Goal: Transaction & Acquisition: Purchase product/service

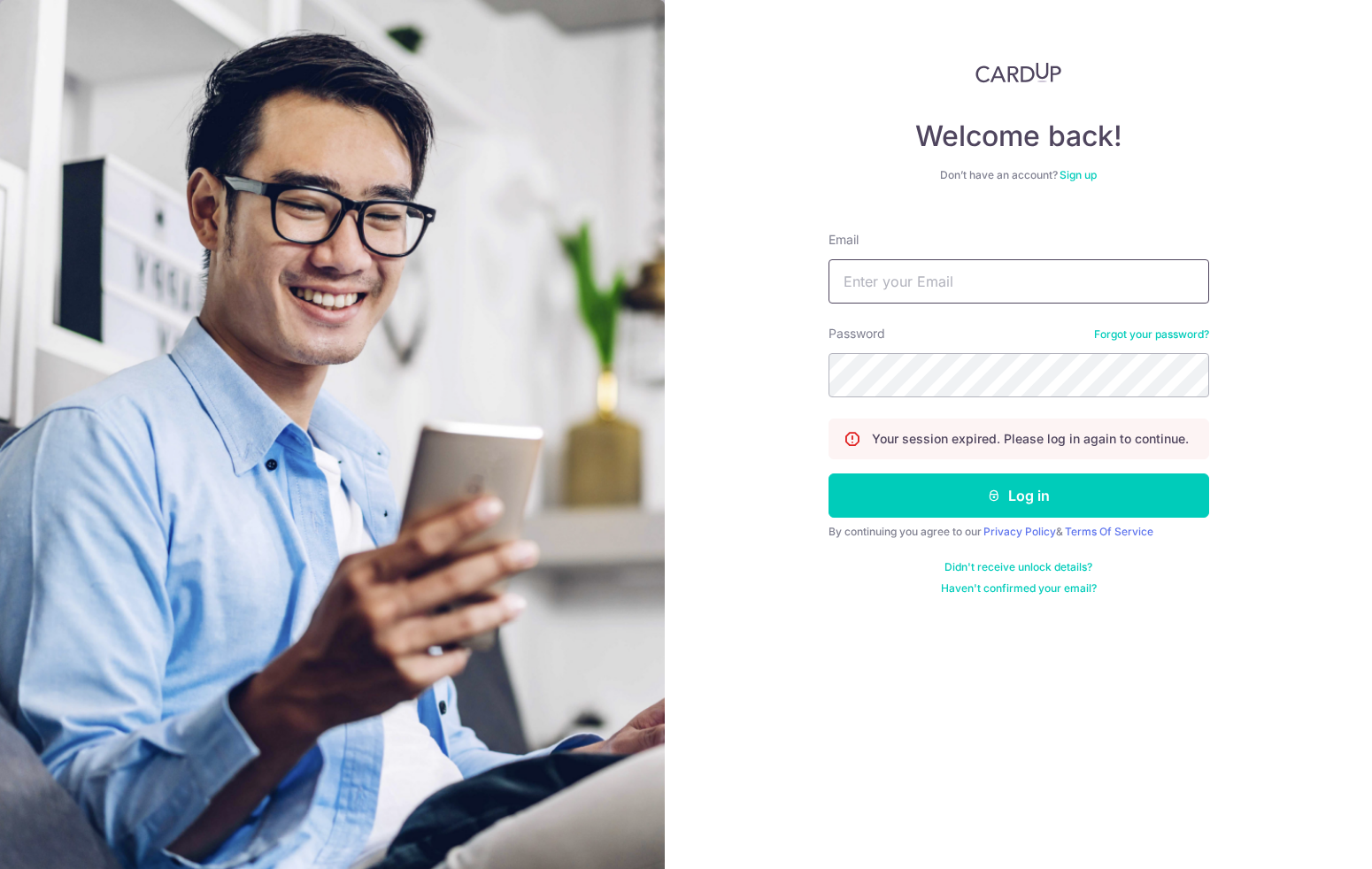
click at [922, 273] on input "Email" at bounding box center [1019, 282] width 381 height 44
type input "[EMAIL_ADDRESS][DOMAIN_NAME]"
click at [829, 474] on button "Log in" at bounding box center [1019, 496] width 381 height 44
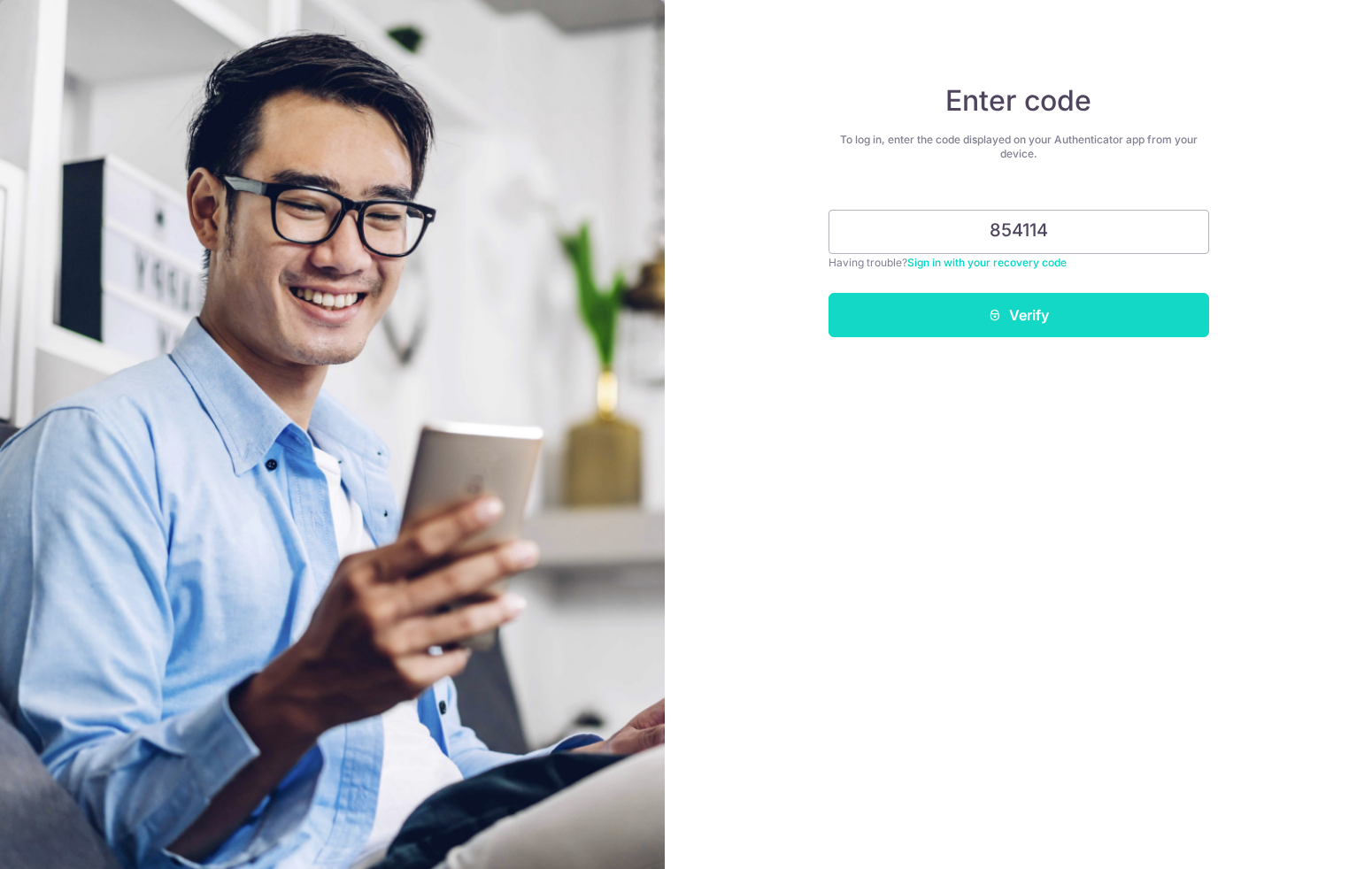
type input "854114"
click at [1053, 324] on button "Verify" at bounding box center [1019, 315] width 381 height 44
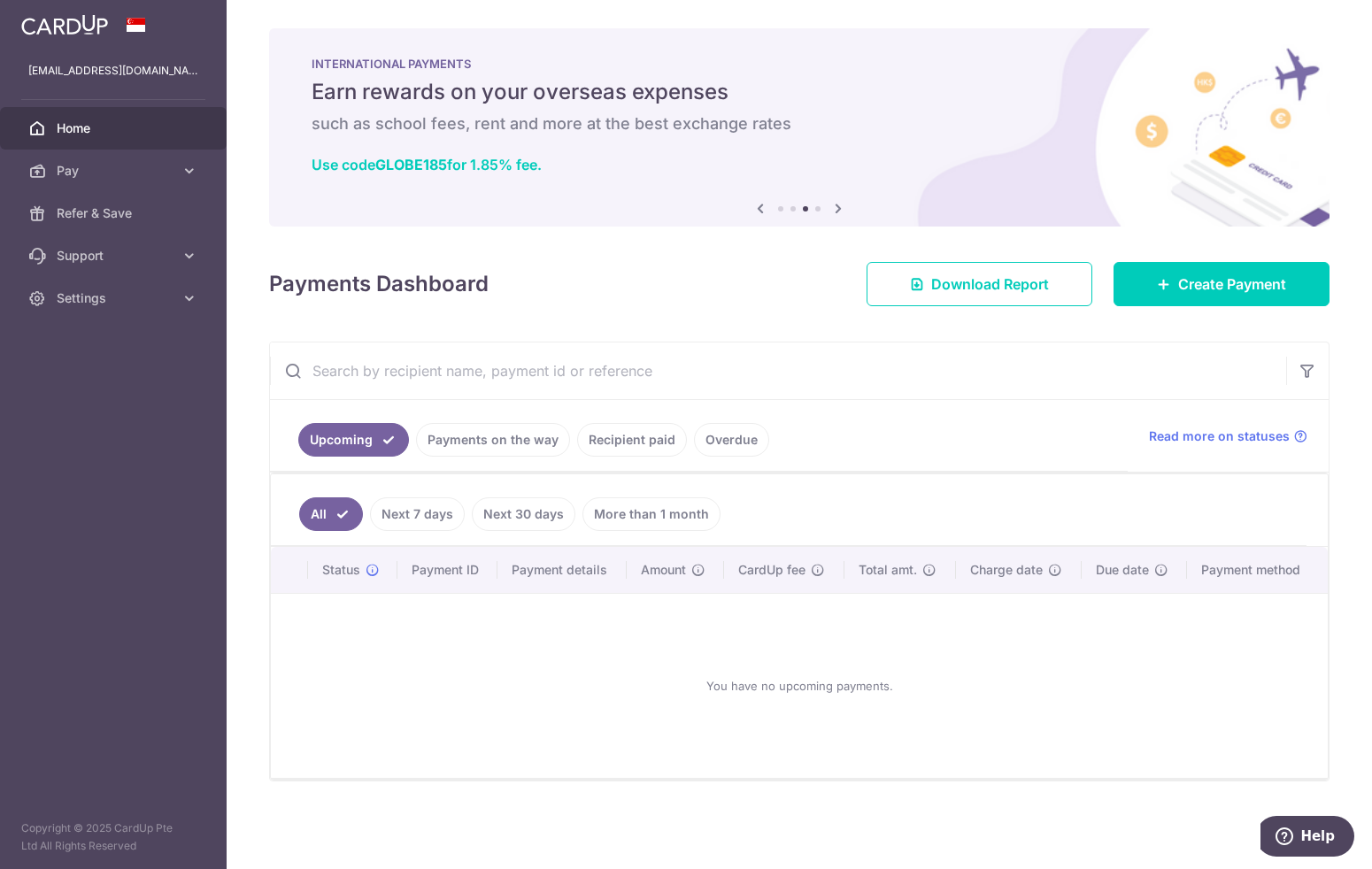
click at [633, 448] on link "Recipient paid" at bounding box center [632, 440] width 110 height 34
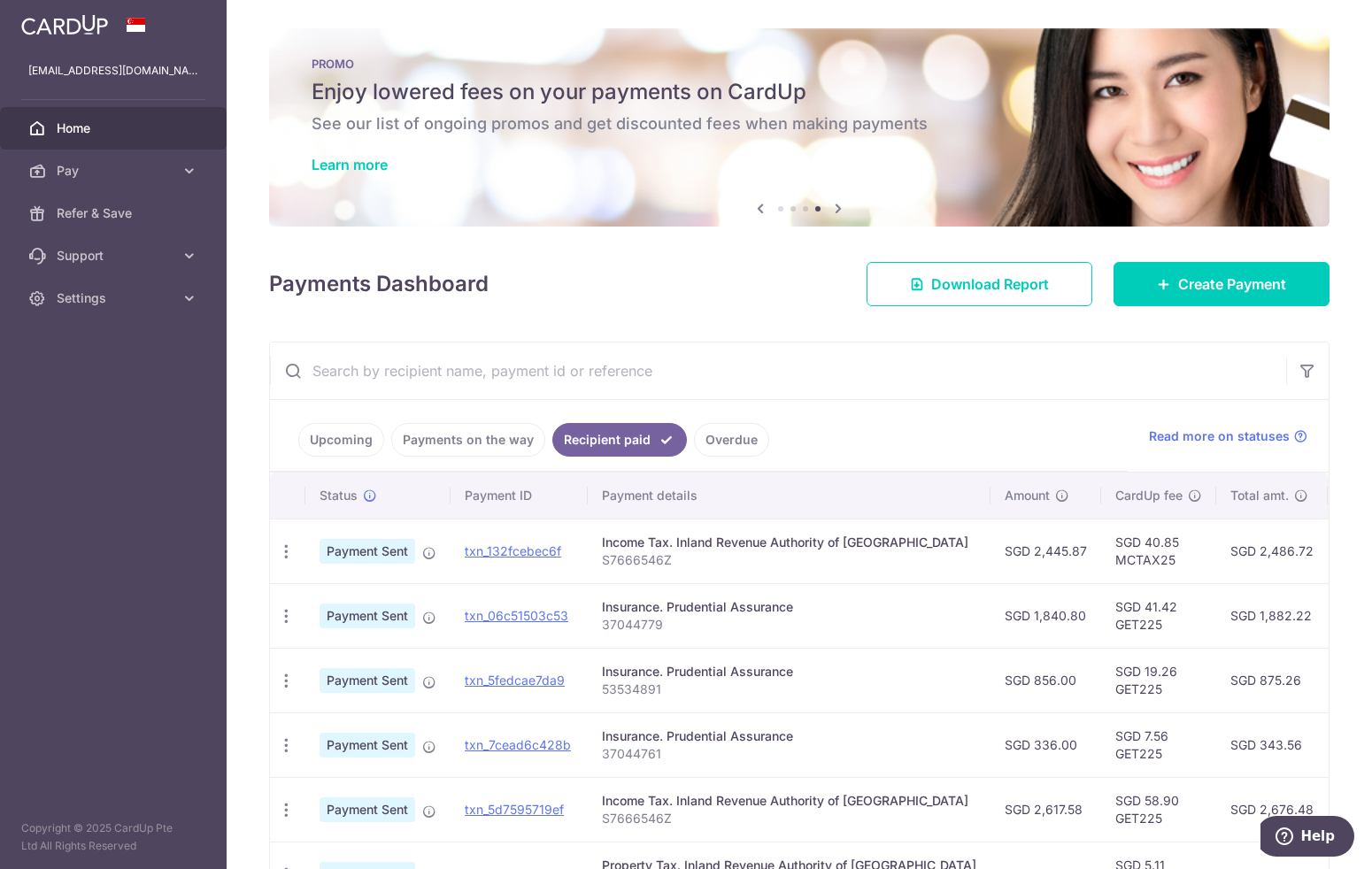
click at [341, 449] on link "Upcoming" at bounding box center [341, 440] width 86 height 34
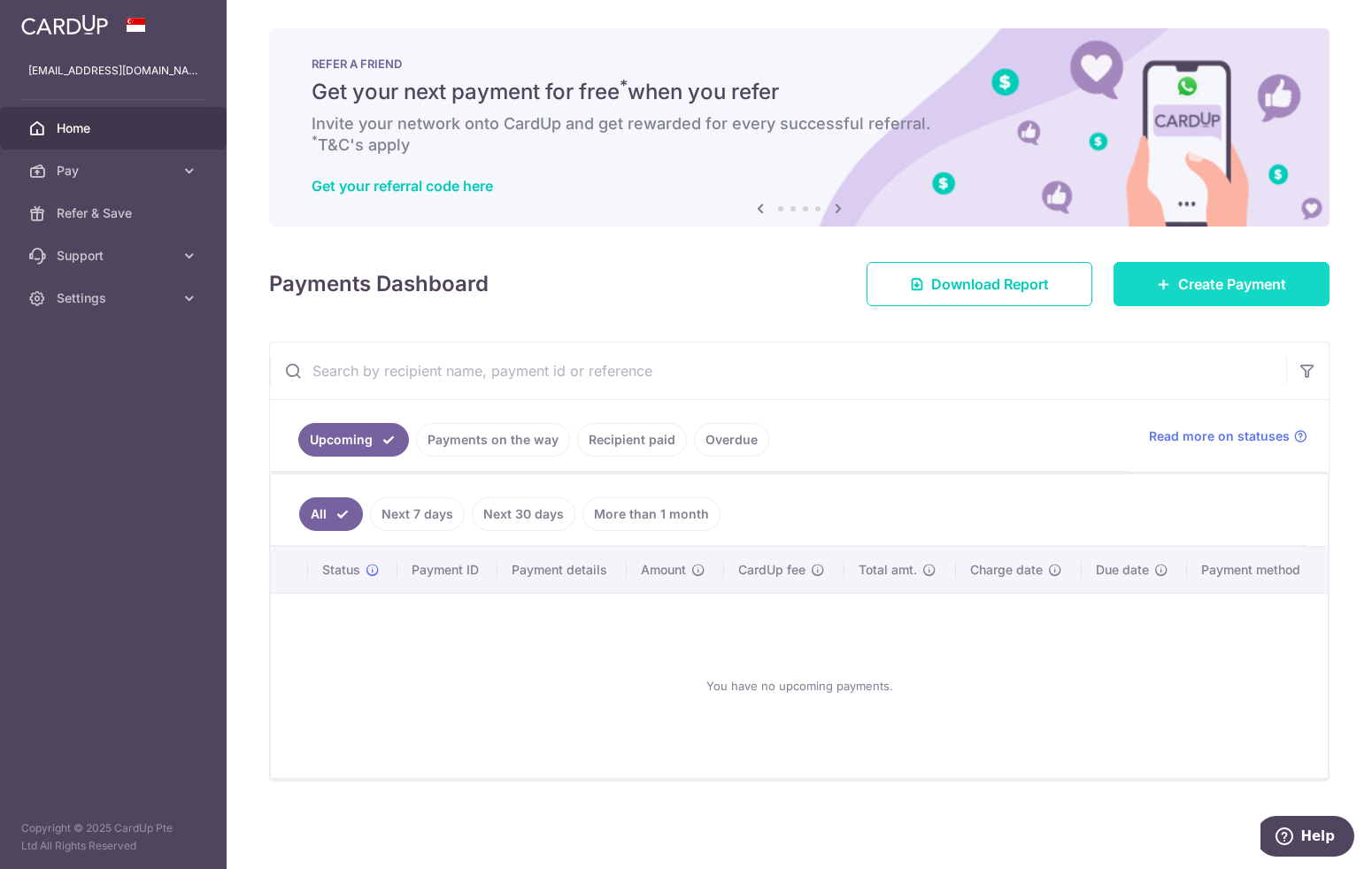
click at [1210, 291] on span "Create Payment" at bounding box center [1232, 284] width 108 height 21
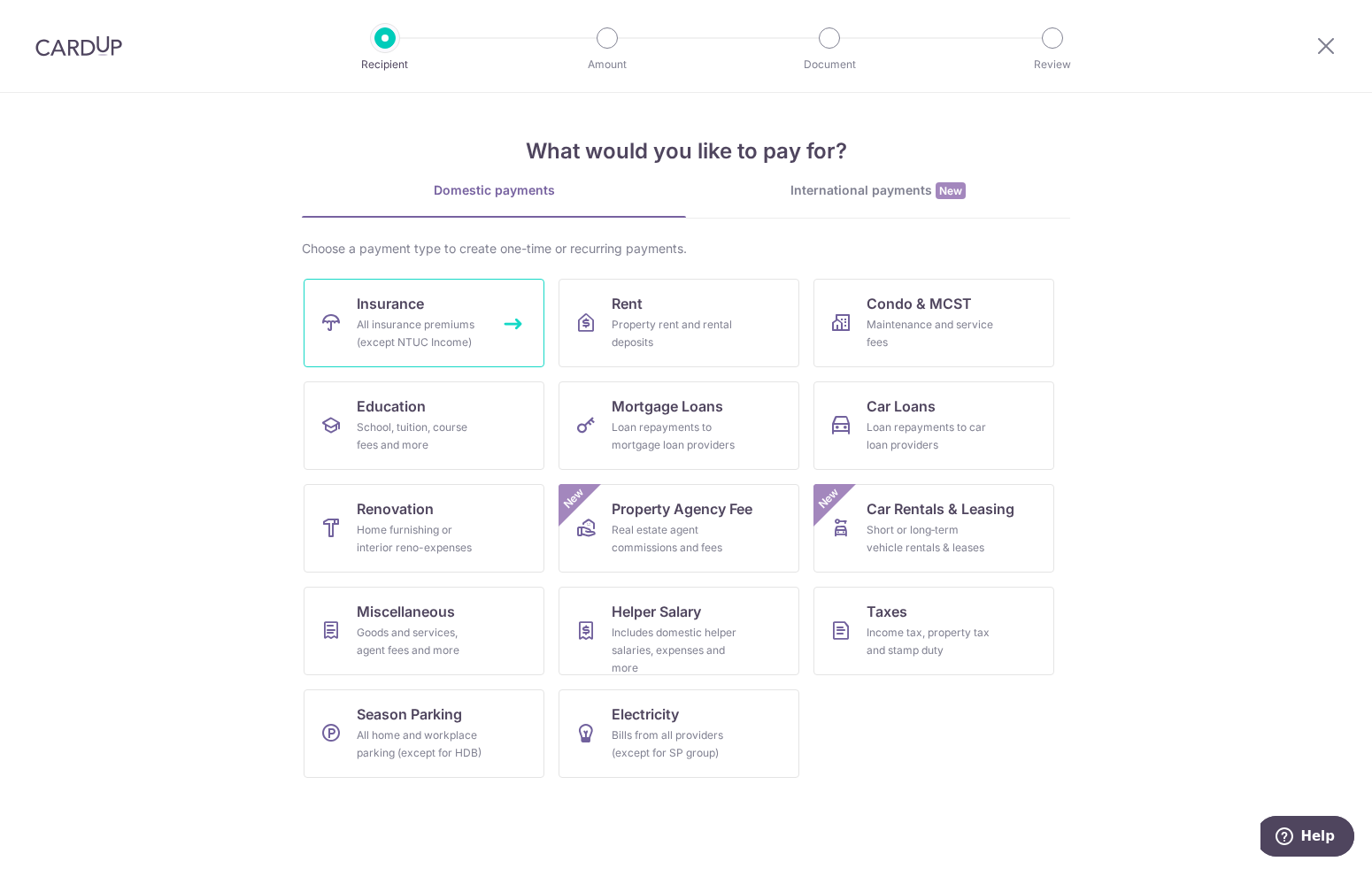
click at [403, 318] on div "All insurance premiums (except NTUC Income)" at bounding box center [420, 334] width 127 height 36
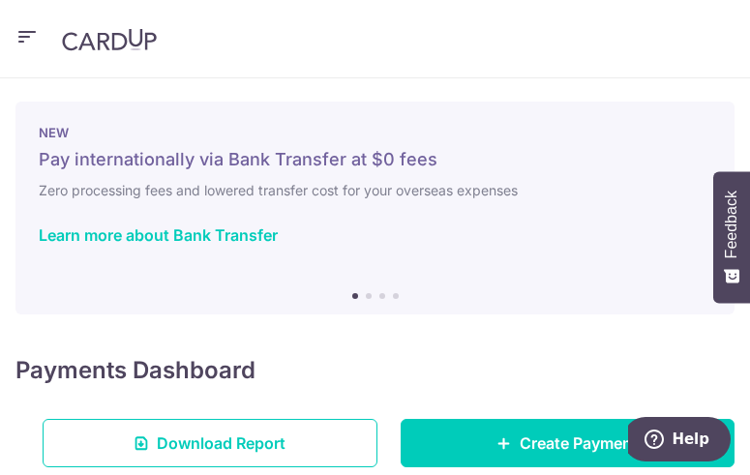
scroll to position [405, 0]
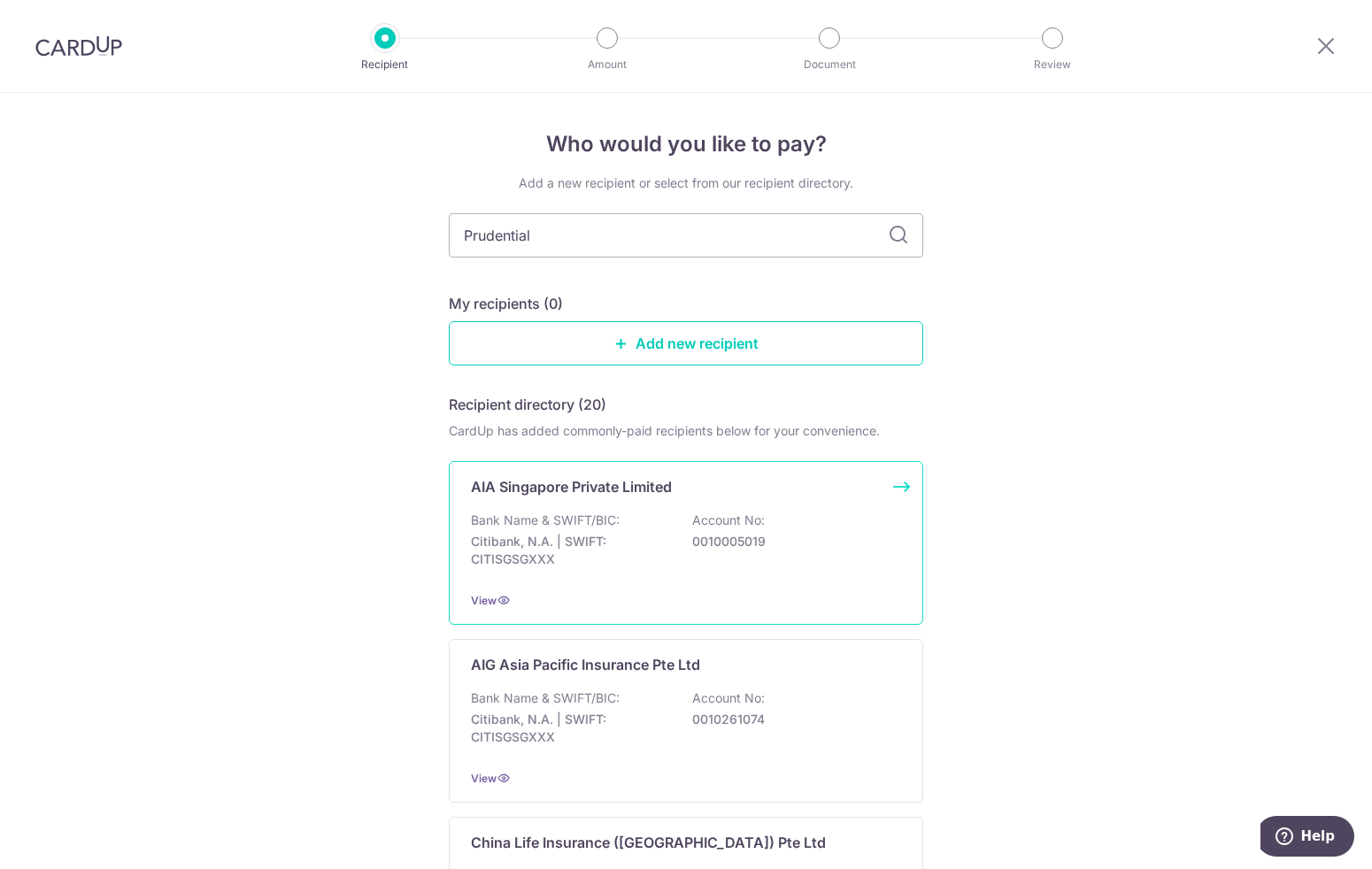
type input "Prudential"
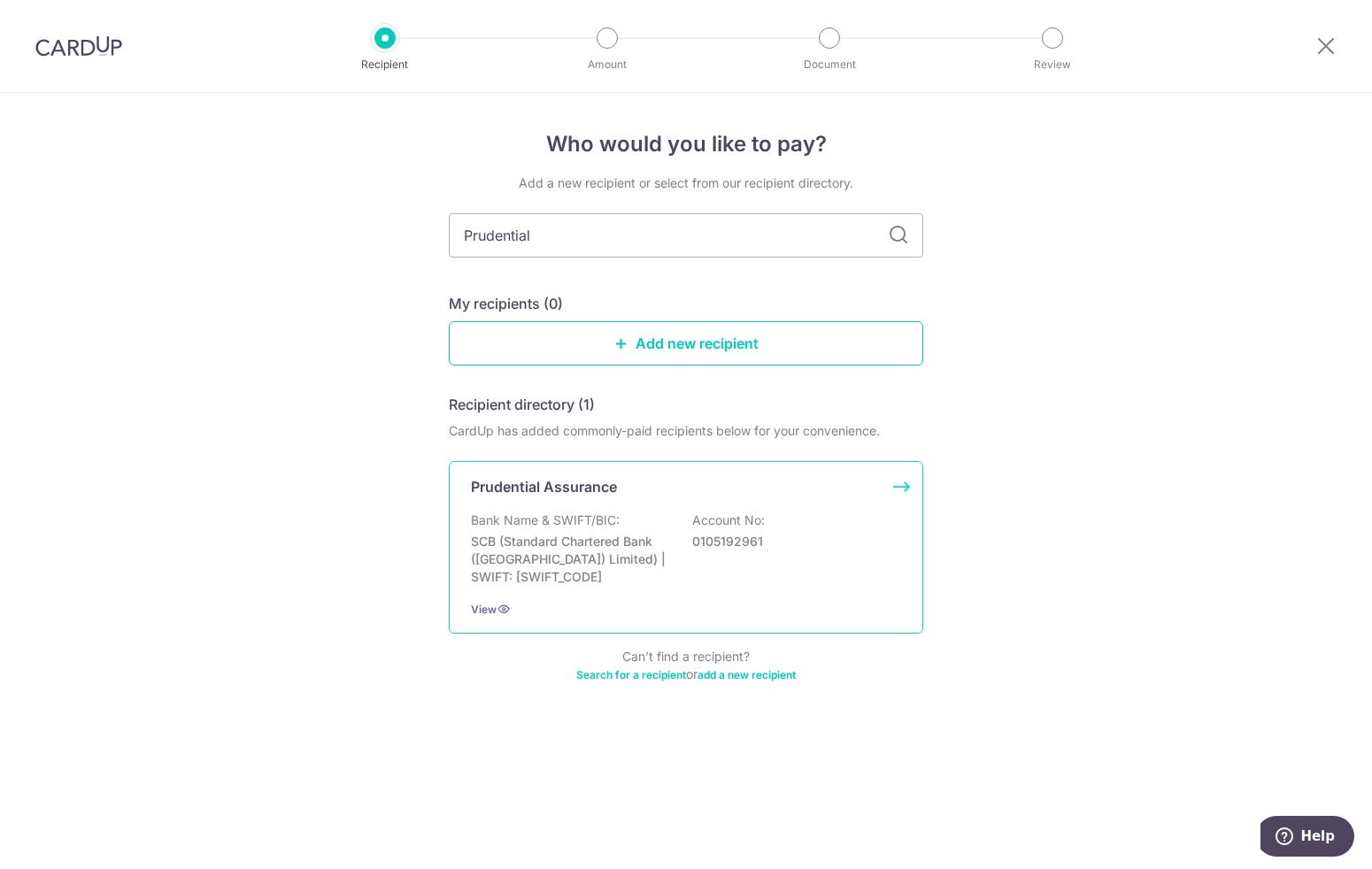
click at [899, 488] on div "Prudential Assurance Bank Name & SWIFT/BIC: SCB (Standard Chartered Bank (Singa…" at bounding box center [686, 547] width 475 height 173
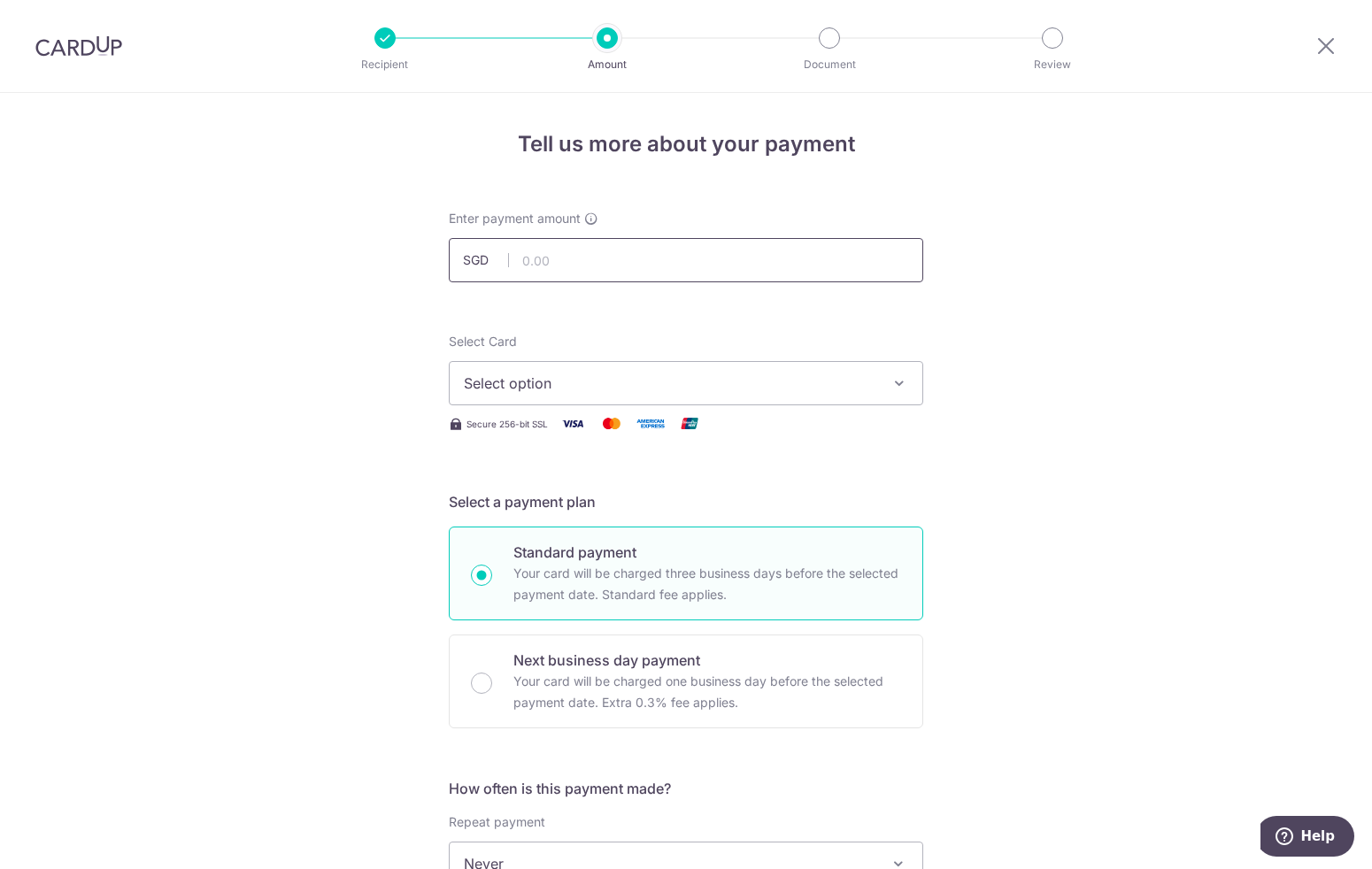
click at [594, 269] on input "text" at bounding box center [686, 260] width 475 height 44
type input "2,247.20"
click at [572, 396] on button "Select option" at bounding box center [686, 383] width 475 height 44
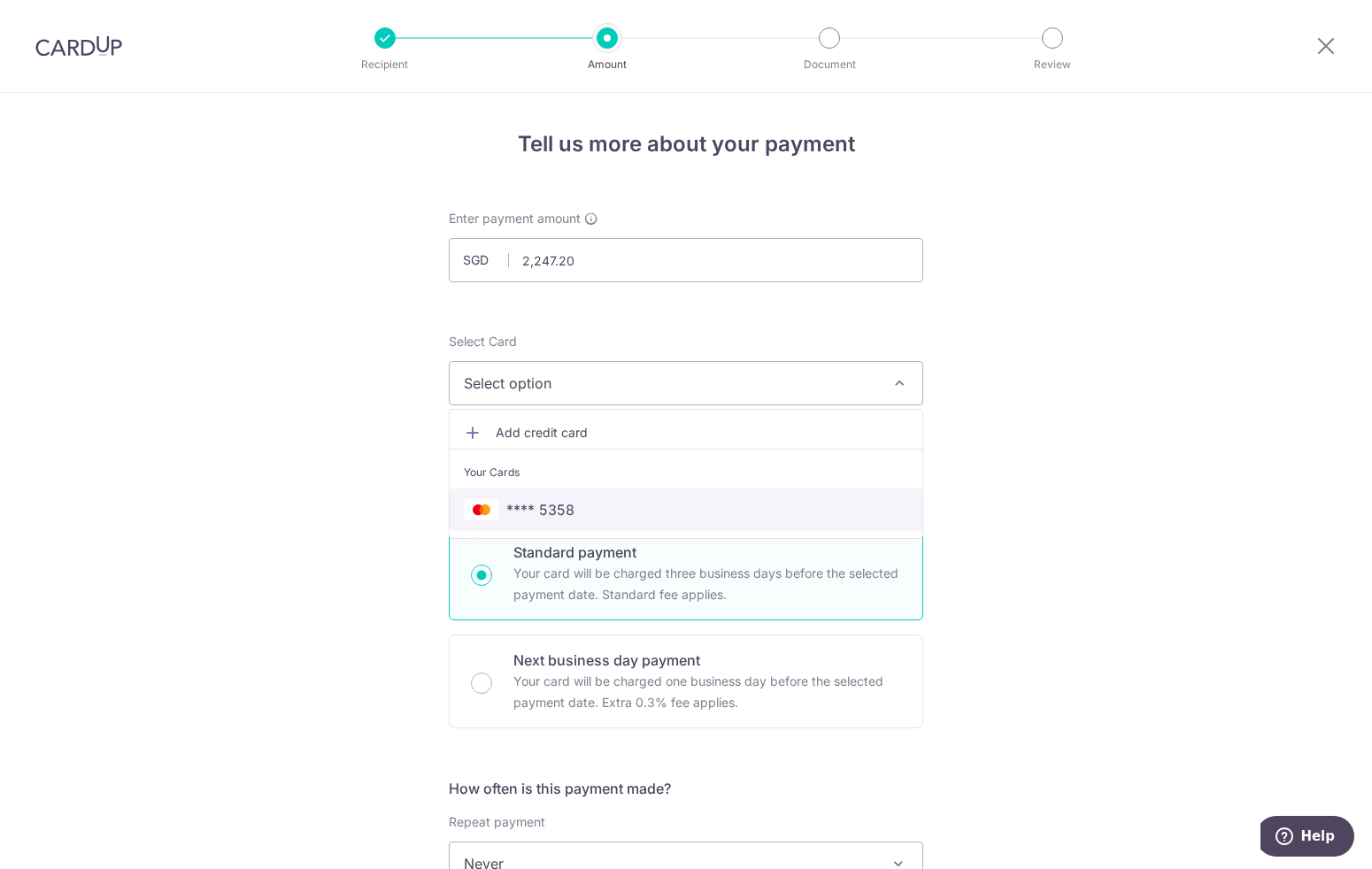
click at [557, 509] on span "**** 5358" at bounding box center [541, 510] width 69 height 21
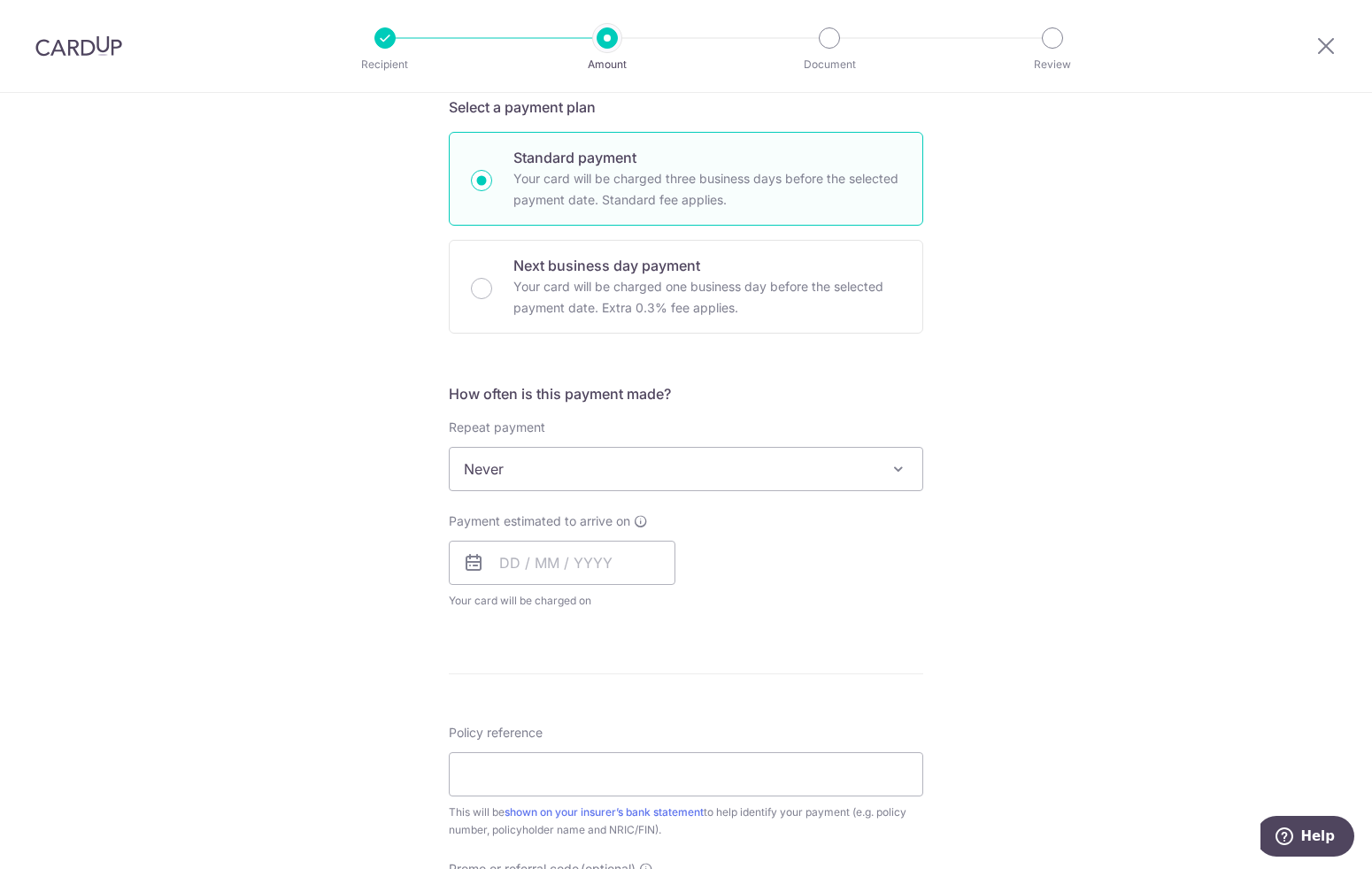
scroll to position [502, 0]
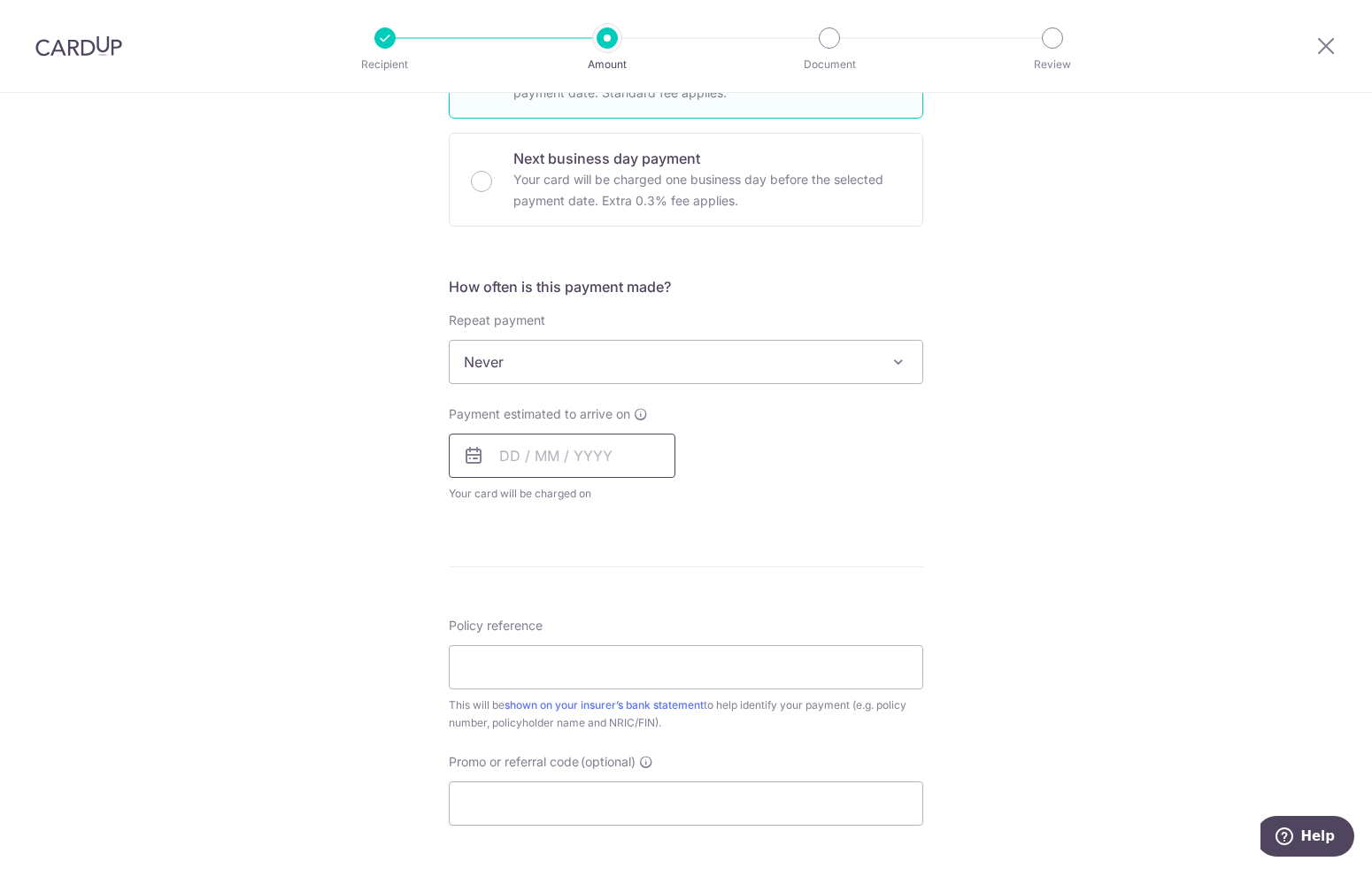
click at [597, 454] on input "text" at bounding box center [563, 456] width 227 height 44
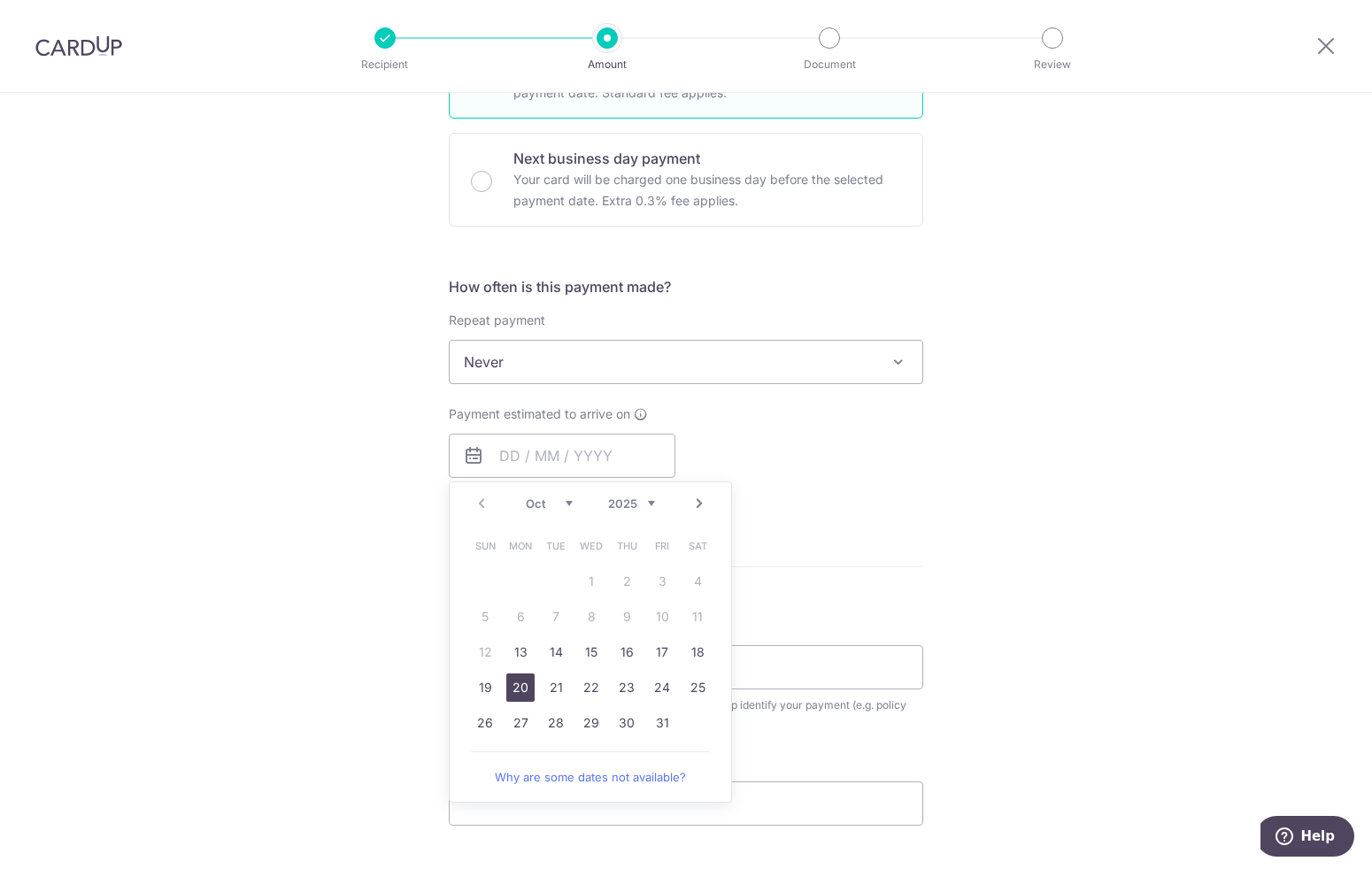
click at [520, 692] on link "20" at bounding box center [520, 688] width 28 height 28
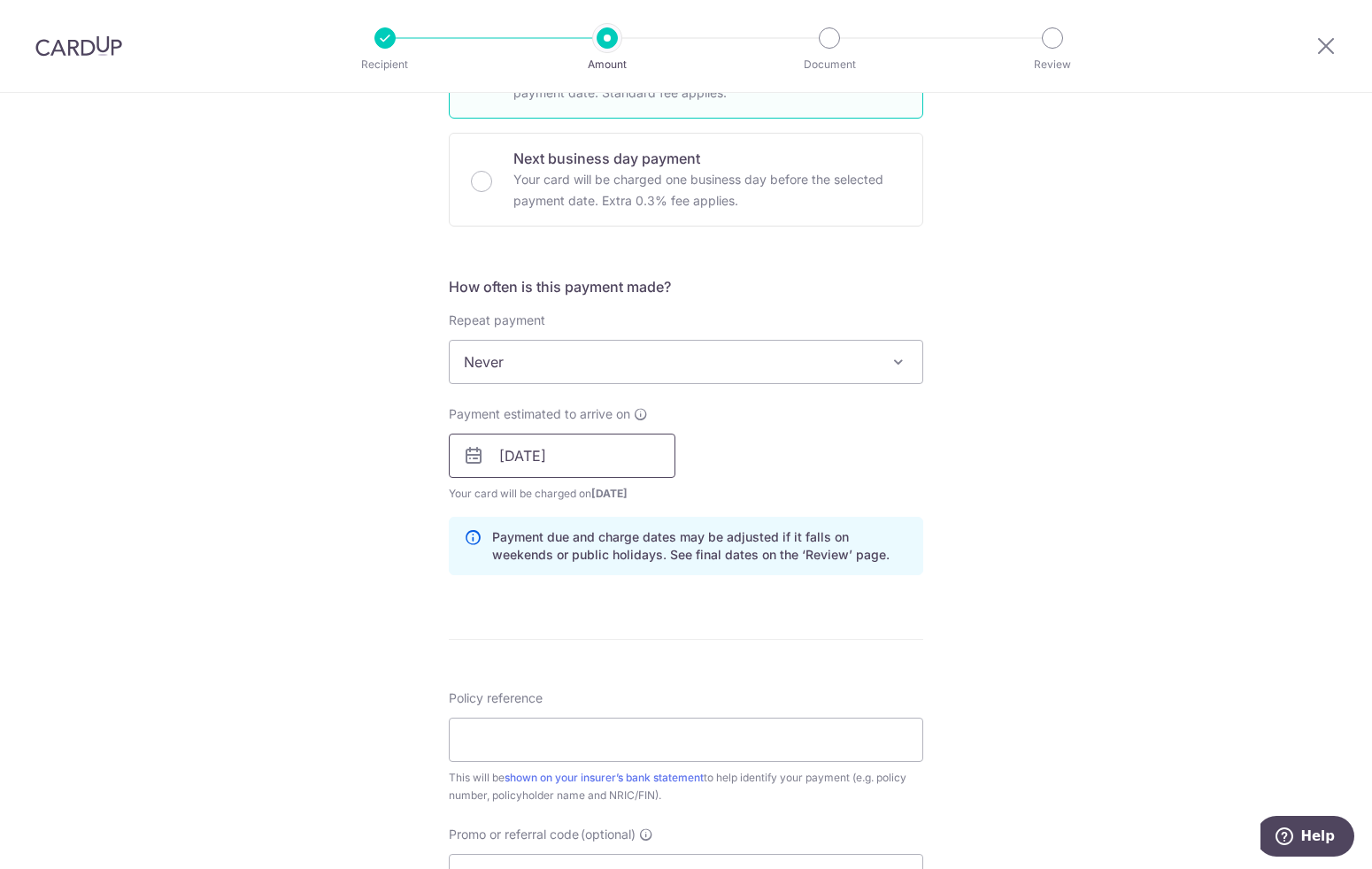
click at [568, 455] on input "20/10/2025" at bounding box center [563, 456] width 227 height 44
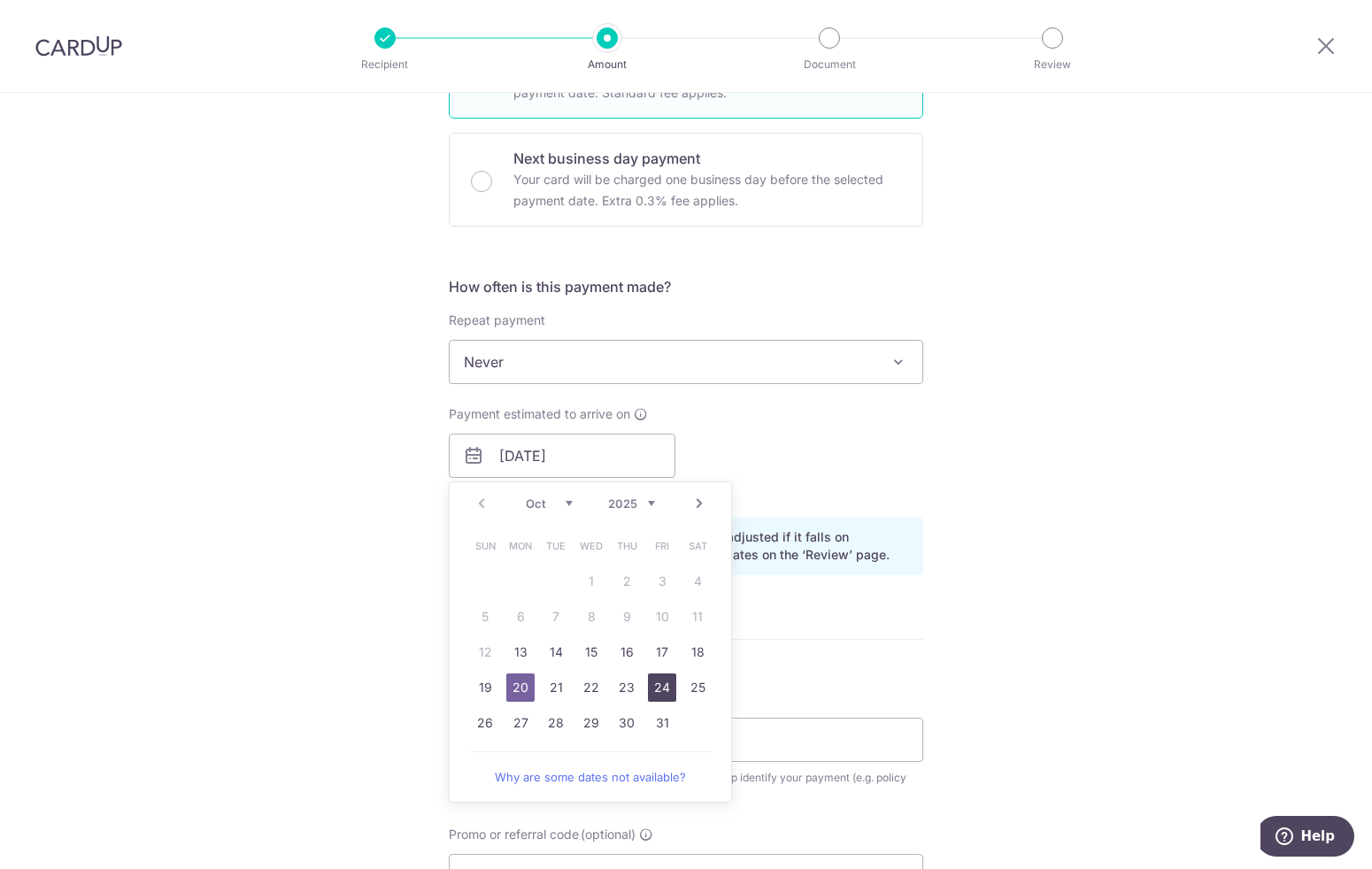
click at [649, 688] on link "24" at bounding box center [661, 688] width 28 height 28
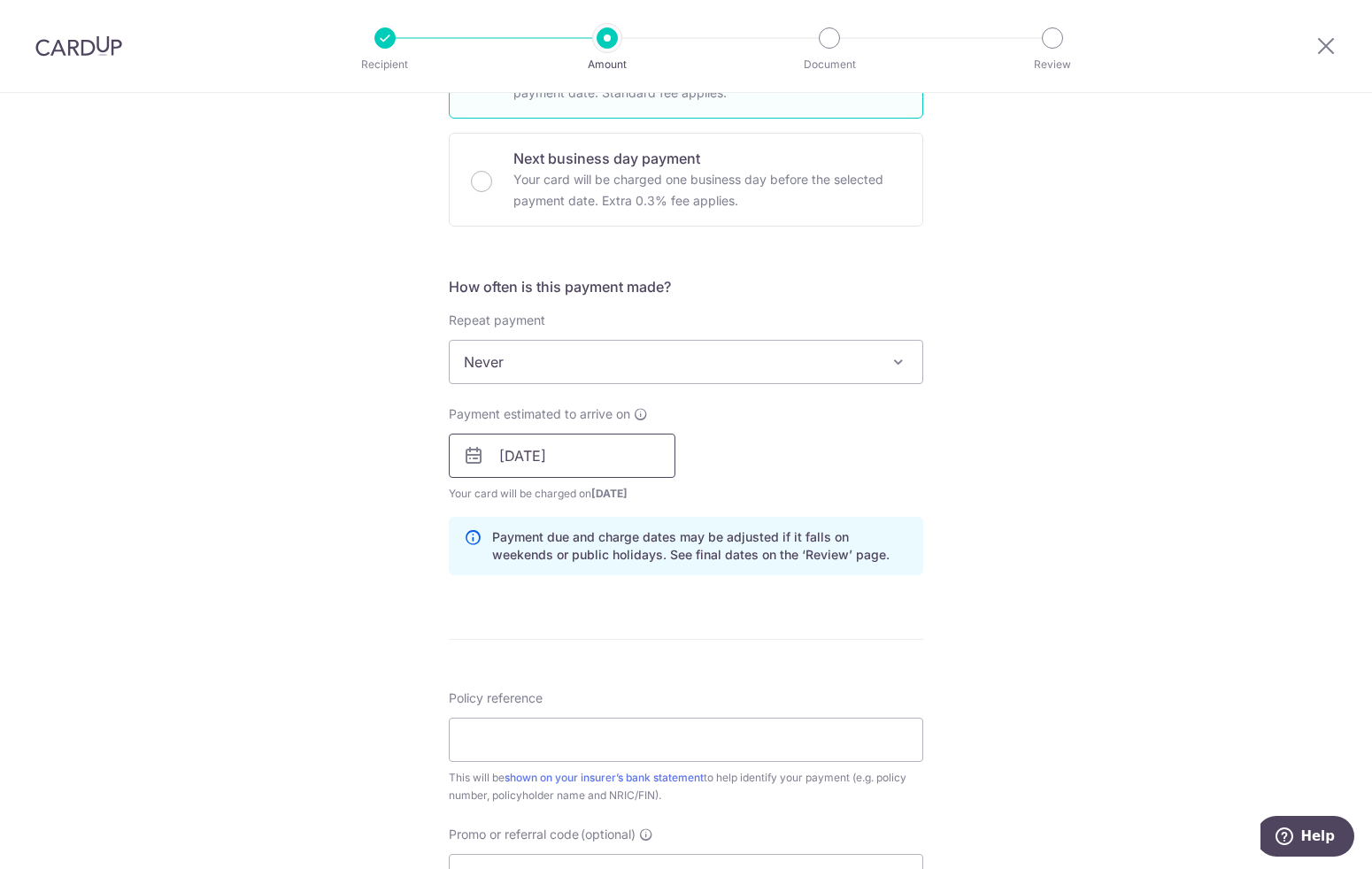
click at [521, 465] on input "24/10/2025" at bounding box center [563, 456] width 227 height 44
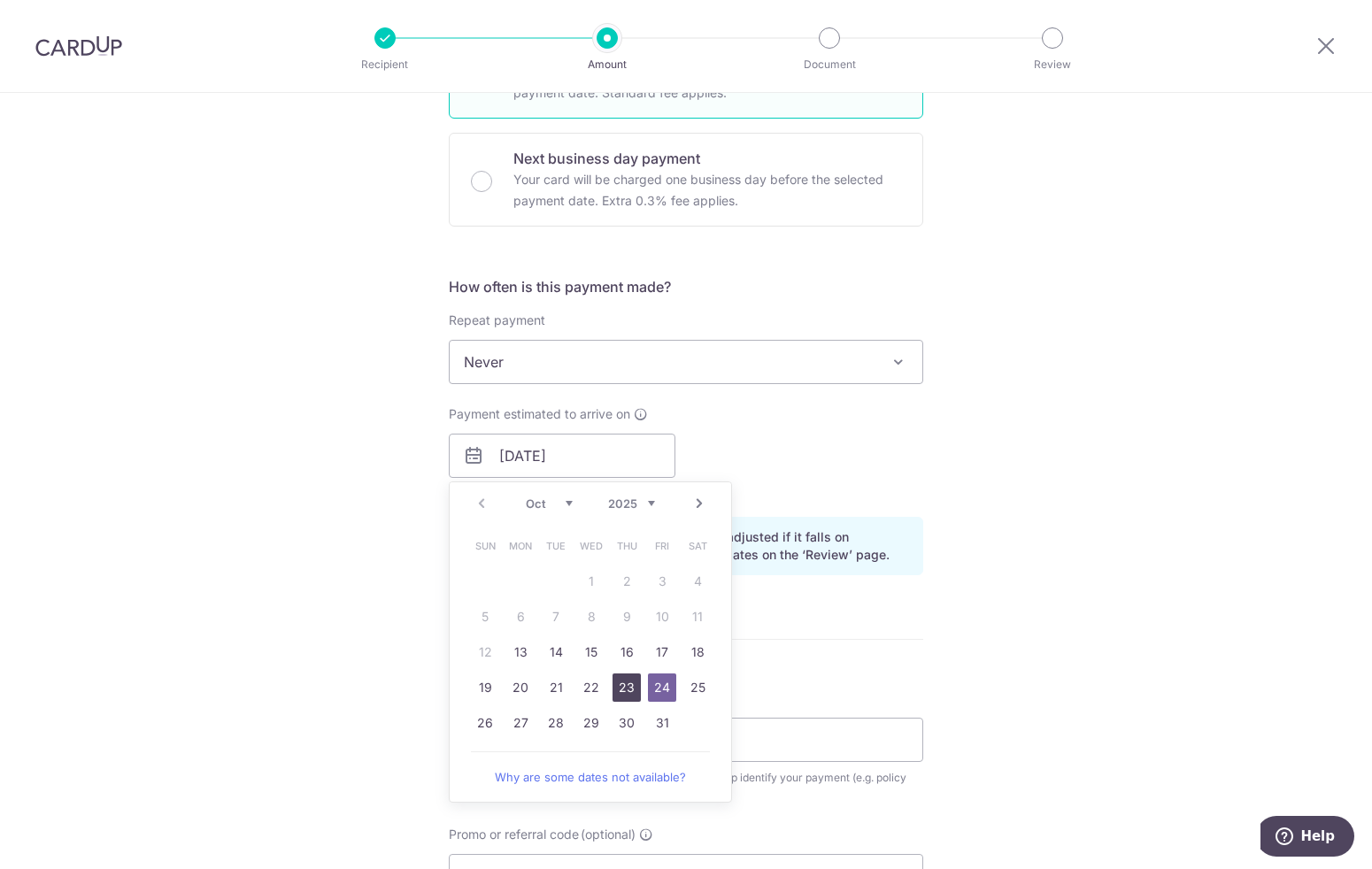
click at [619, 686] on link "23" at bounding box center [627, 688] width 28 height 28
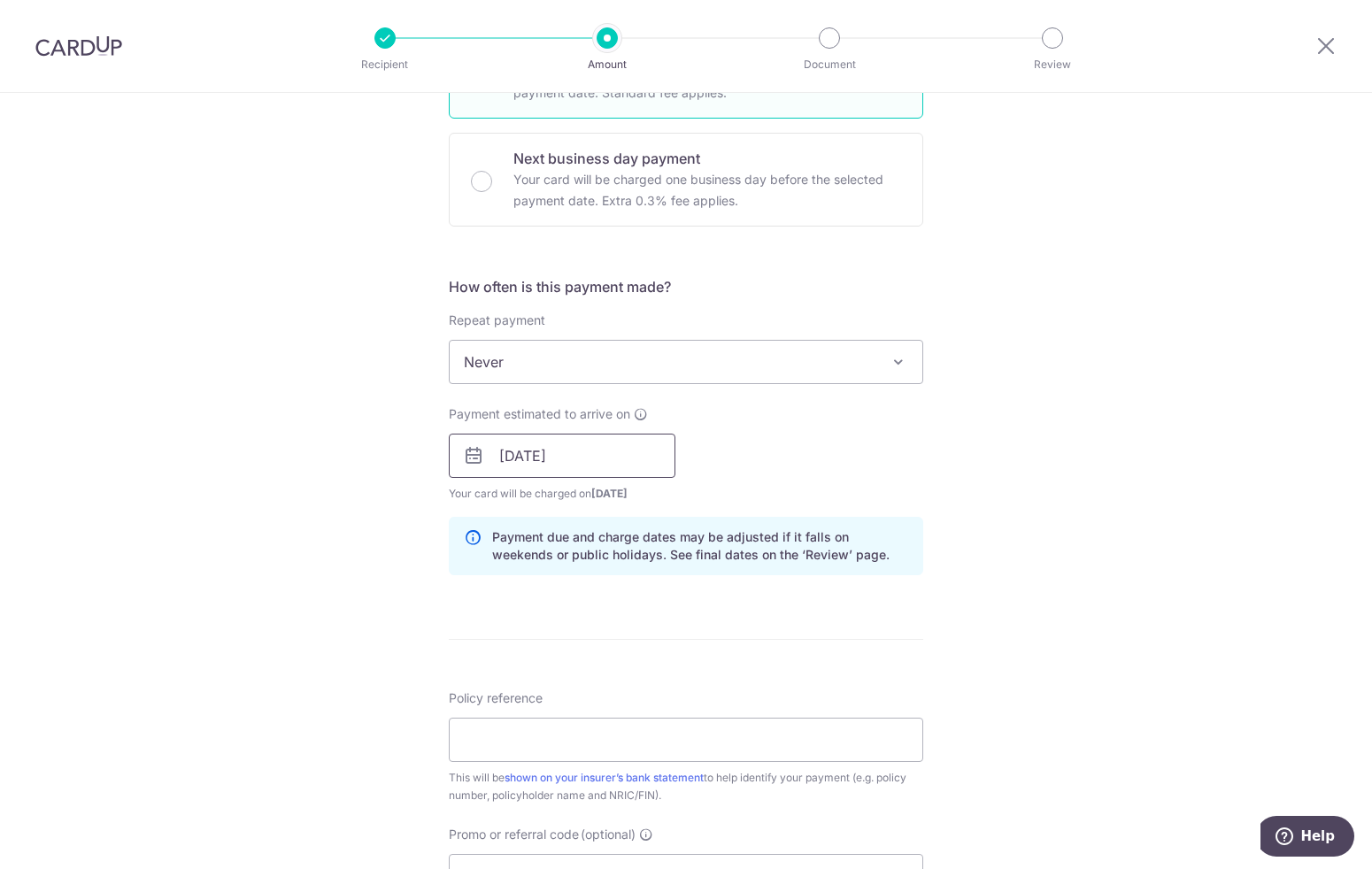
click at [533, 467] on input "23/10/2025" at bounding box center [563, 456] width 227 height 44
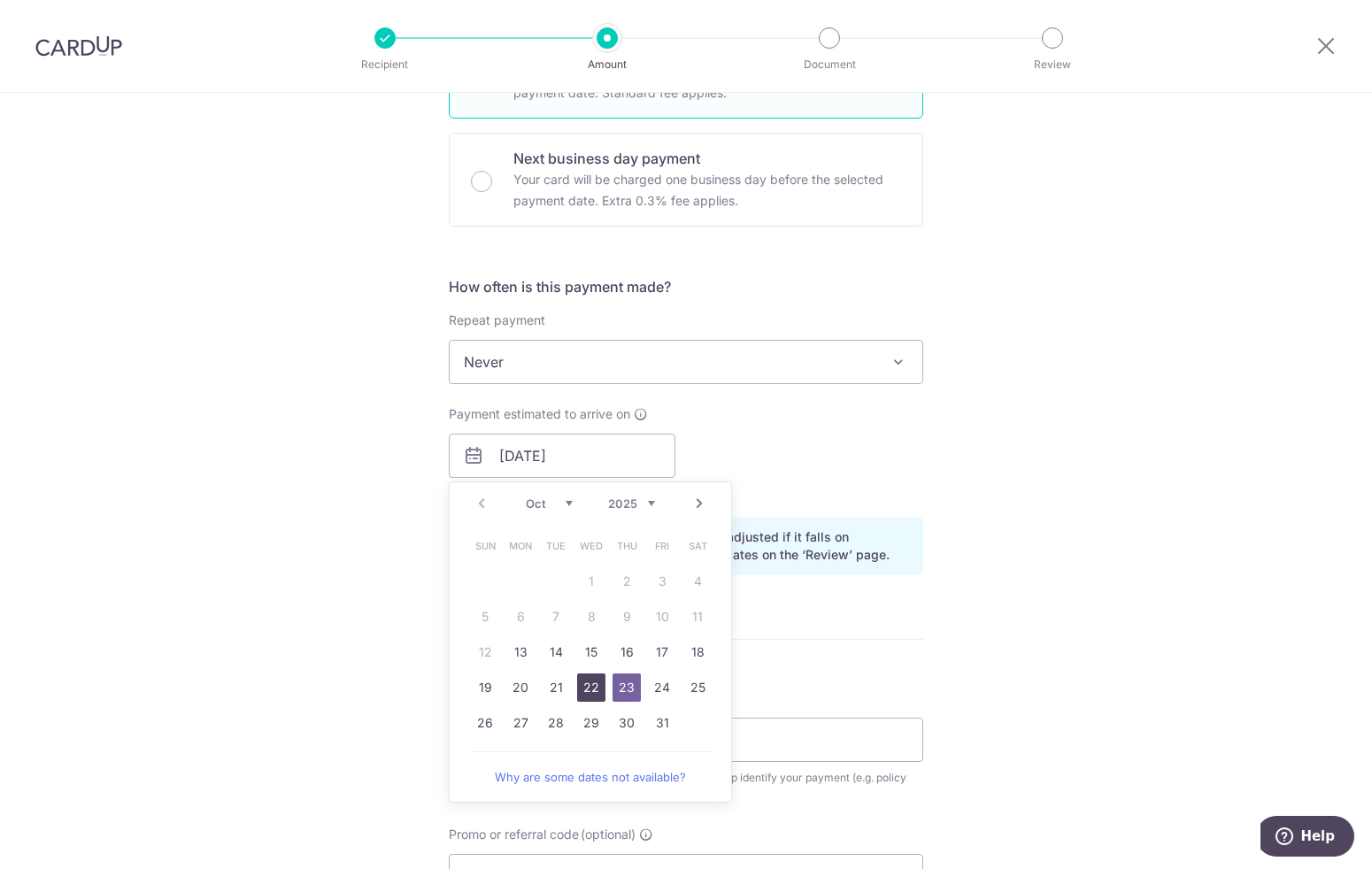
click at [584, 690] on link "22" at bounding box center [591, 688] width 28 height 28
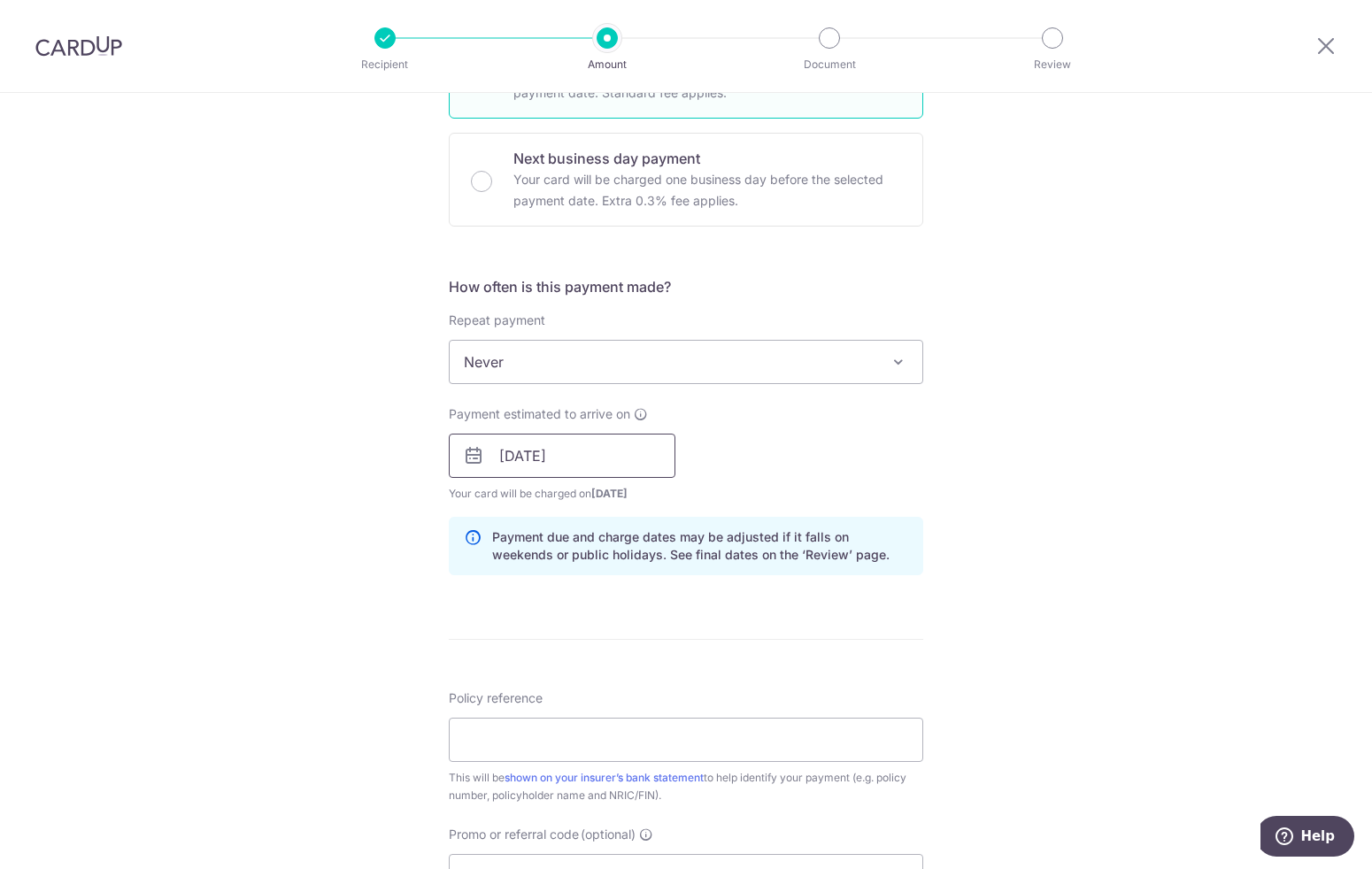
click at [591, 467] on input "22/10/2025" at bounding box center [563, 456] width 227 height 44
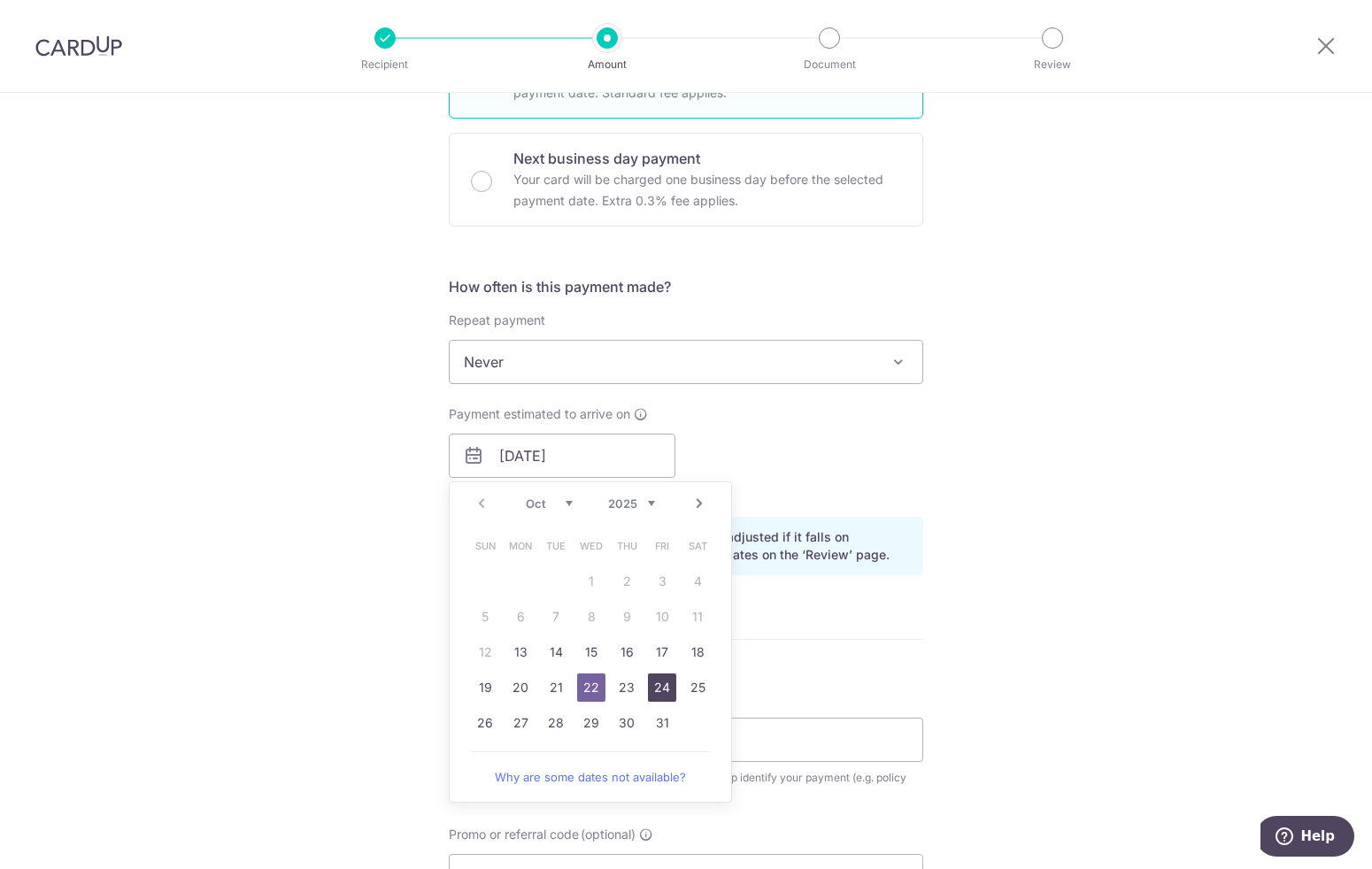
click at [651, 689] on link "24" at bounding box center [661, 688] width 28 height 28
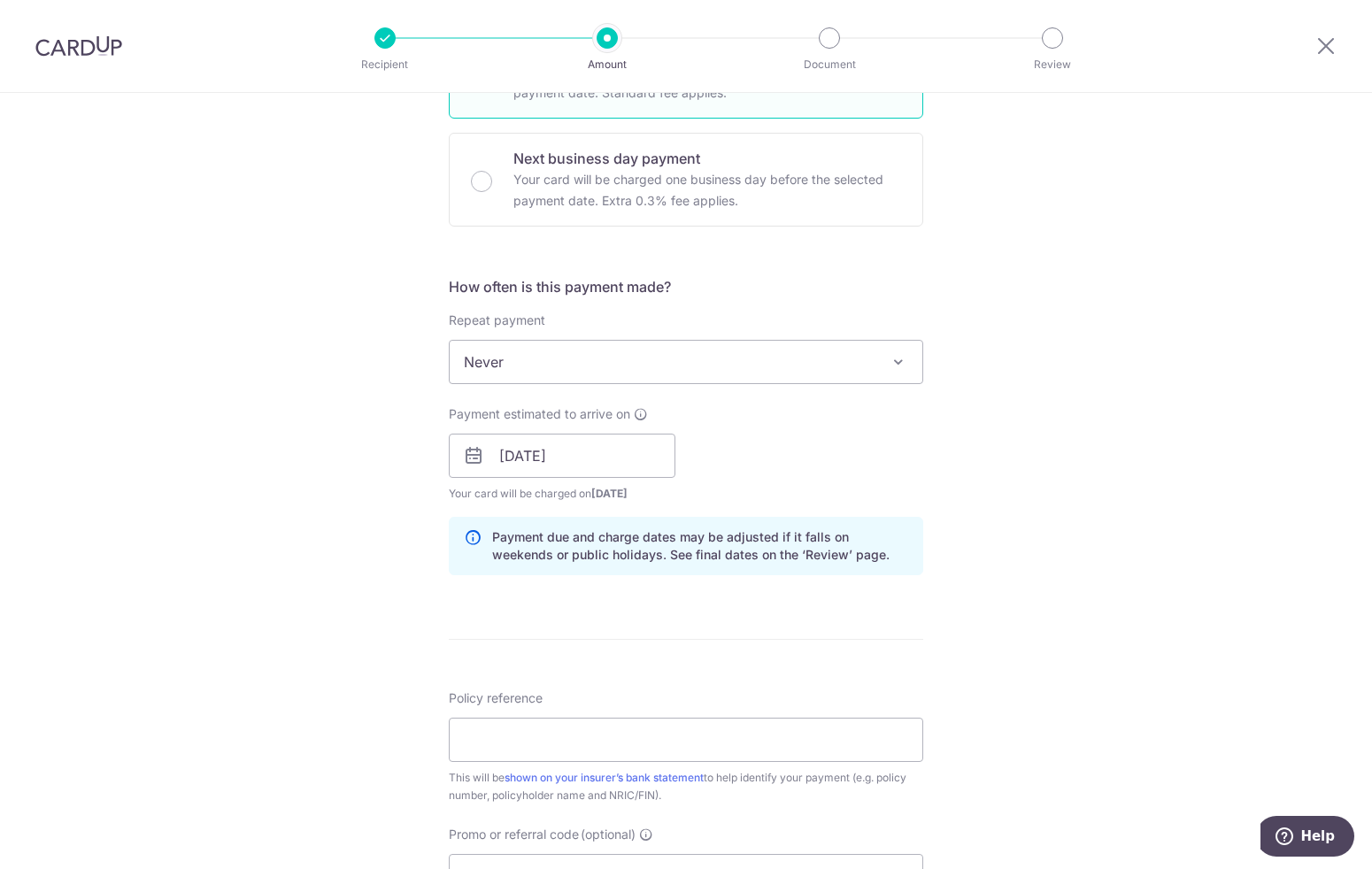
click at [395, 485] on div "Tell us more about your payment Enter payment amount SGD 2,247.20 2247.20 Selec…" at bounding box center [686, 428] width 1372 height 1674
click at [529, 463] on input "24/10/2025" at bounding box center [563, 456] width 227 height 44
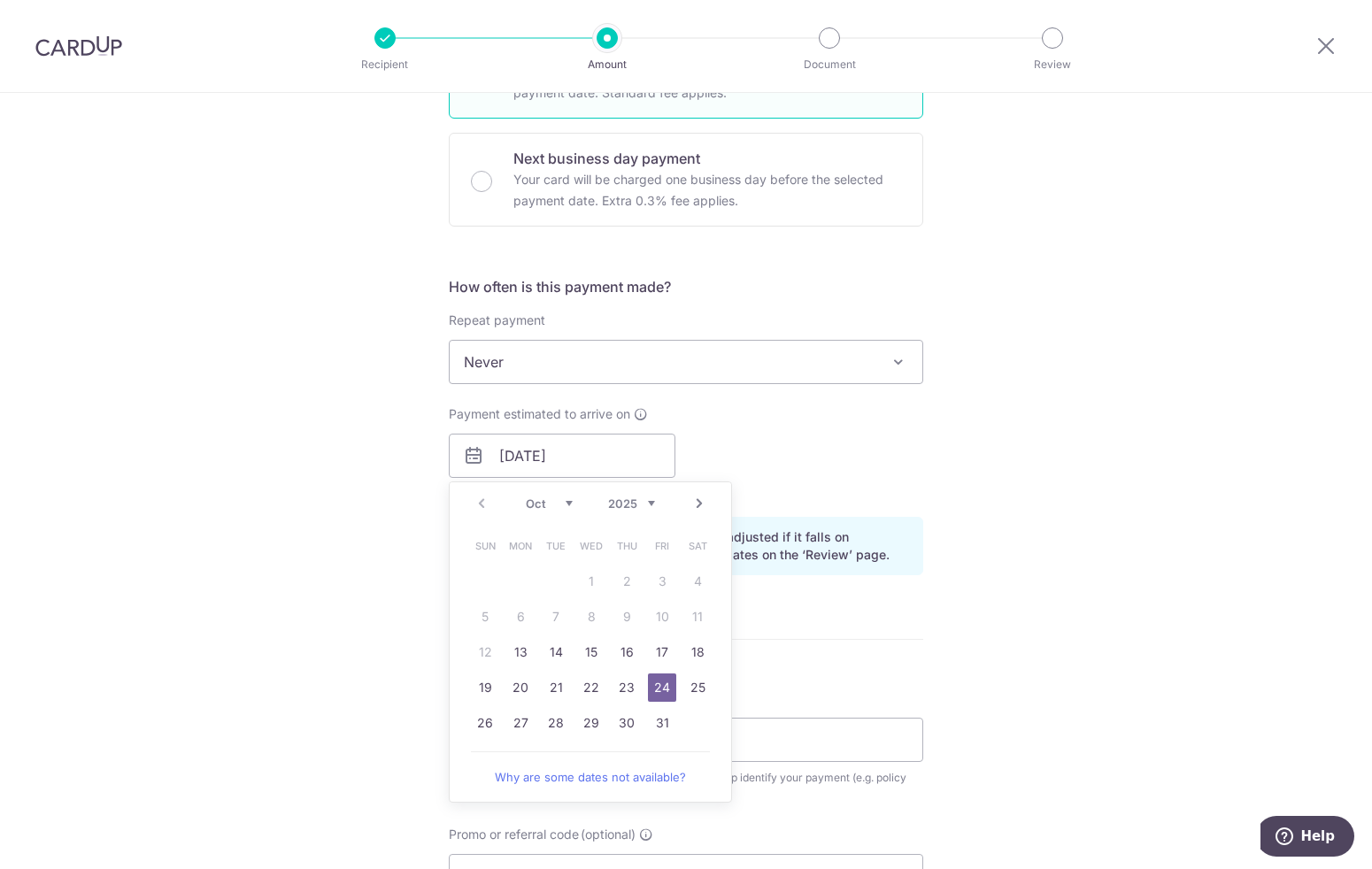
click at [339, 531] on div "Tell us more about your payment Enter payment amount SGD 2,247.20 2247.20 Selec…" at bounding box center [686, 428] width 1372 height 1674
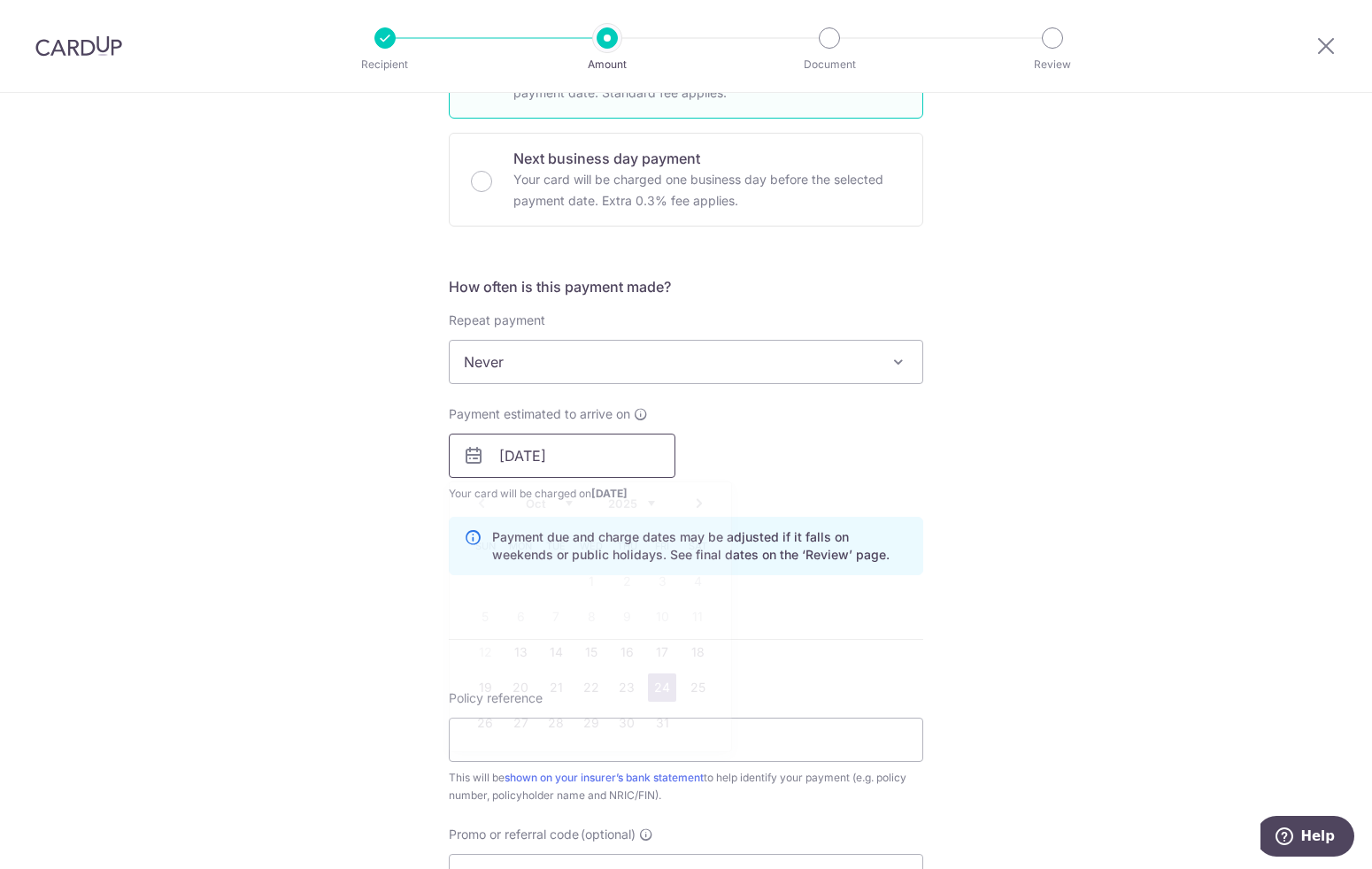
click at [552, 464] on input "24/10/2025" at bounding box center [563, 456] width 227 height 44
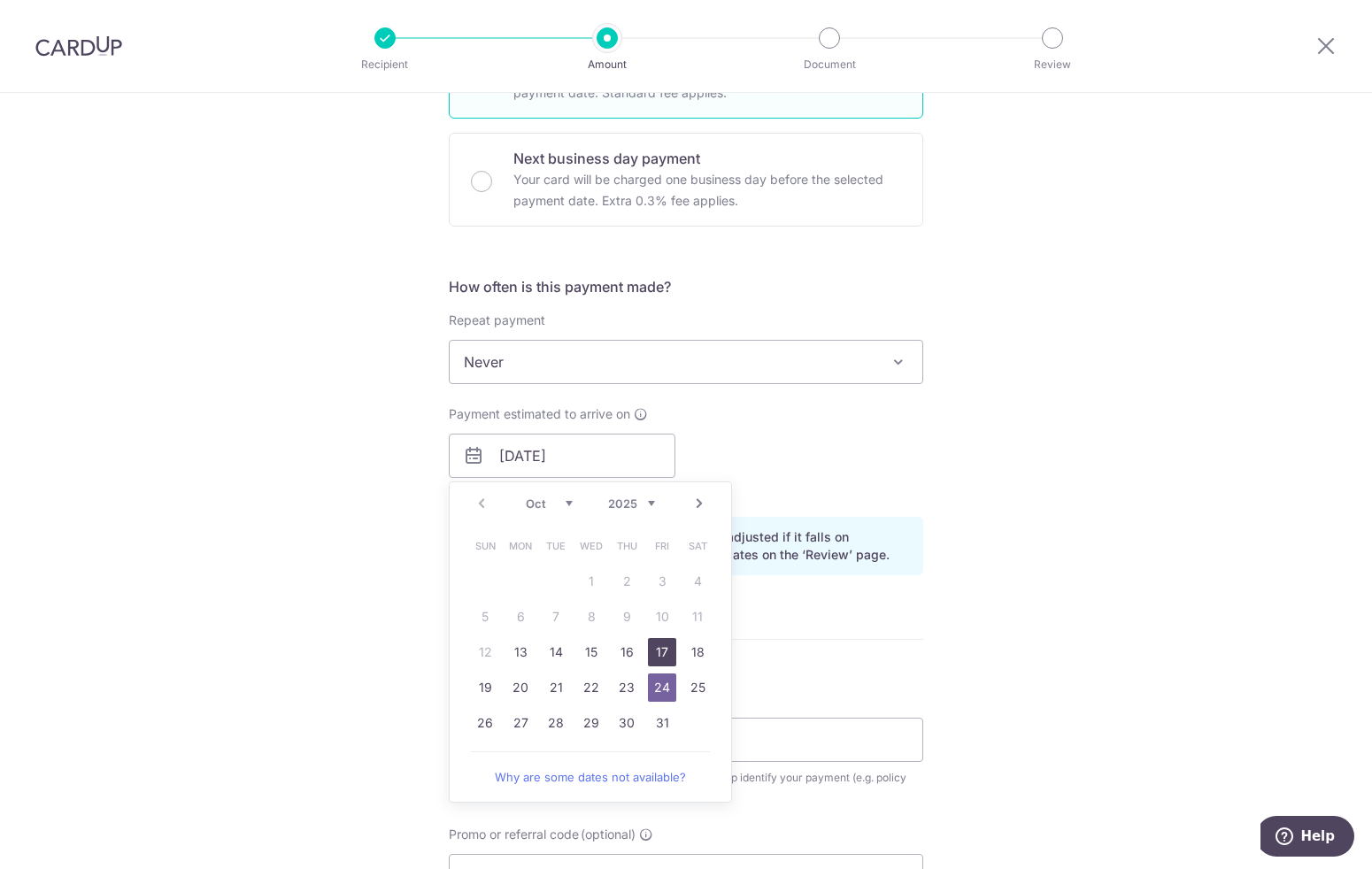
click at [654, 655] on link "17" at bounding box center [661, 652] width 28 height 28
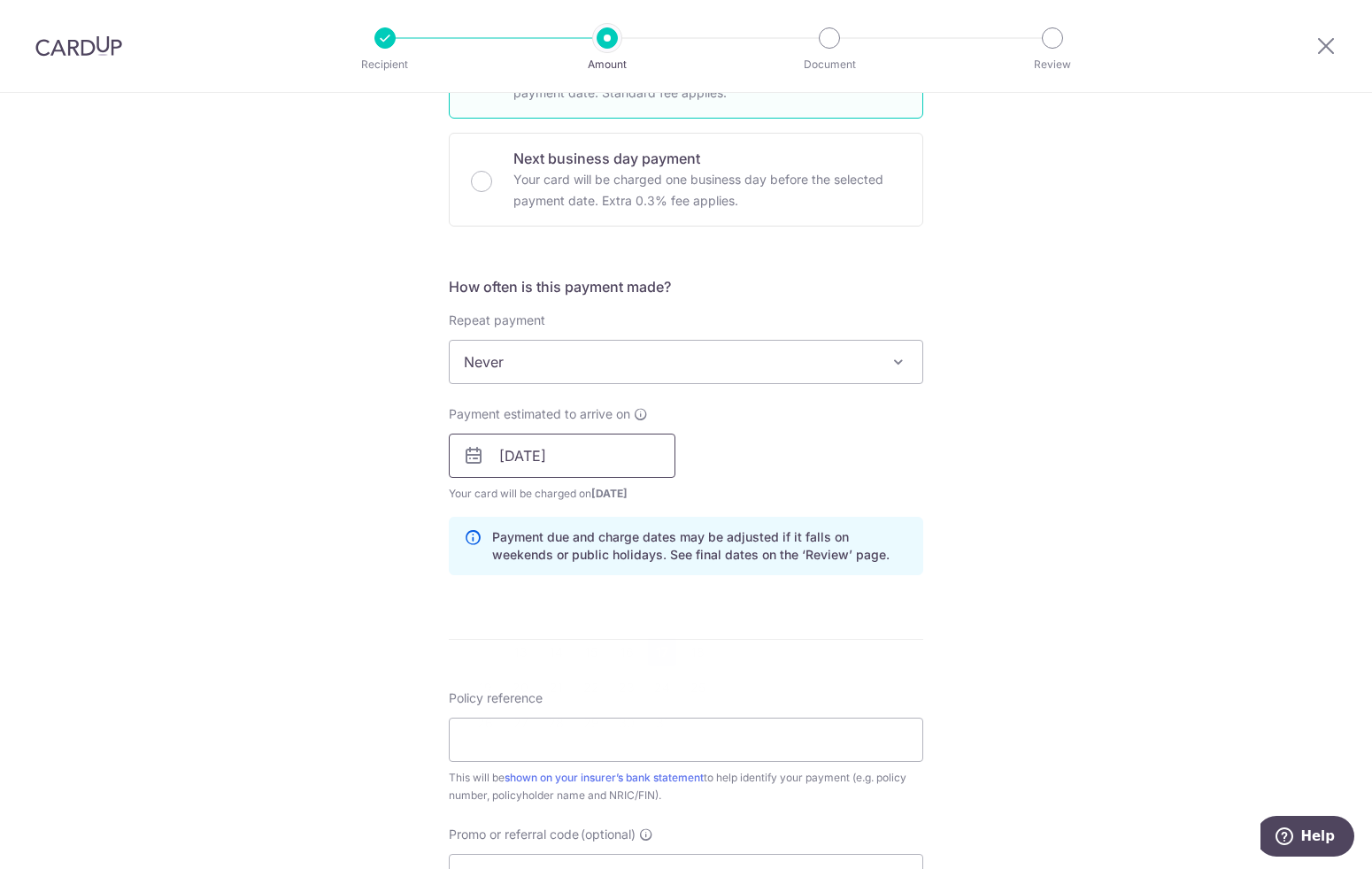
click at [569, 463] on input "17/10/2025" at bounding box center [563, 456] width 227 height 44
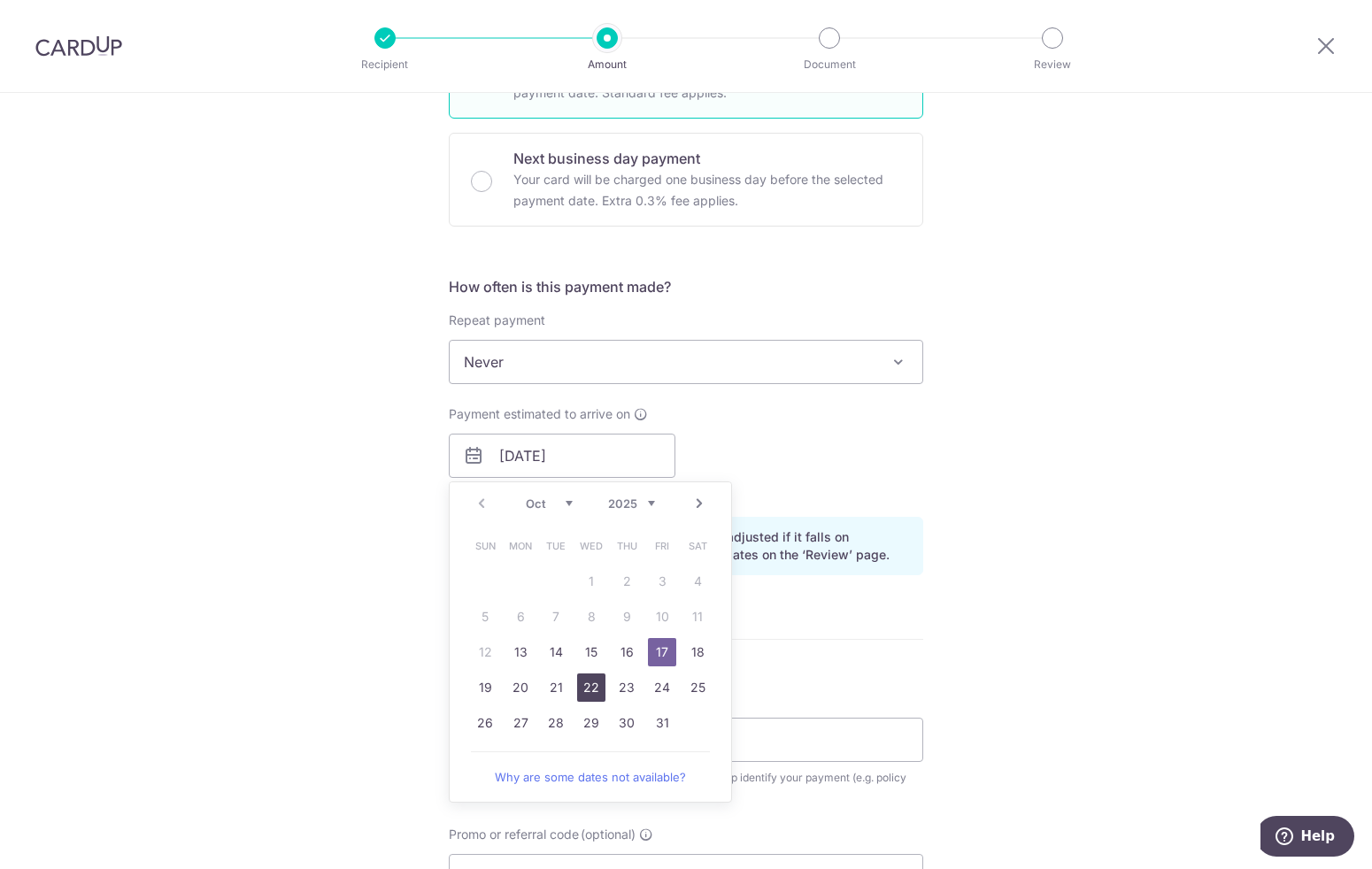
click at [594, 691] on link "22" at bounding box center [591, 688] width 28 height 28
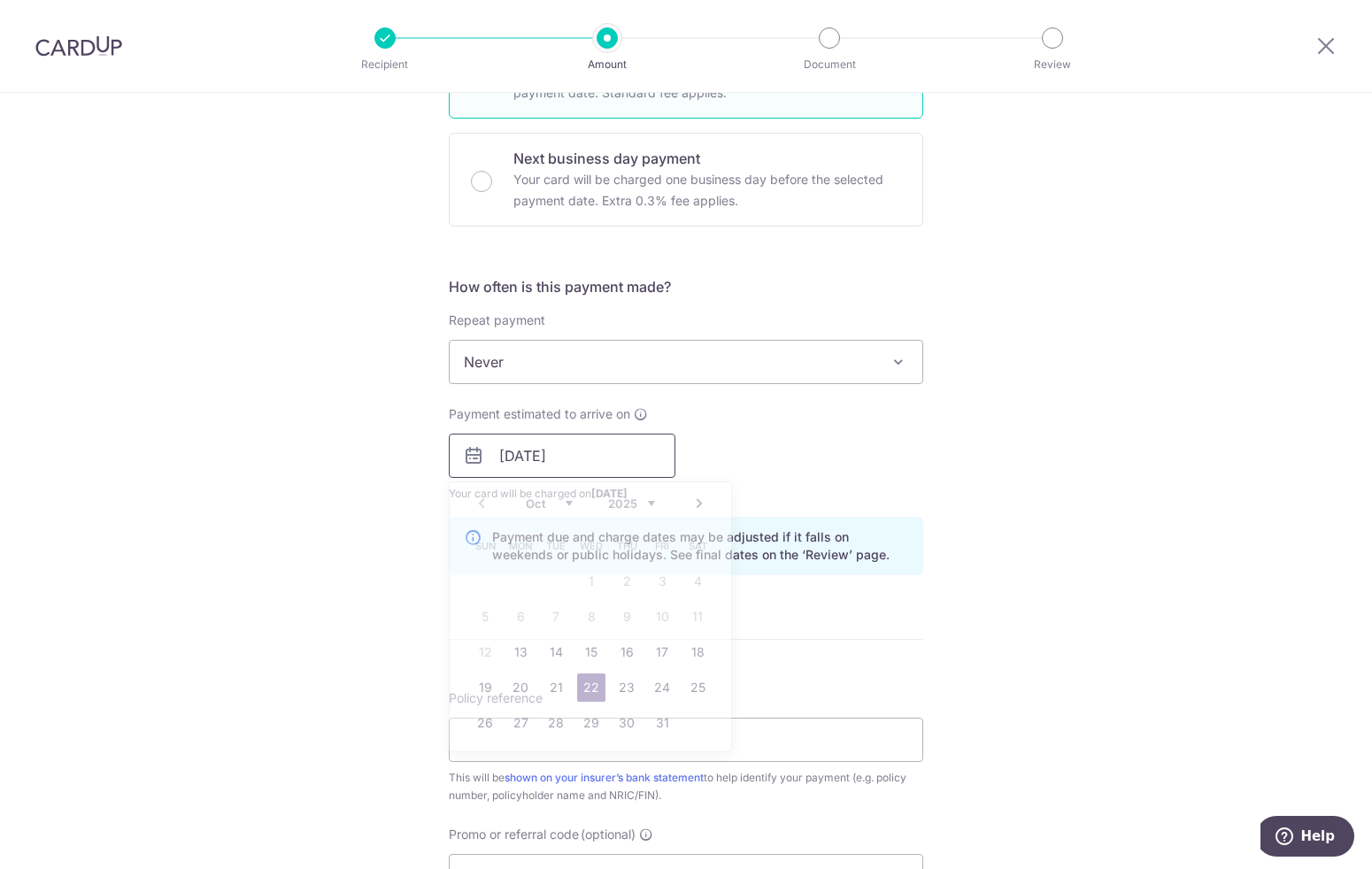
click at [568, 465] on input "22/10/2025" at bounding box center [563, 456] width 227 height 44
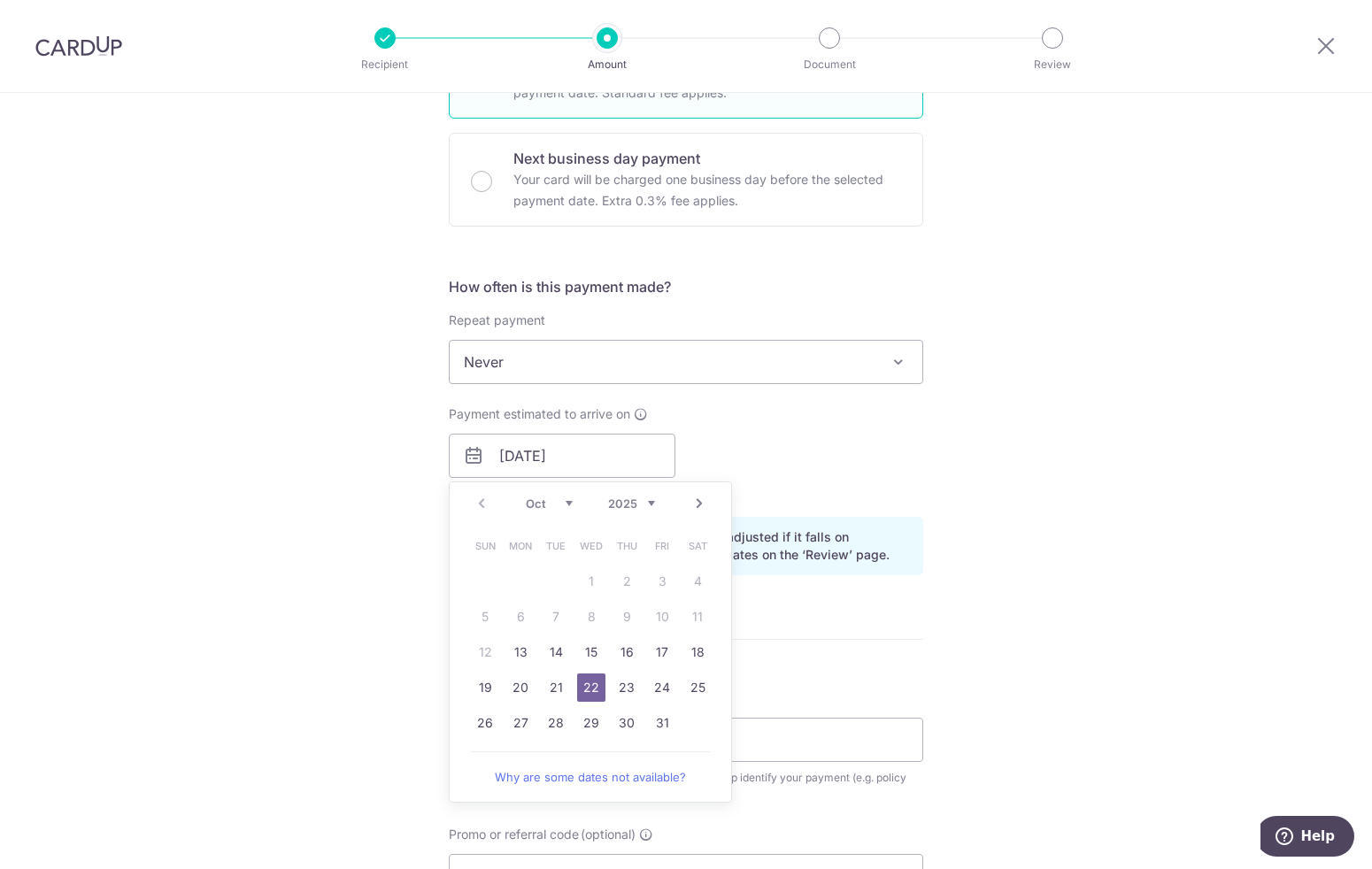
click at [381, 445] on div "Tell us more about your payment Enter payment amount SGD 2,247.20 2247.20 Selec…" at bounding box center [686, 428] width 1372 height 1674
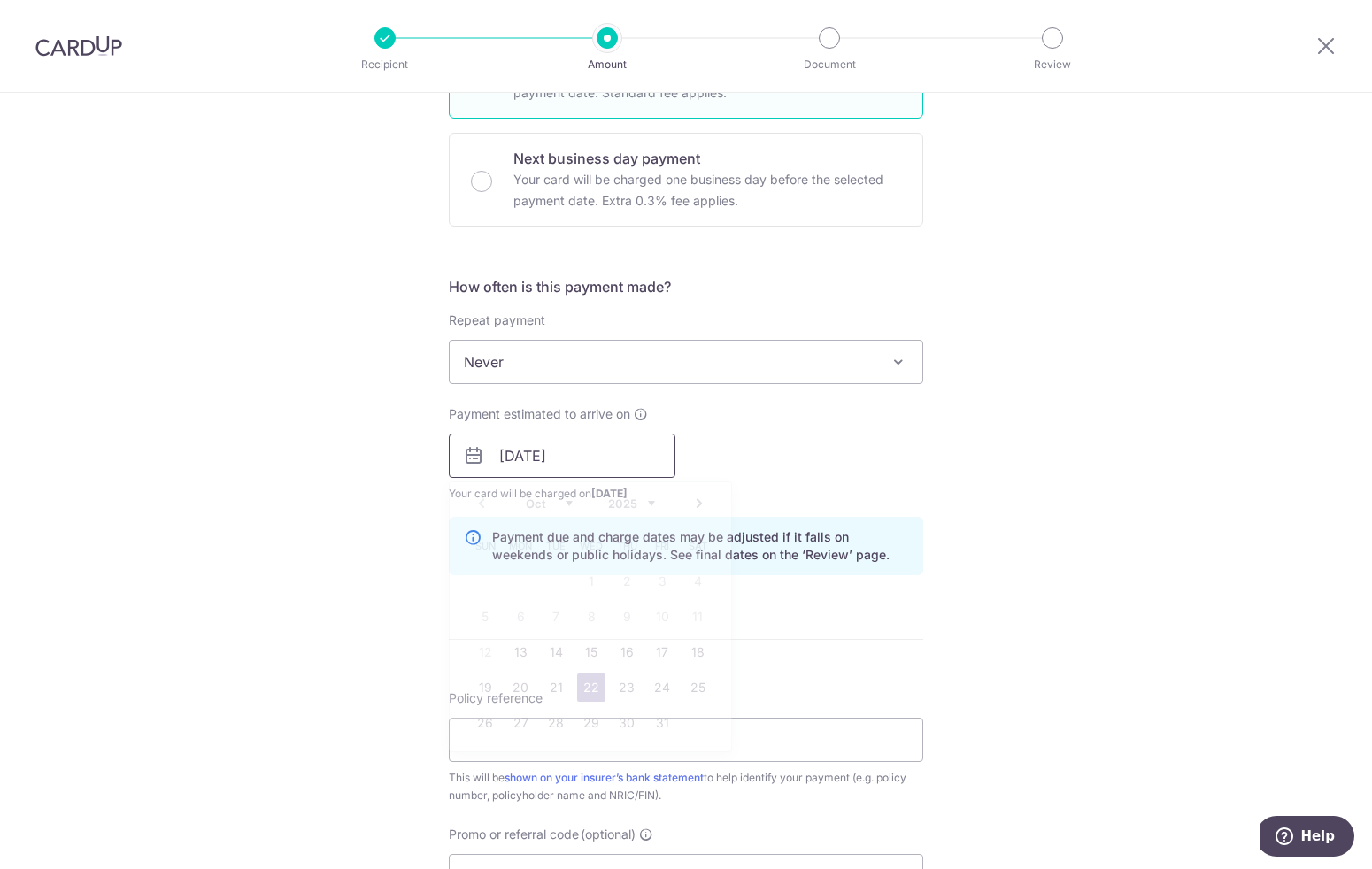
click at [594, 465] on input "22/10/2025" at bounding box center [563, 456] width 227 height 44
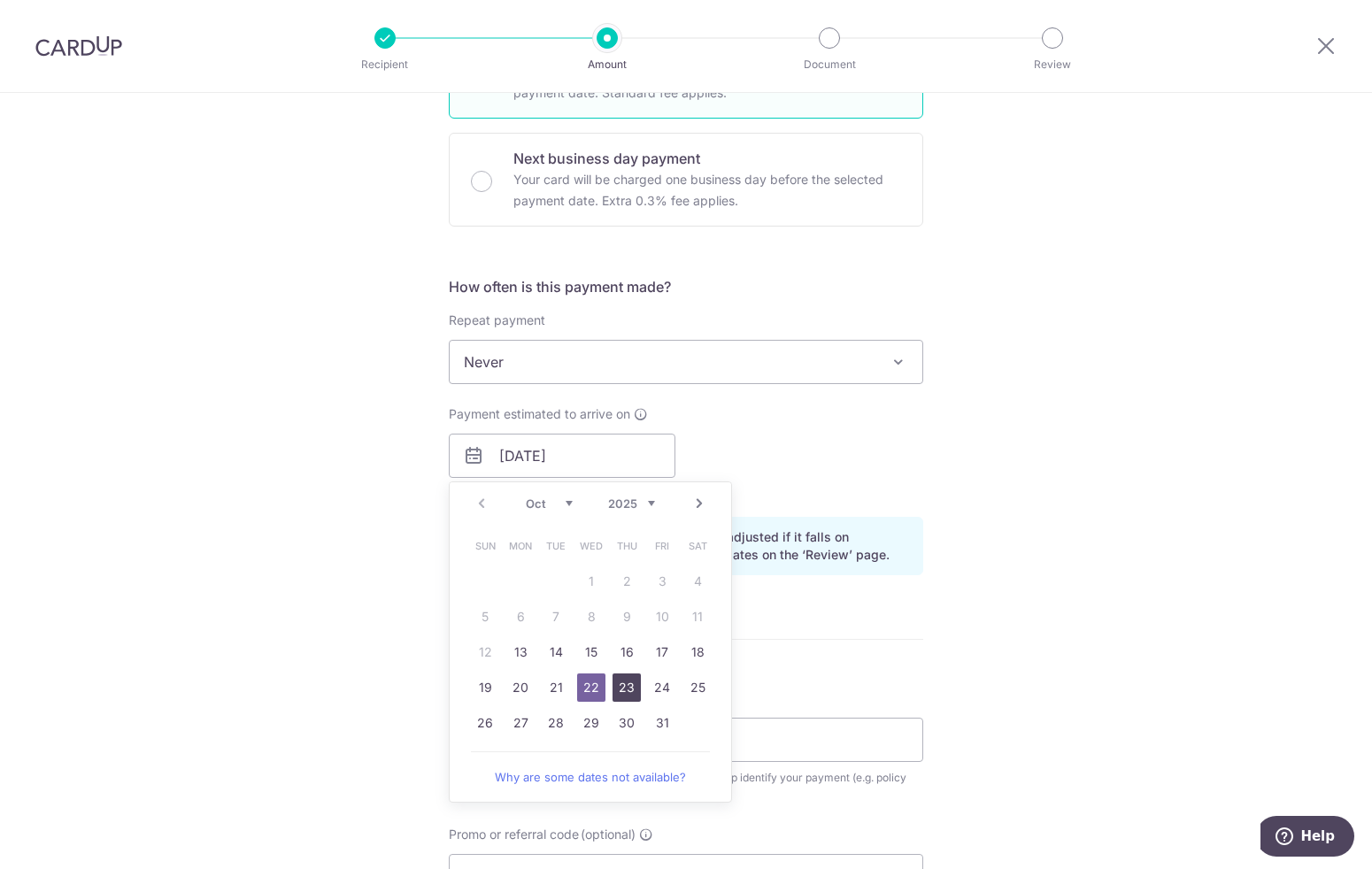
click at [618, 689] on link "23" at bounding box center [627, 688] width 28 height 28
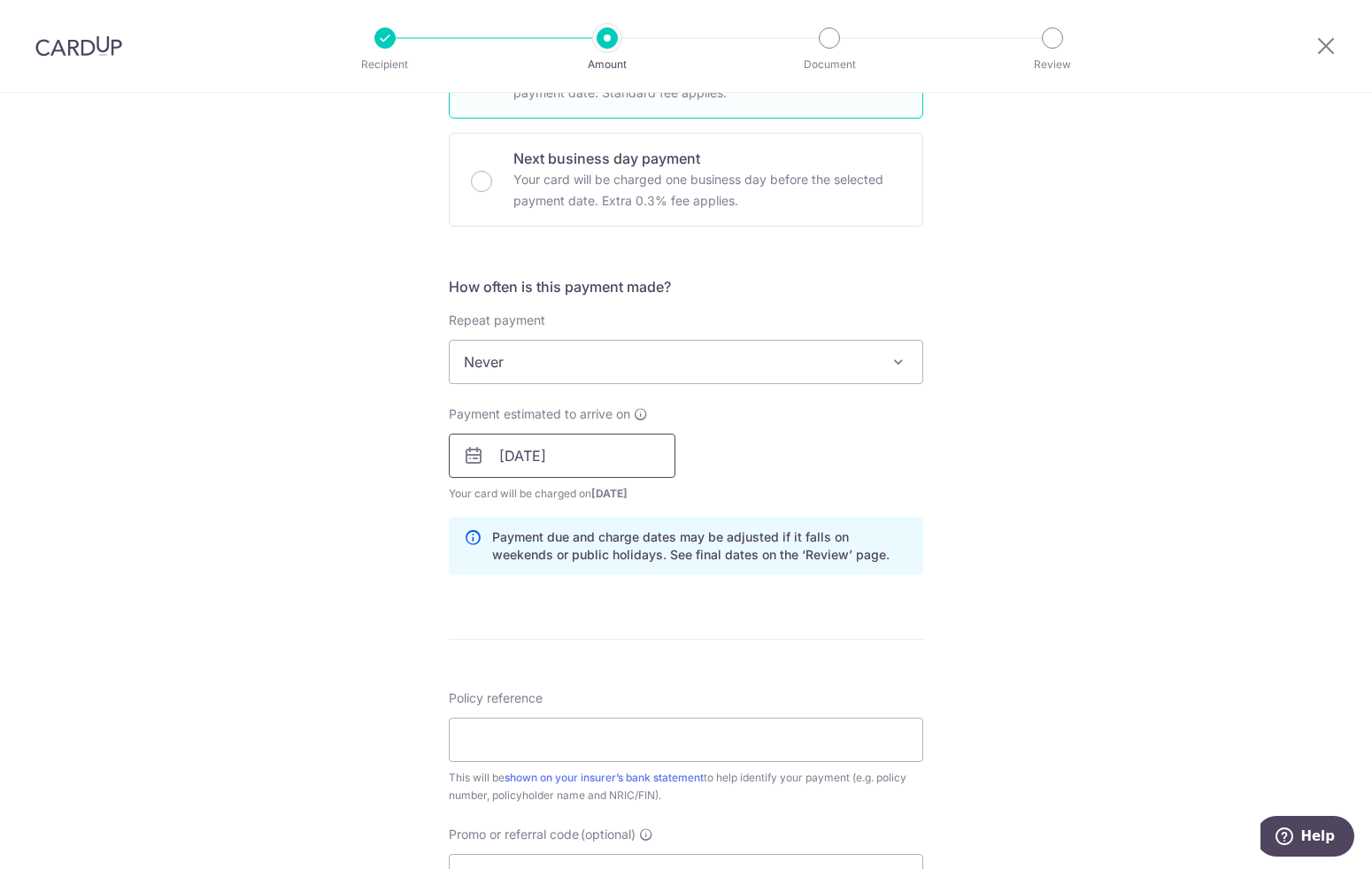
click at [568, 454] on input "23/10/2025" at bounding box center [563, 456] width 227 height 44
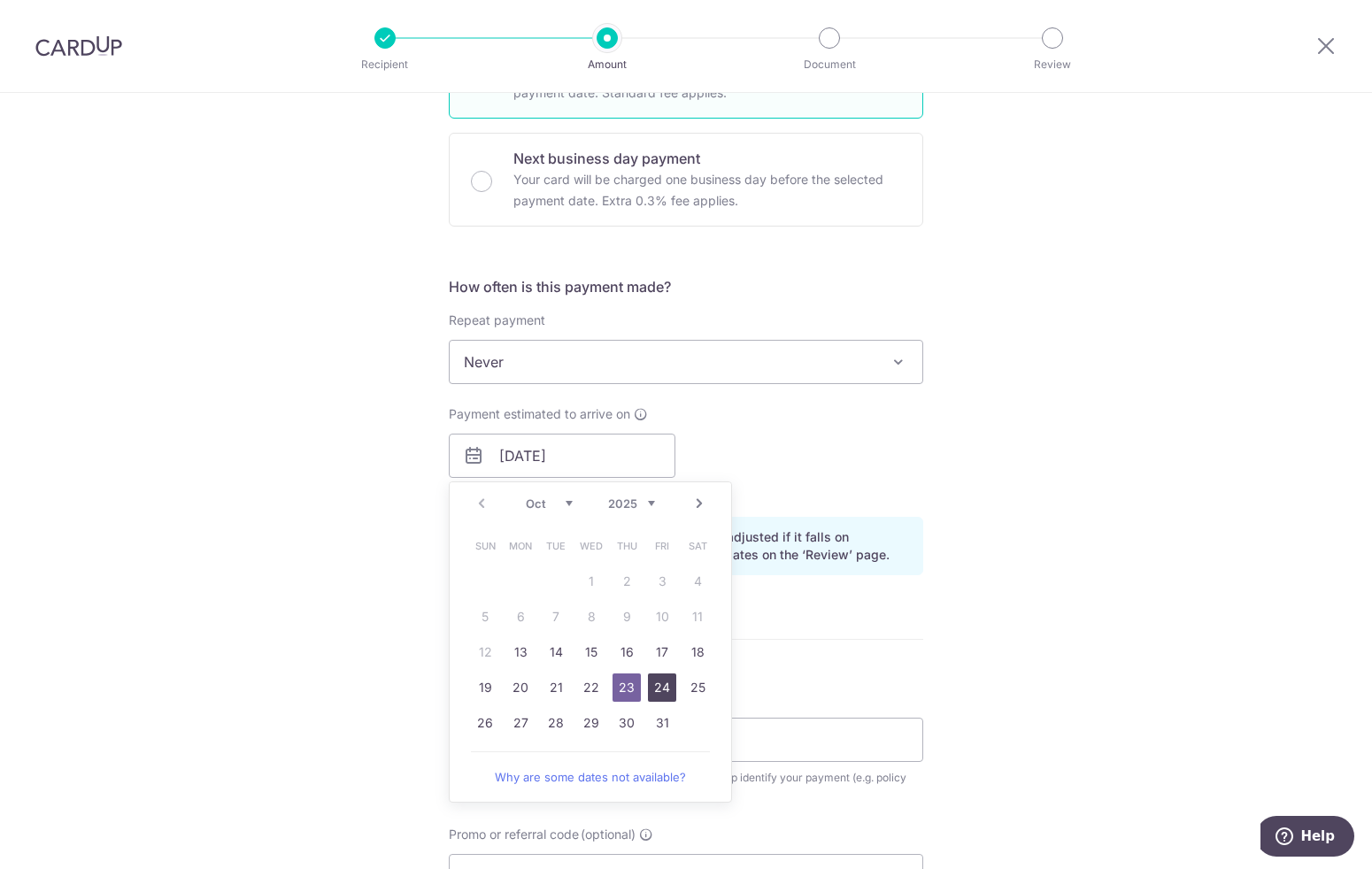
click at [659, 690] on link "24" at bounding box center [661, 688] width 28 height 28
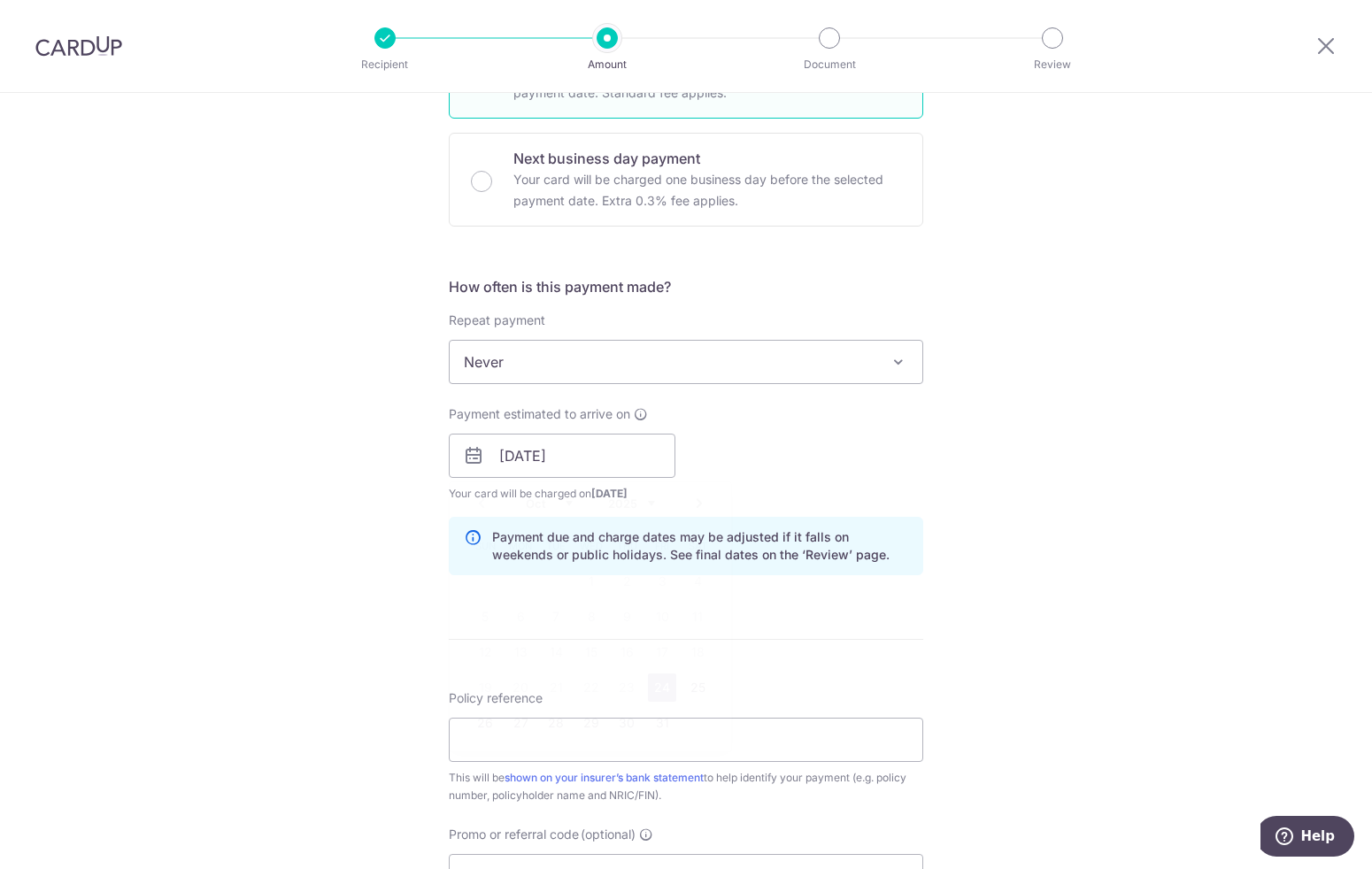
type input "[DATE]"
click at [369, 445] on div "Tell us more about your payment Enter payment amount SGD 2,247.20 2247.20 Selec…" at bounding box center [686, 428] width 1372 height 1674
click at [525, 471] on input "[DATE]" at bounding box center [563, 456] width 227 height 44
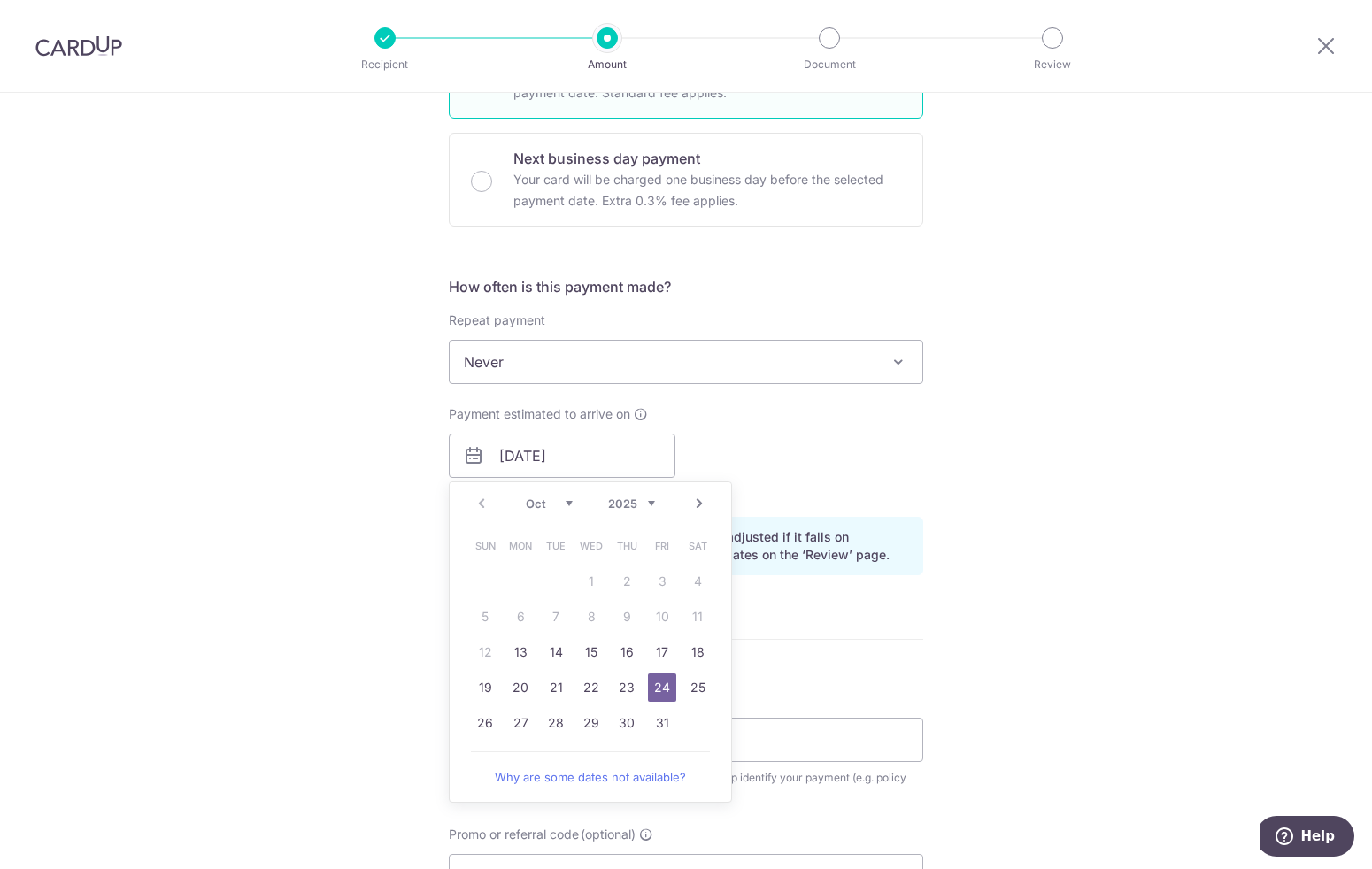
click at [353, 503] on div "Tell us more about your payment Enter payment amount SGD 2,247.20 2247.20 Selec…" at bounding box center [686, 428] width 1372 height 1674
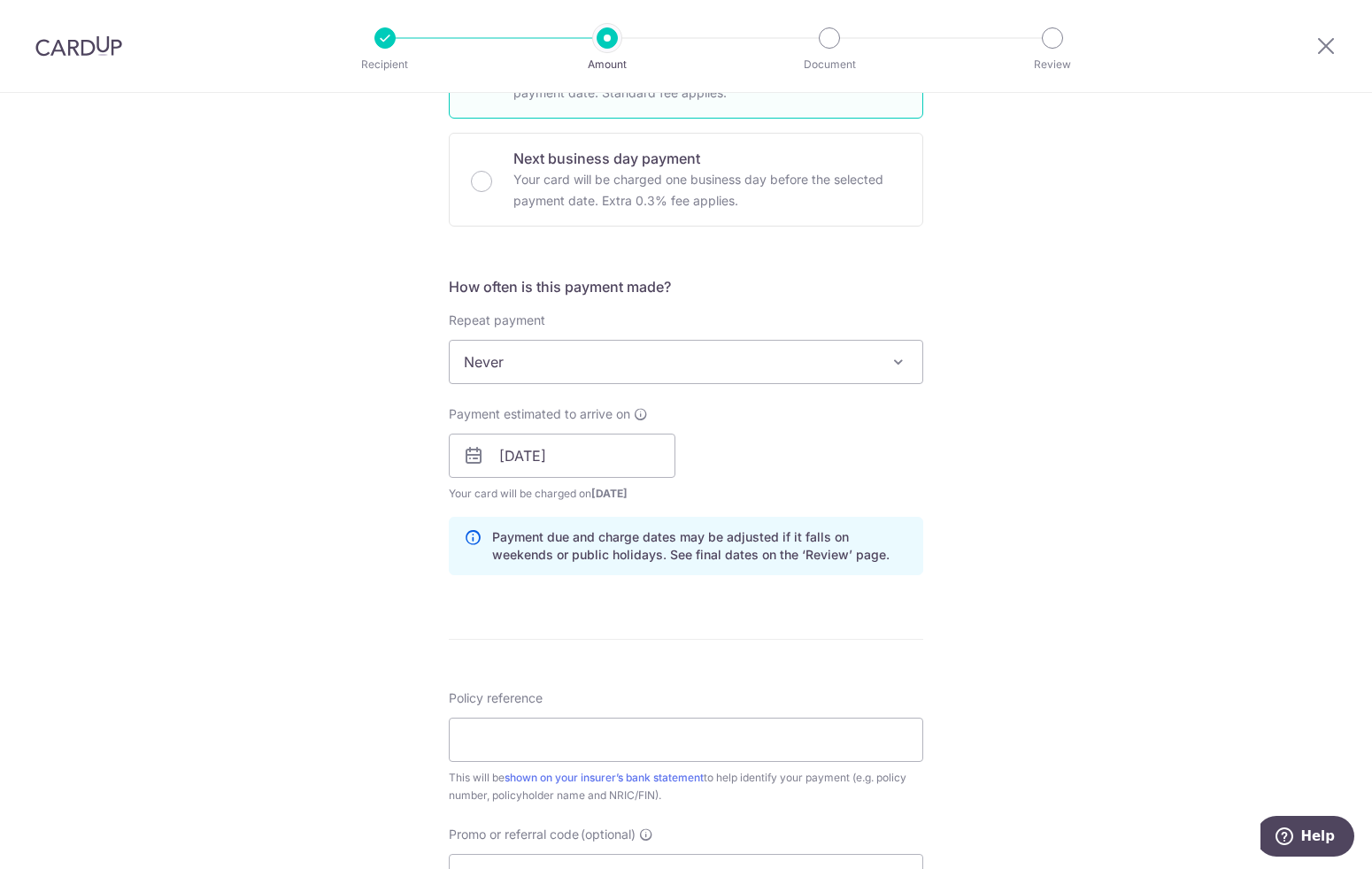
click at [352, 404] on div "Tell us more about your payment Enter payment amount SGD 2,247.20 2247.20 Selec…" at bounding box center [686, 428] width 1372 height 1674
click at [575, 456] on input "[DATE]" at bounding box center [563, 456] width 227 height 44
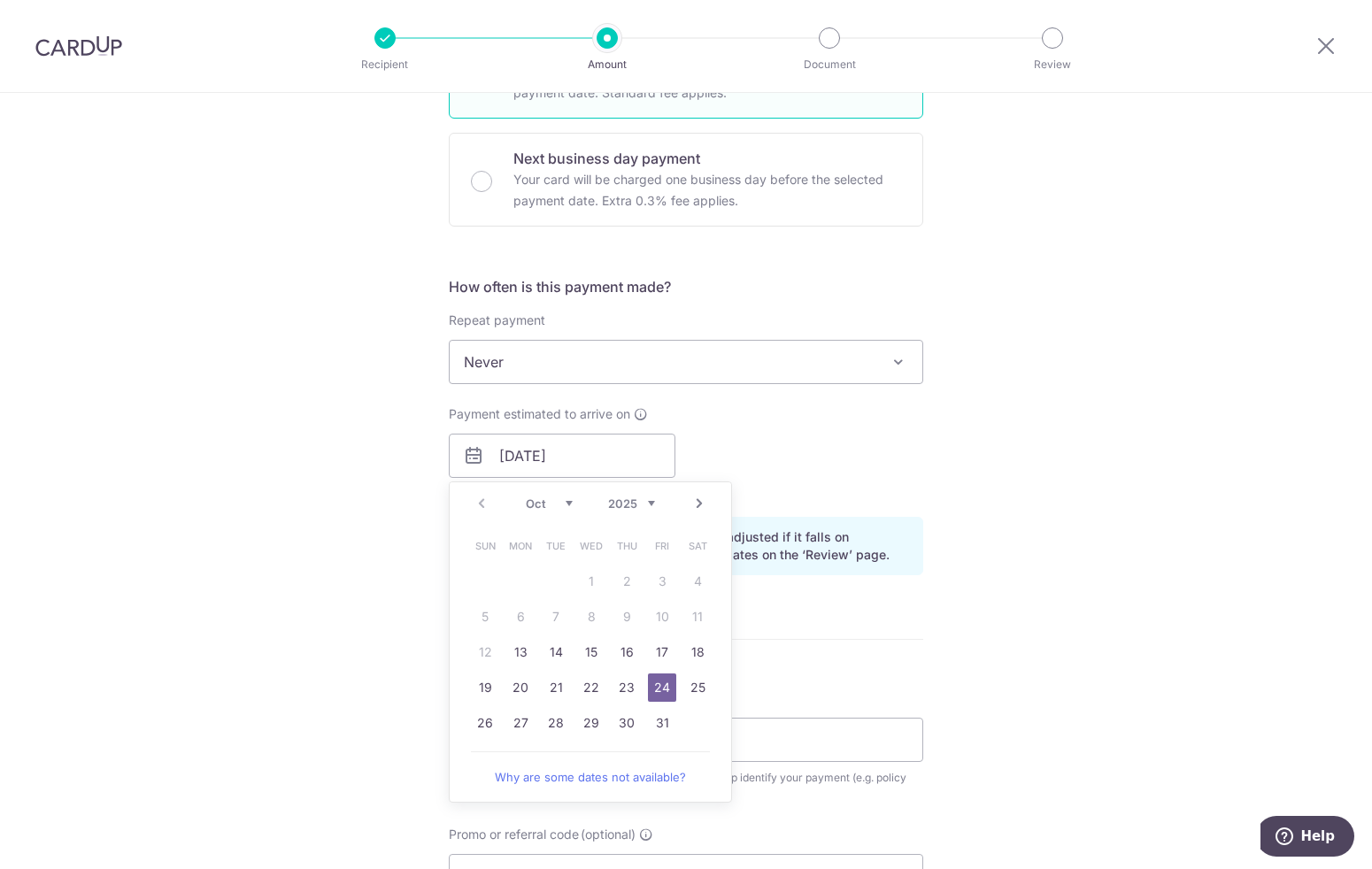
click at [650, 689] on link "24" at bounding box center [661, 688] width 28 height 28
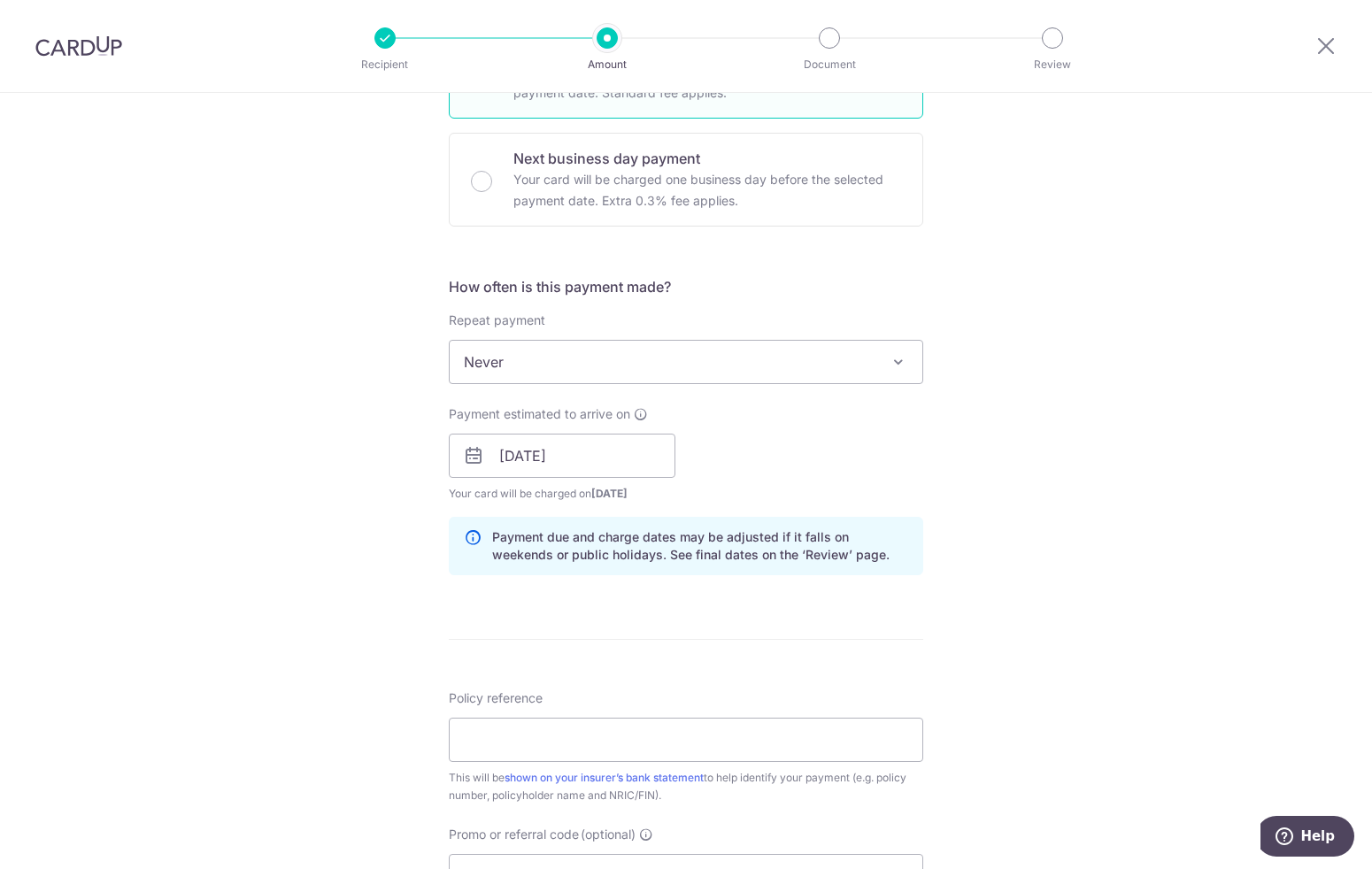
click at [154, 364] on div "Tell us more about your payment Enter payment amount SGD 2,247.20 2247.20 Selec…" at bounding box center [686, 428] width 1372 height 1674
click at [335, 334] on div "Tell us more about your payment Enter payment amount SGD 2,247.20 2247.20 Selec…" at bounding box center [686, 428] width 1372 height 1674
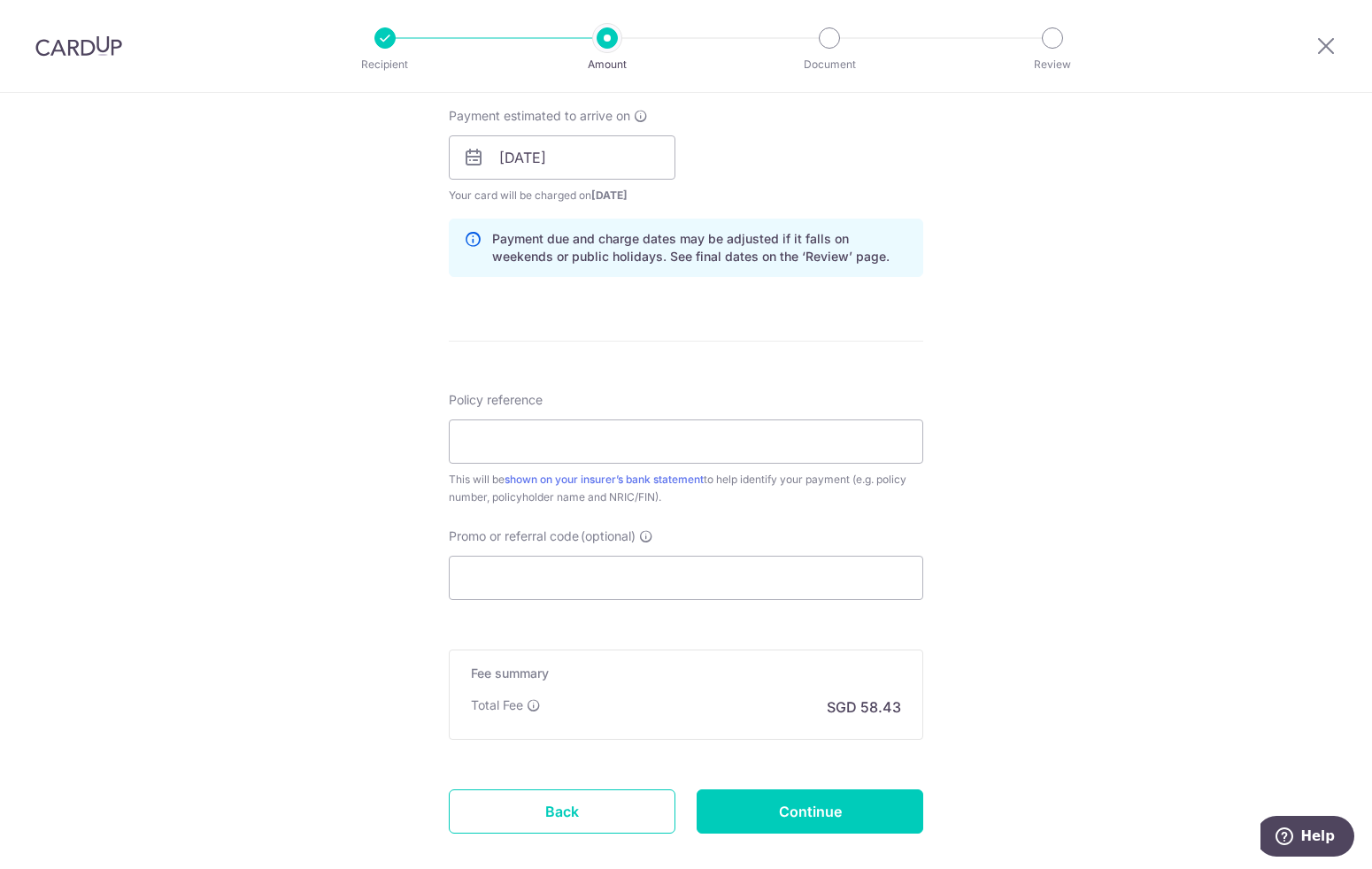
scroll to position [823, 0]
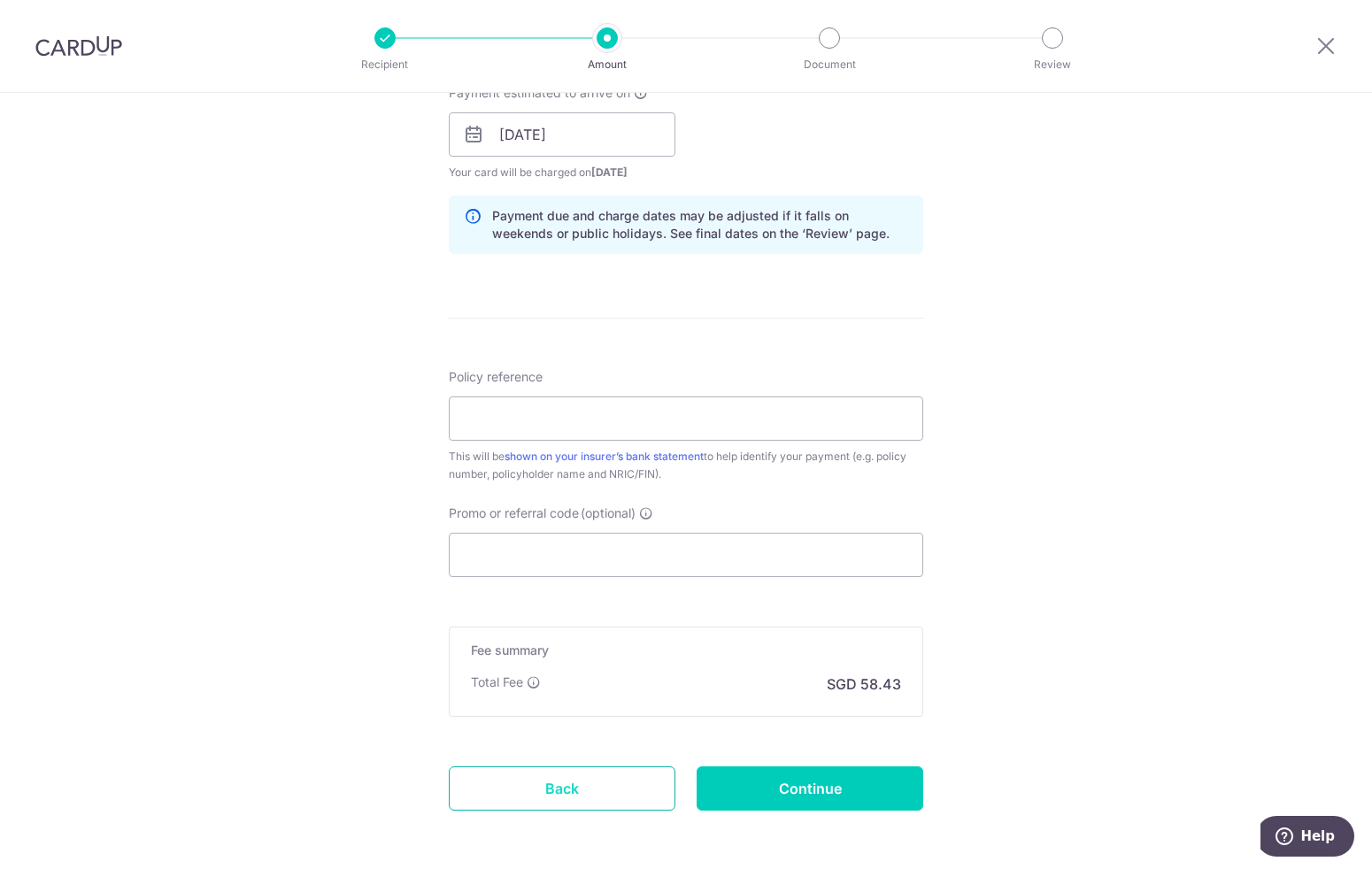
click at [526, 778] on link "Back" at bounding box center [563, 789] width 227 height 44
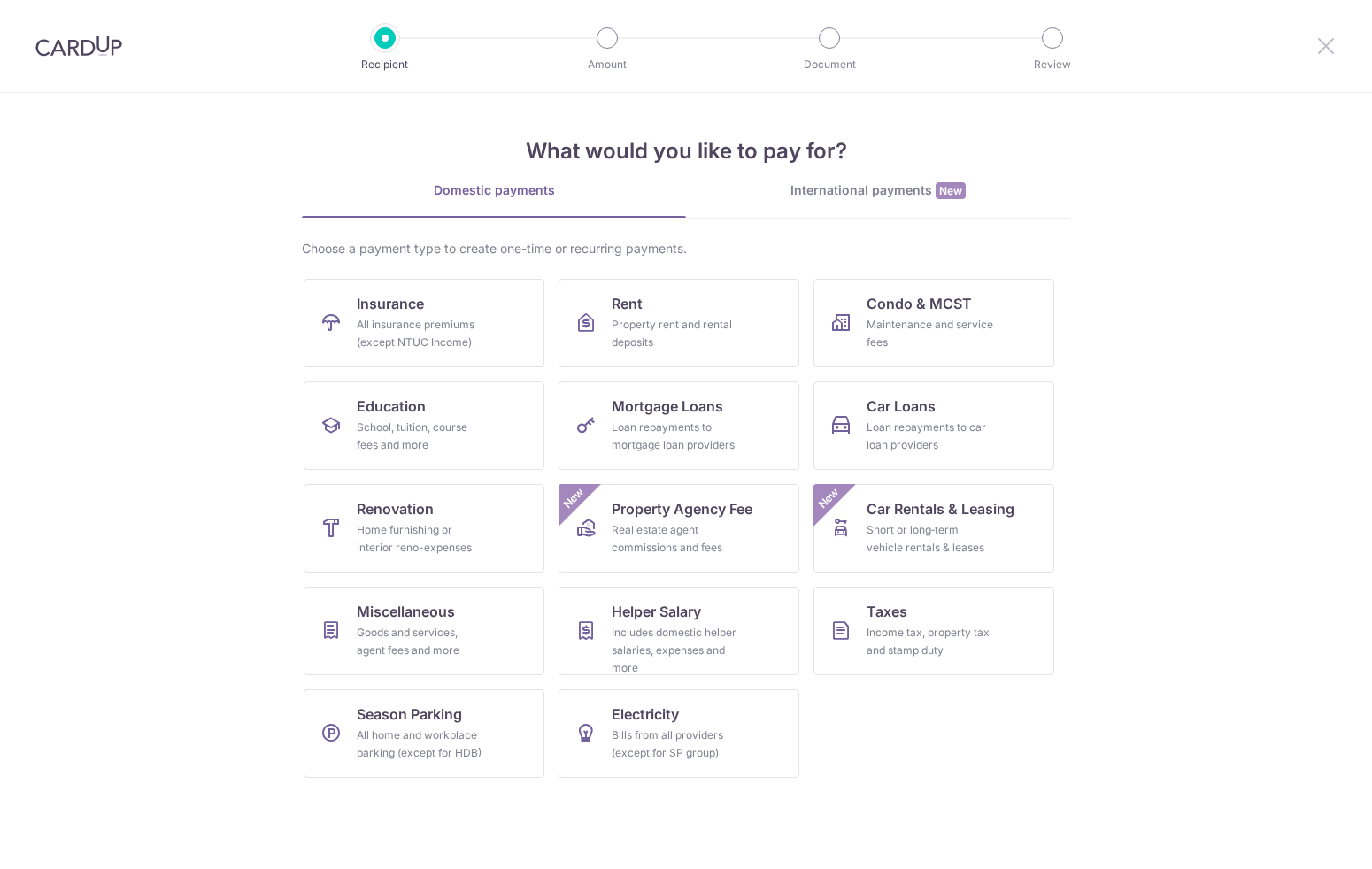
click at [1332, 45] on icon at bounding box center [1325, 46] width 21 height 22
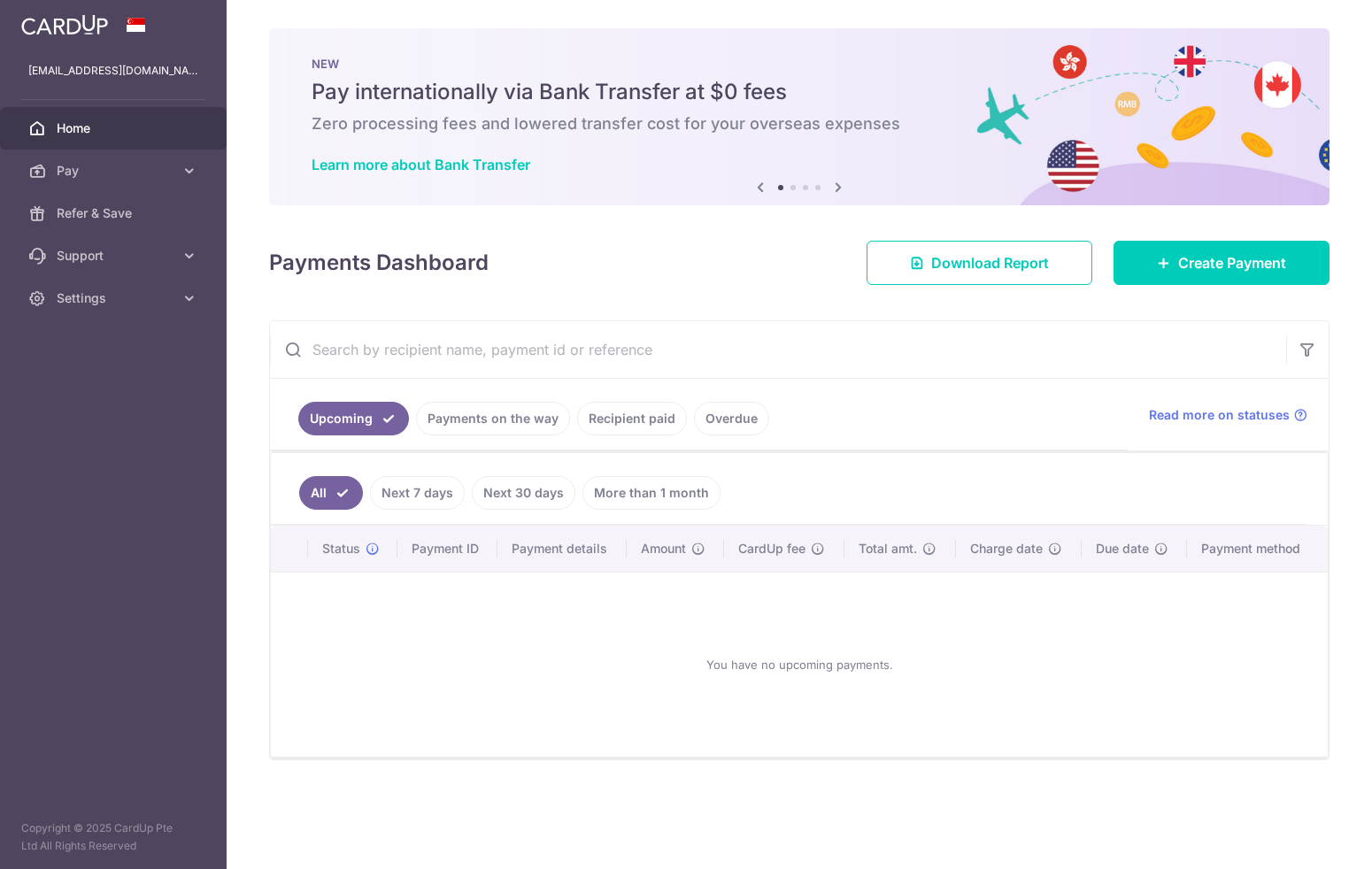
click at [647, 417] on link "Recipient paid" at bounding box center [632, 418] width 110 height 34
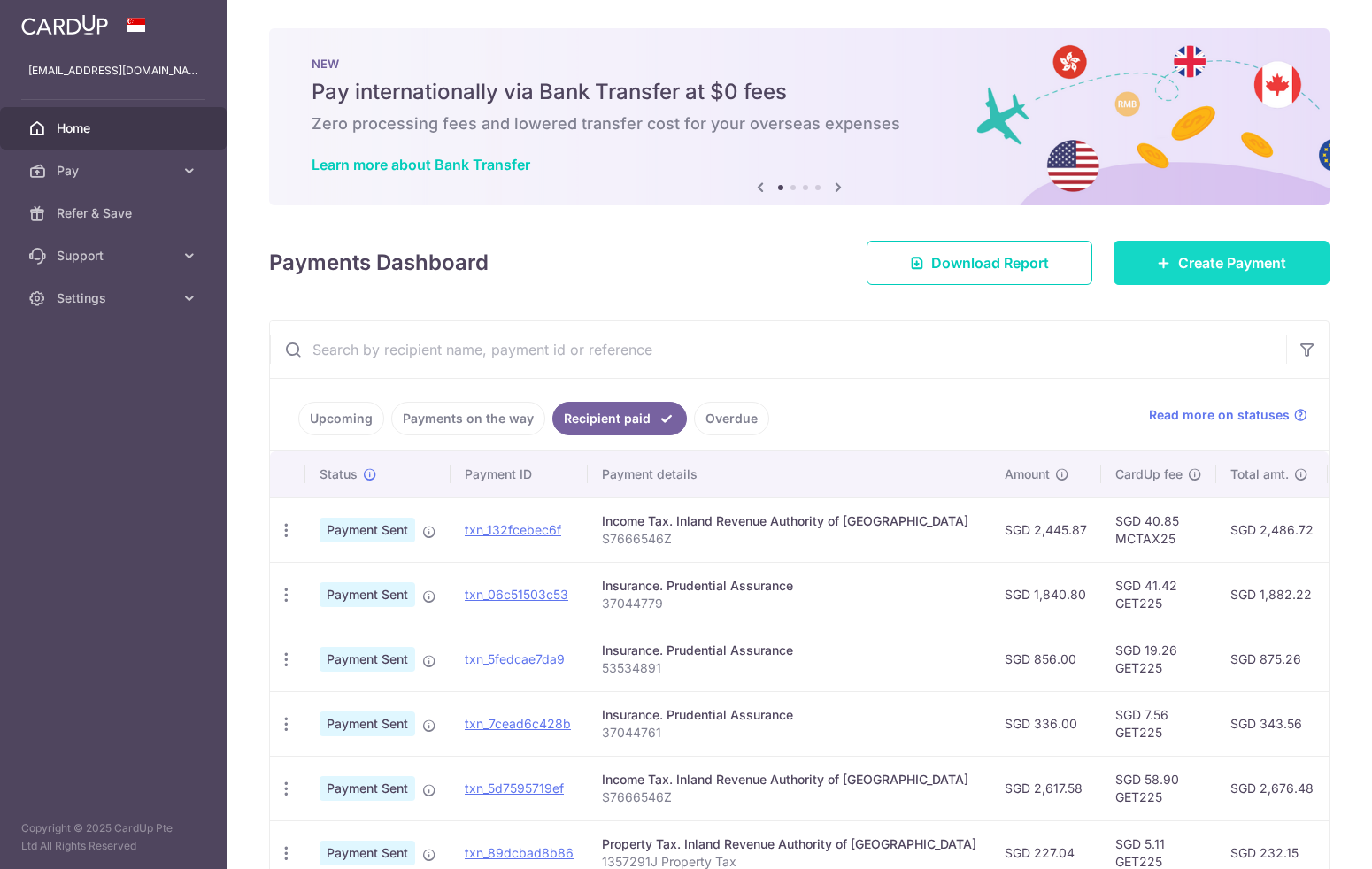
click at [1217, 269] on span "Create Payment" at bounding box center [1232, 263] width 108 height 21
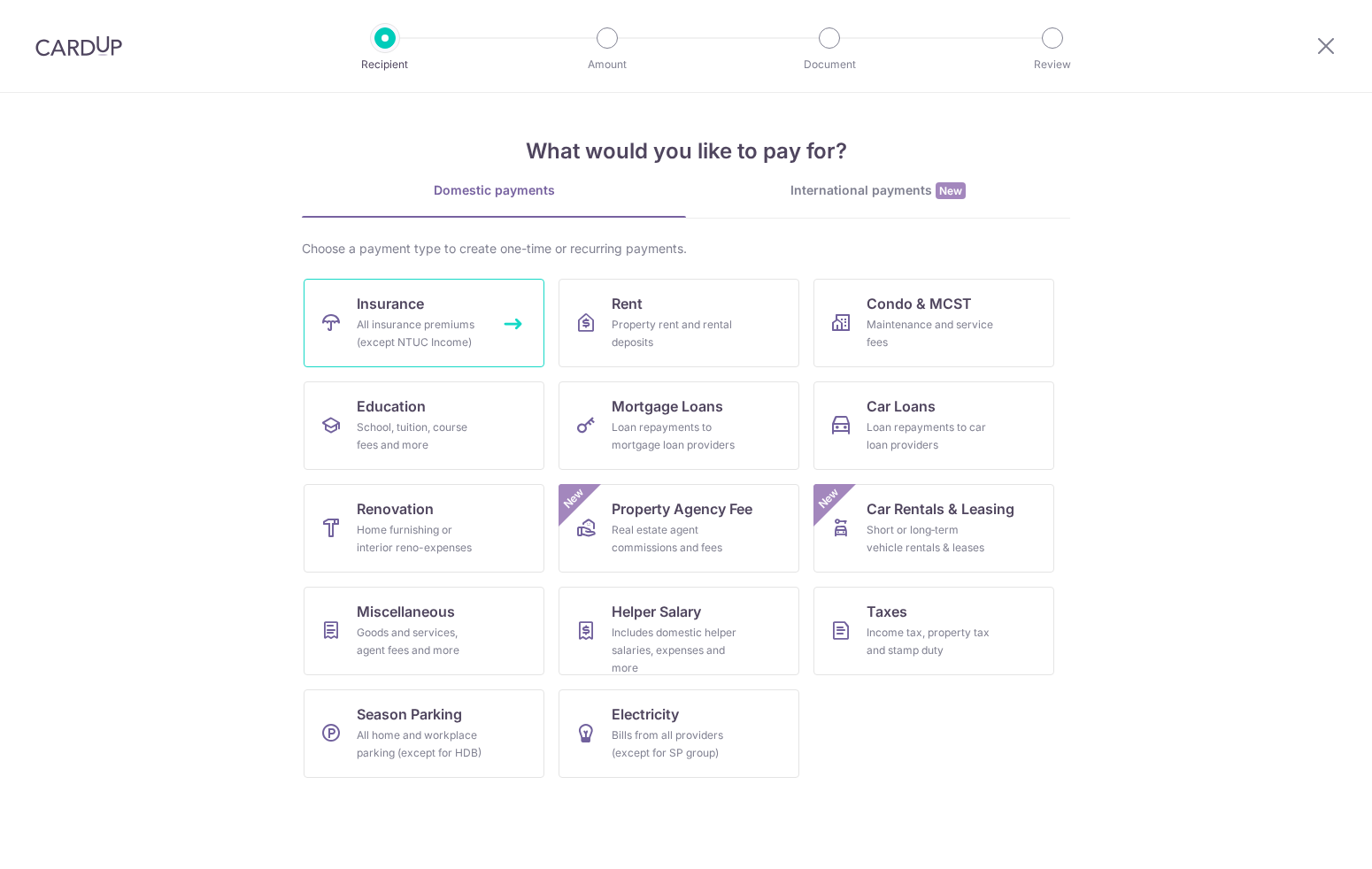
click at [460, 313] on link "Insurance All insurance premiums (except NTUC Income)" at bounding box center [423, 323] width 241 height 89
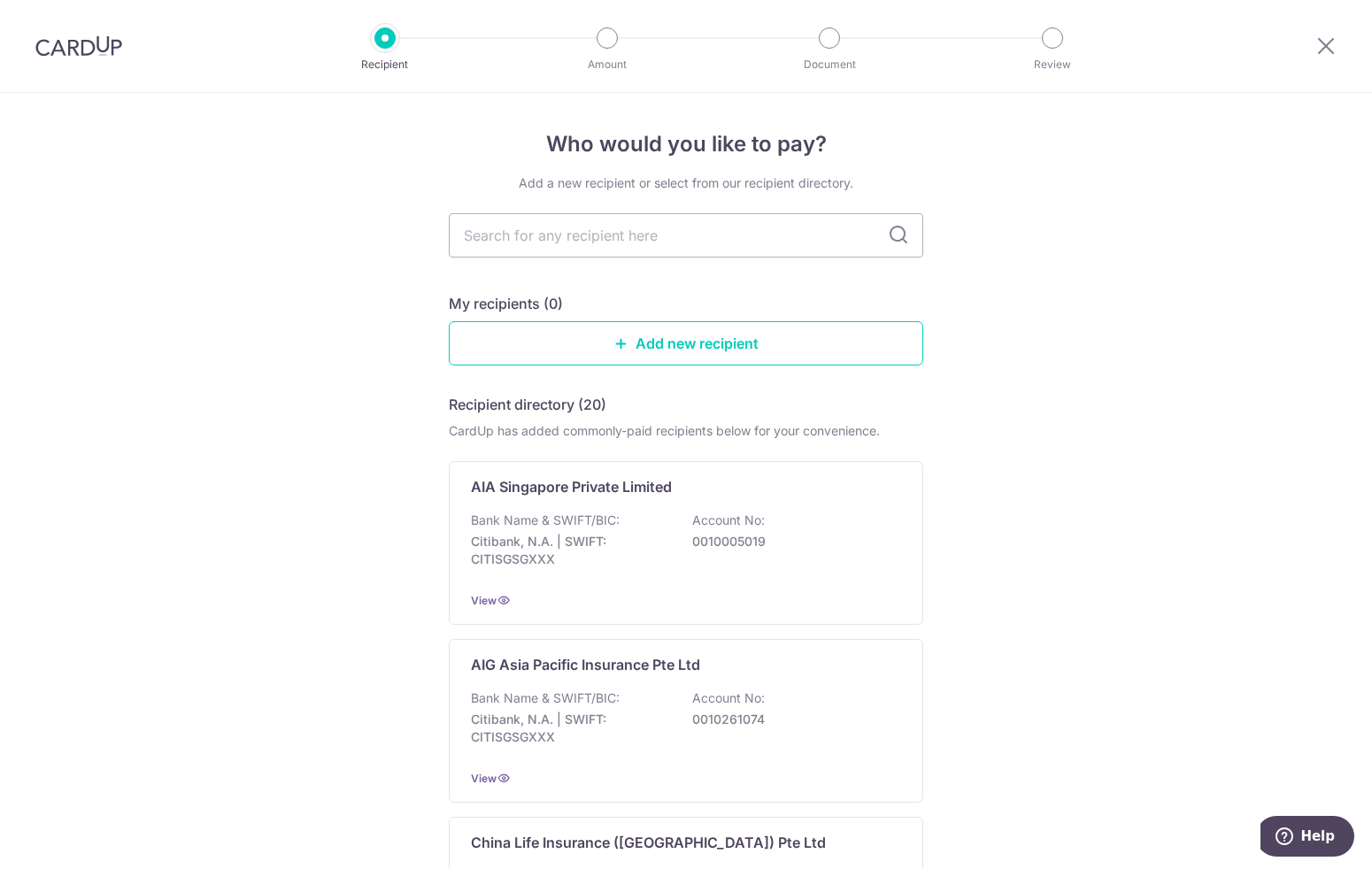
click at [663, 243] on input "text" at bounding box center [686, 235] width 475 height 44
type input "Prudential"
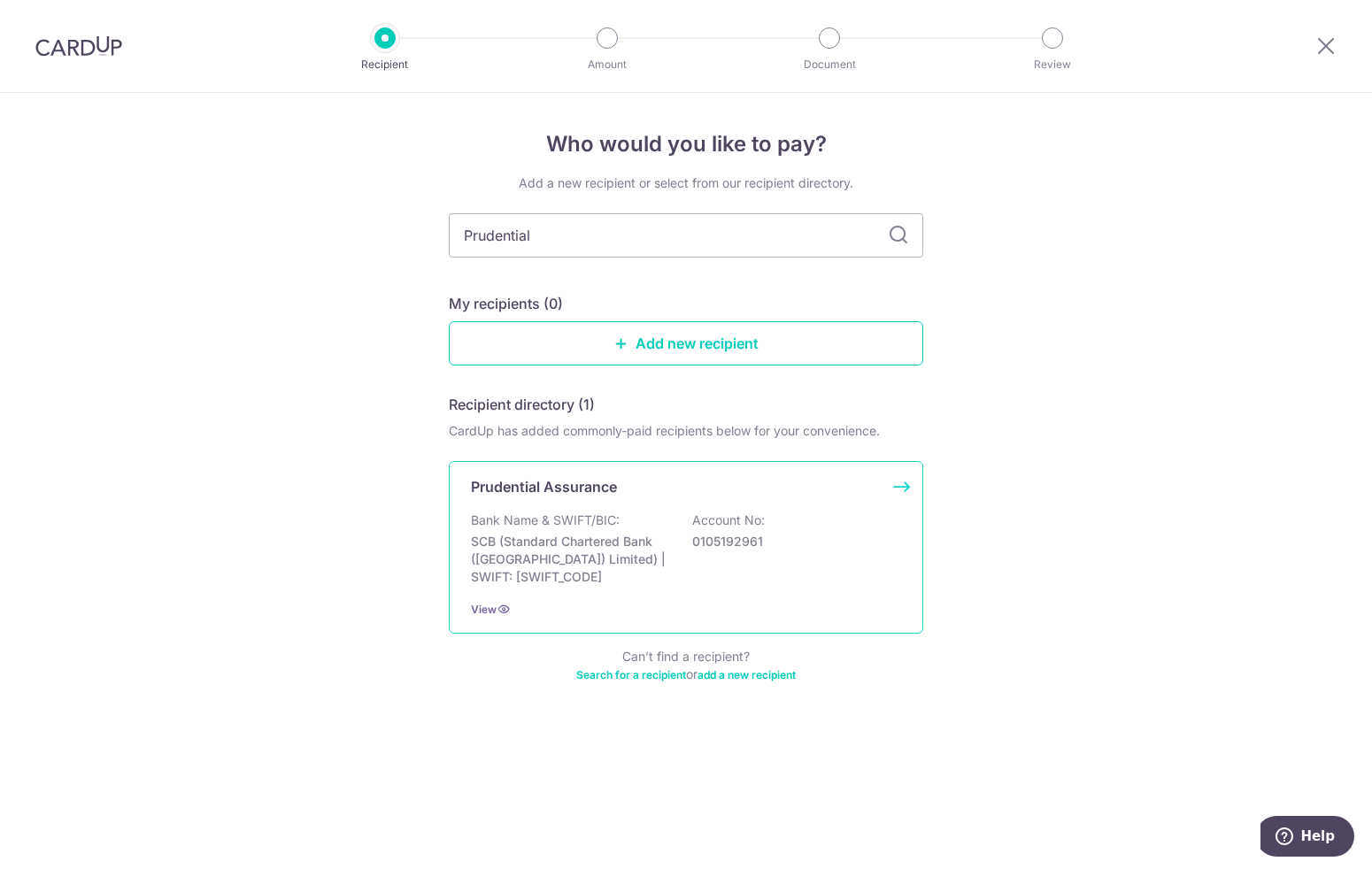
click at [578, 545] on p "SCB (Standard Chartered Bank (Singapore) Limited) | SWIFT: SCBLSG22XXX" at bounding box center [570, 560] width 198 height 53
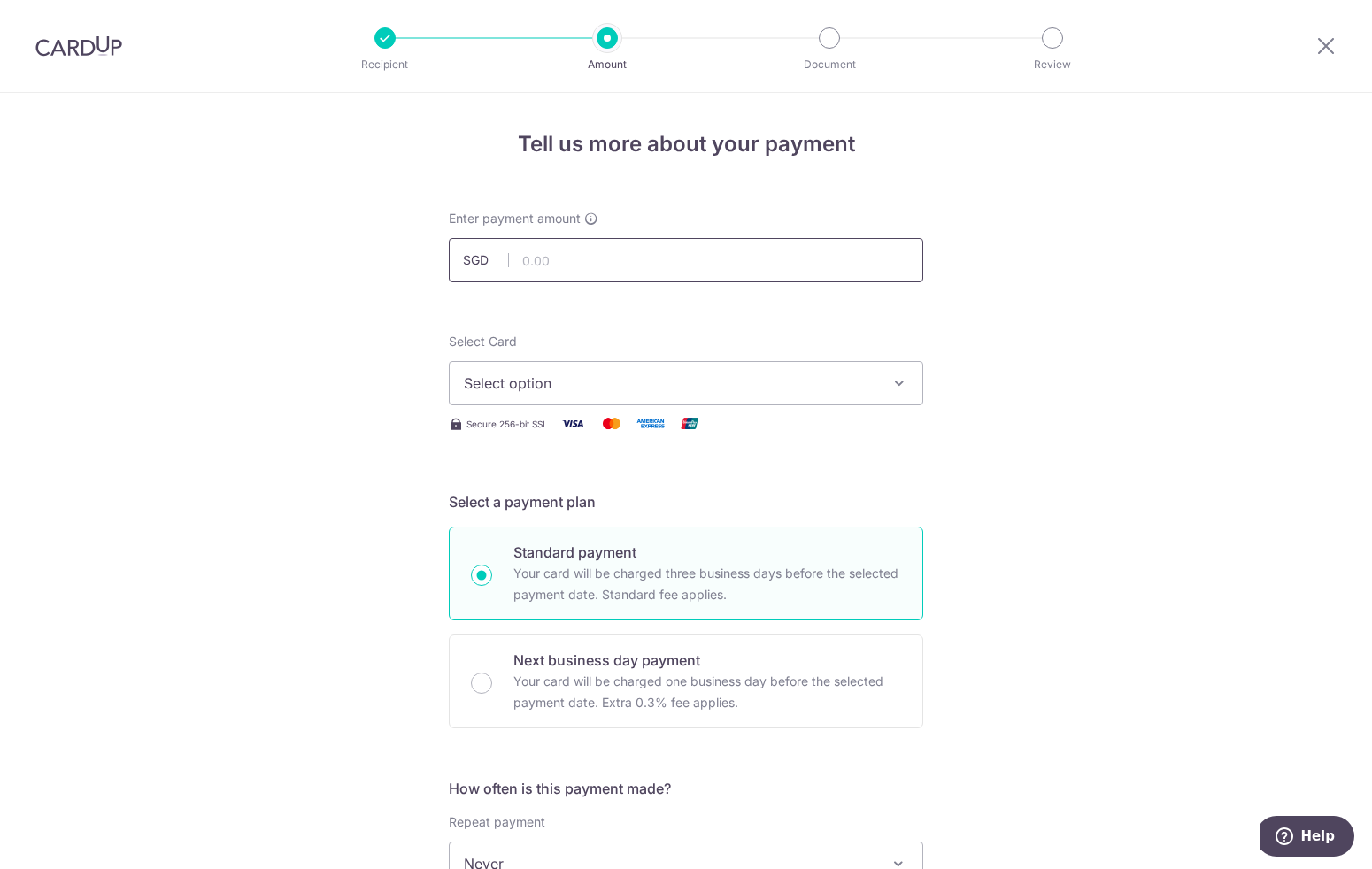
click at [591, 270] on input "text" at bounding box center [686, 260] width 475 height 44
type input "2,247.20"
click at [592, 373] on span "Select option" at bounding box center [670, 382] width 413 height 21
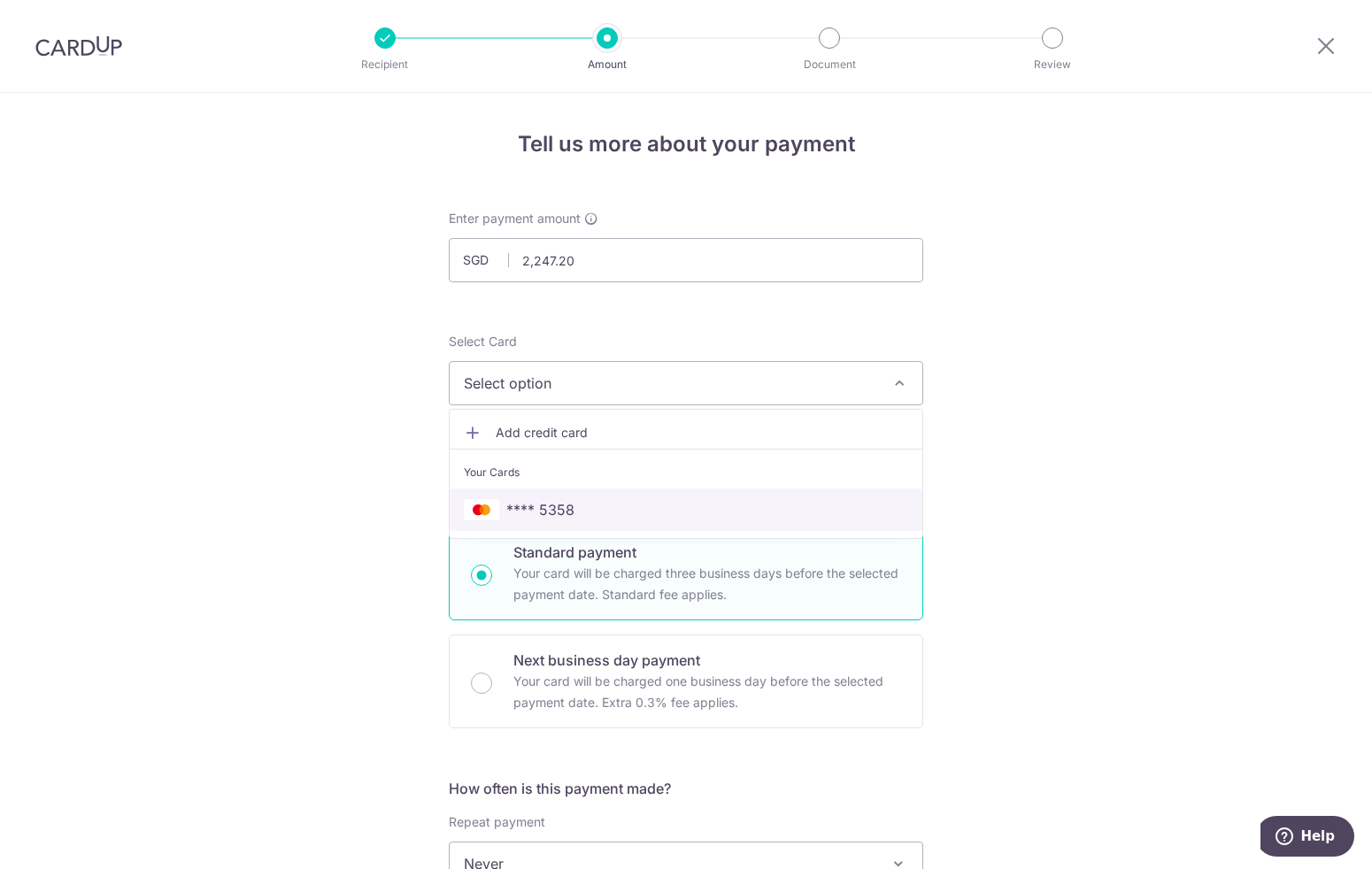
click at [529, 504] on span "**** 5358" at bounding box center [541, 510] width 69 height 21
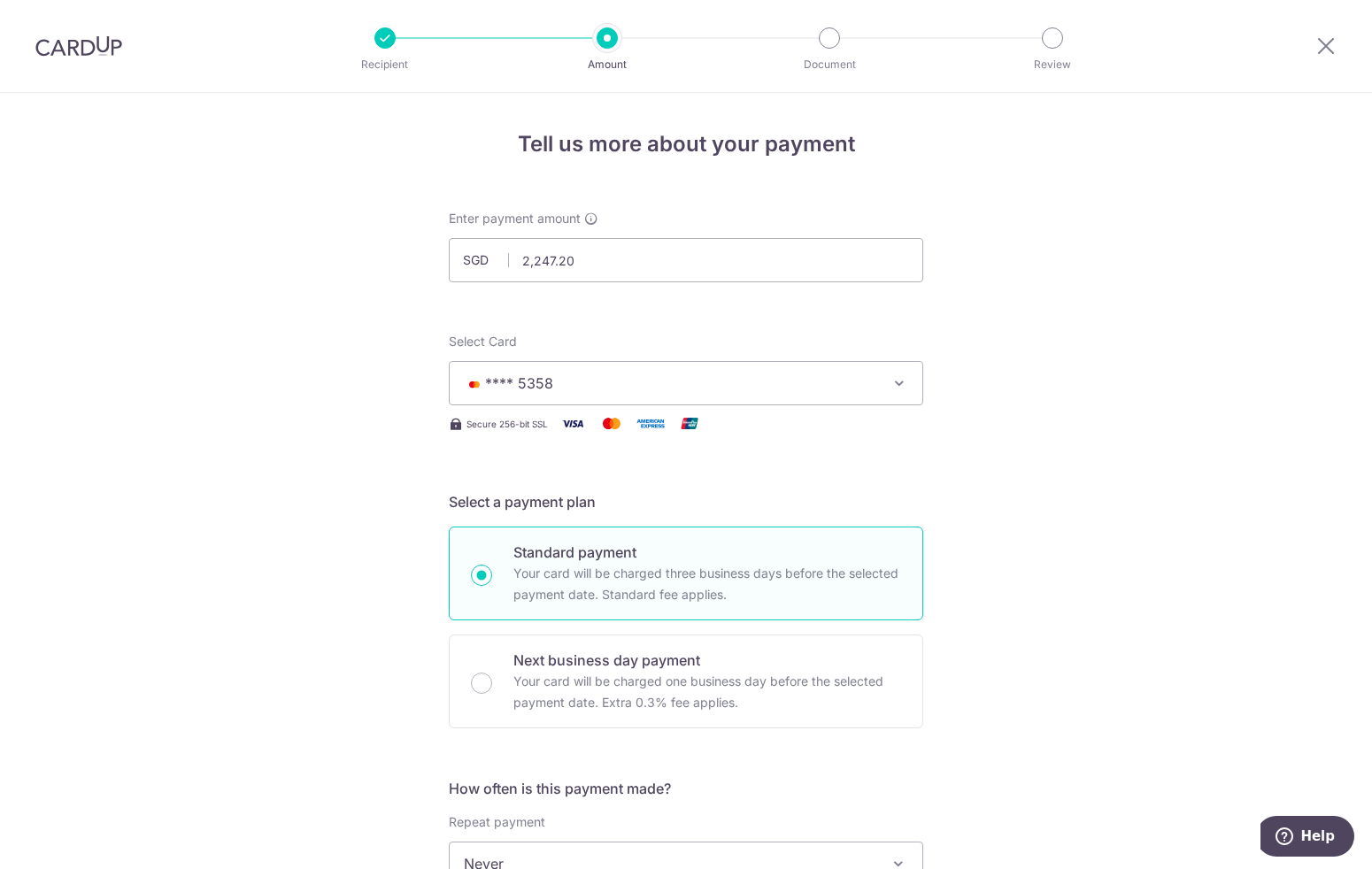
click at [506, 576] on div "Standard payment Your card will be charged three business days before the selec…" at bounding box center [686, 574] width 475 height 94
radio input "true"
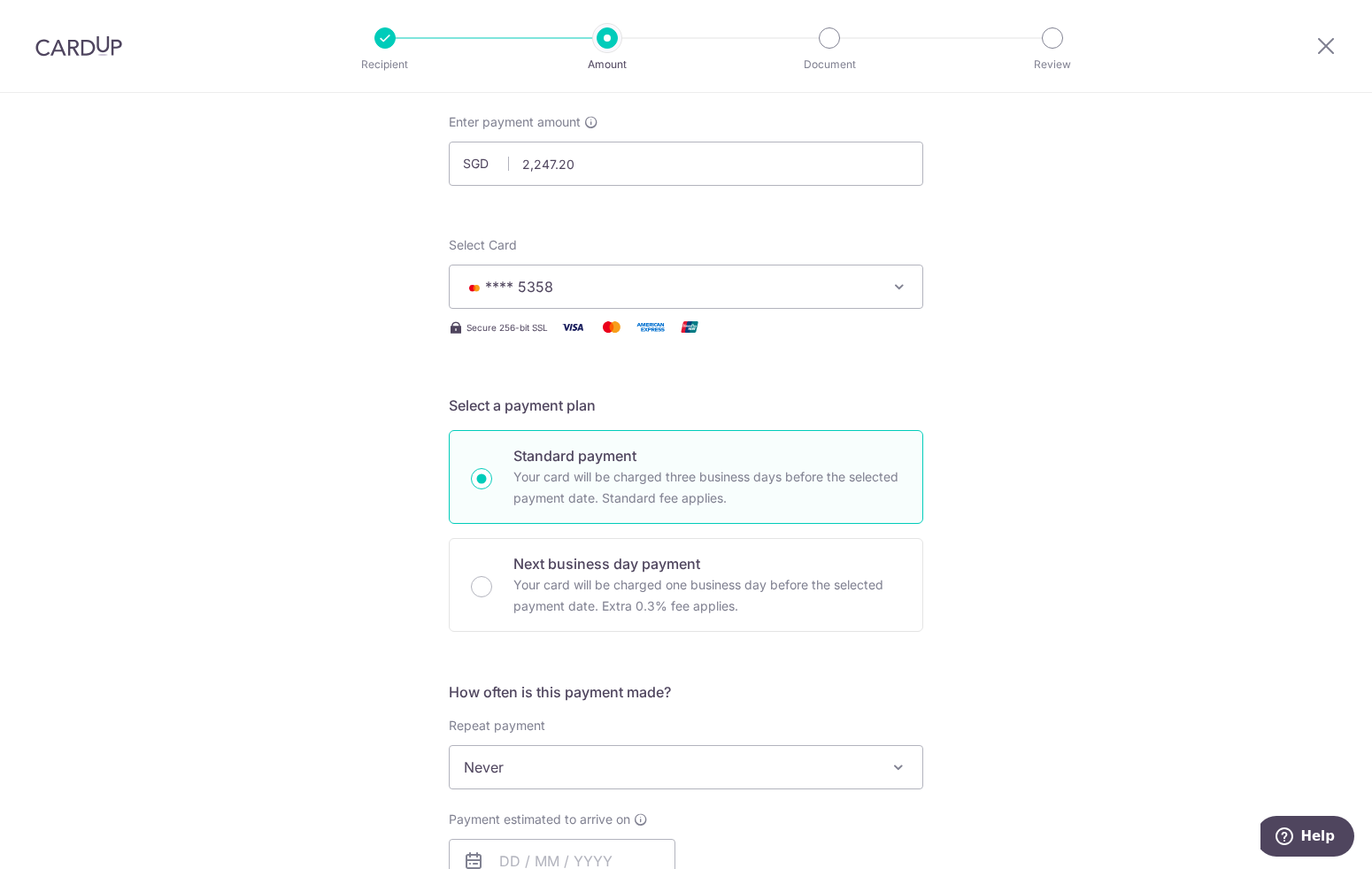
scroll to position [489, 0]
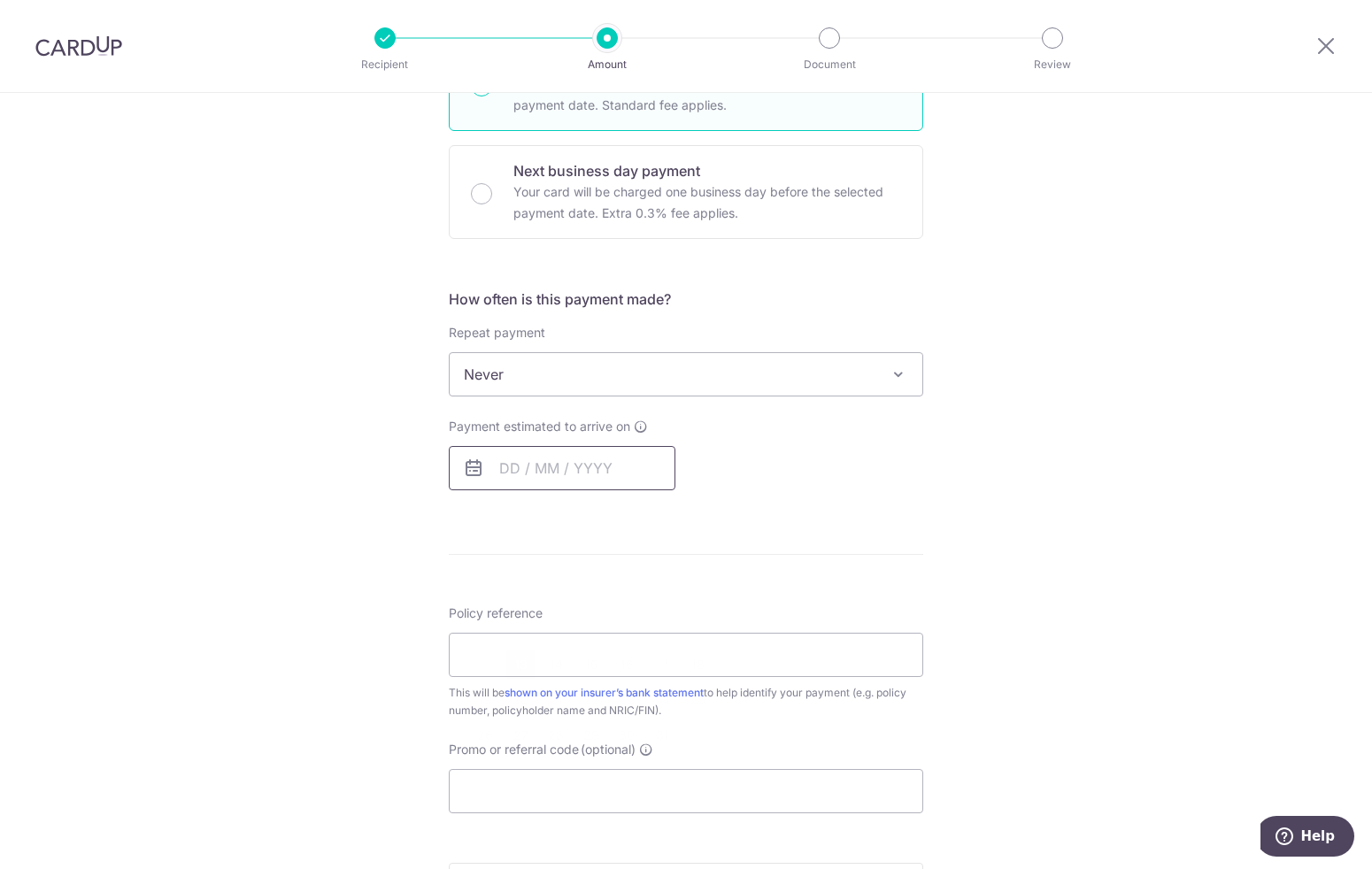
click at [517, 474] on input "text" at bounding box center [563, 468] width 227 height 44
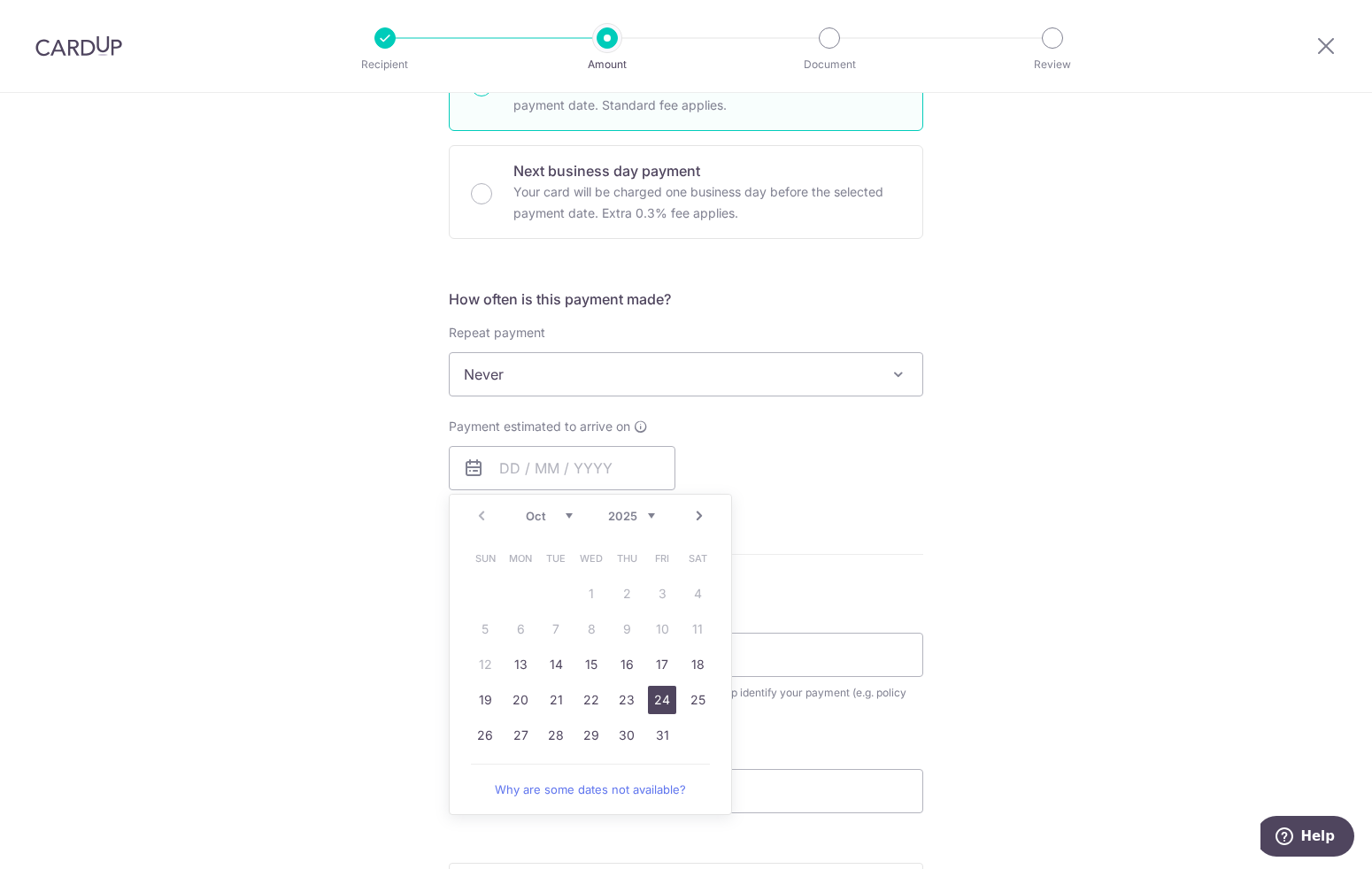
click at [655, 704] on link "24" at bounding box center [661, 700] width 28 height 28
type input "24/10/2025"
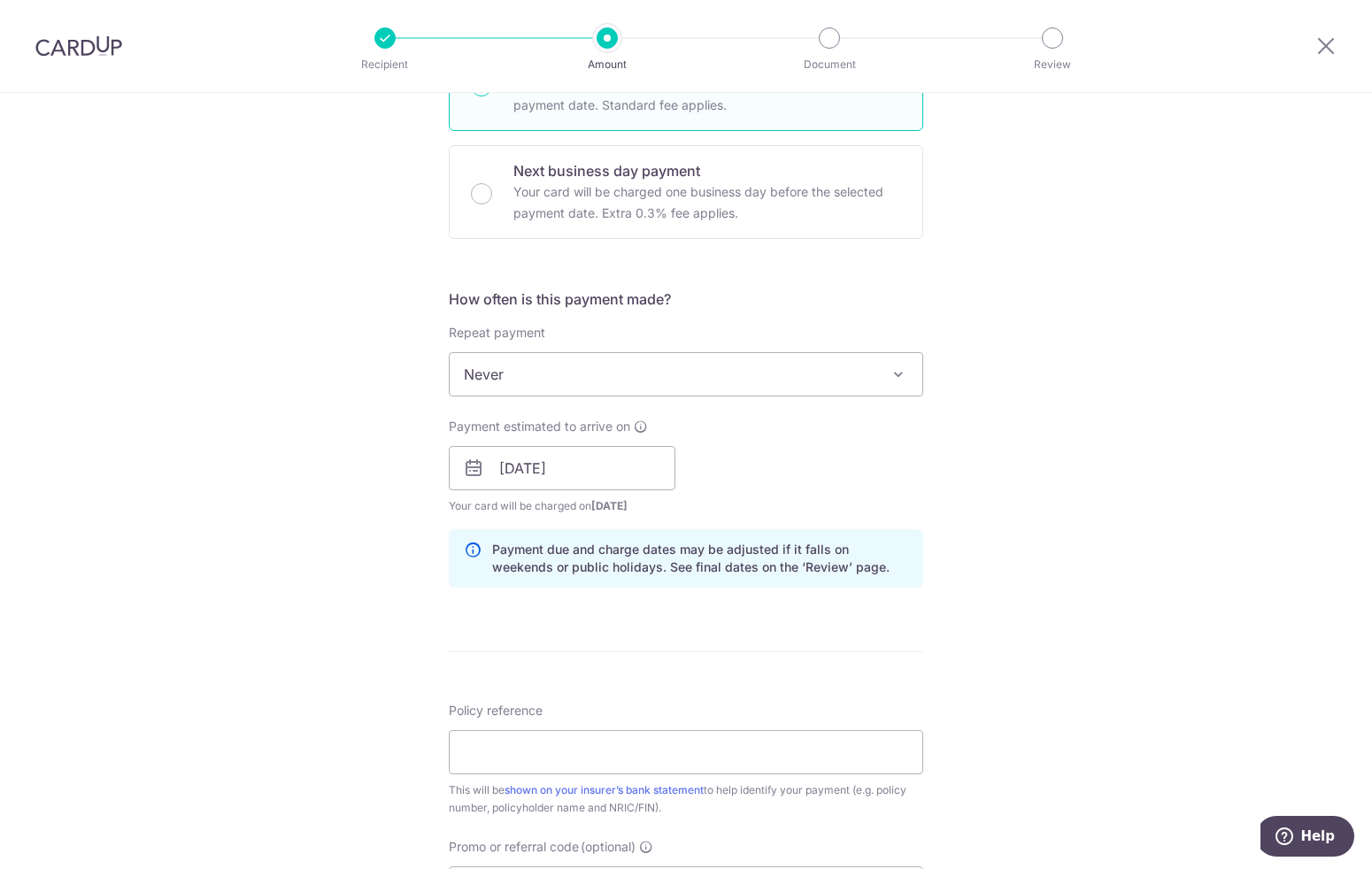
click at [347, 457] on div "Tell us more about your payment Enter payment amount SGD 2,247.20 2247.20 Selec…" at bounding box center [686, 440] width 1372 height 1674
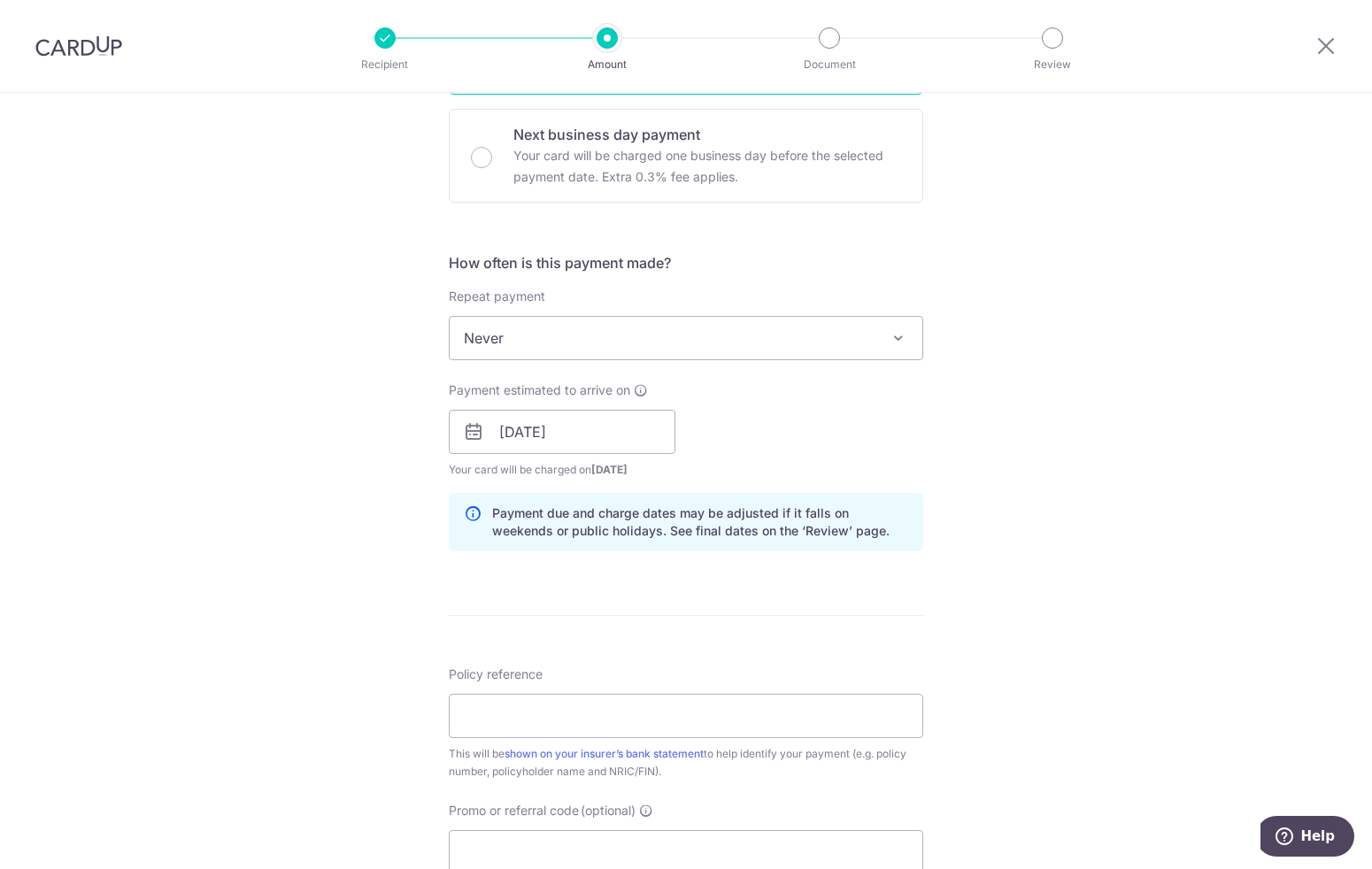
scroll to position [576, 0]
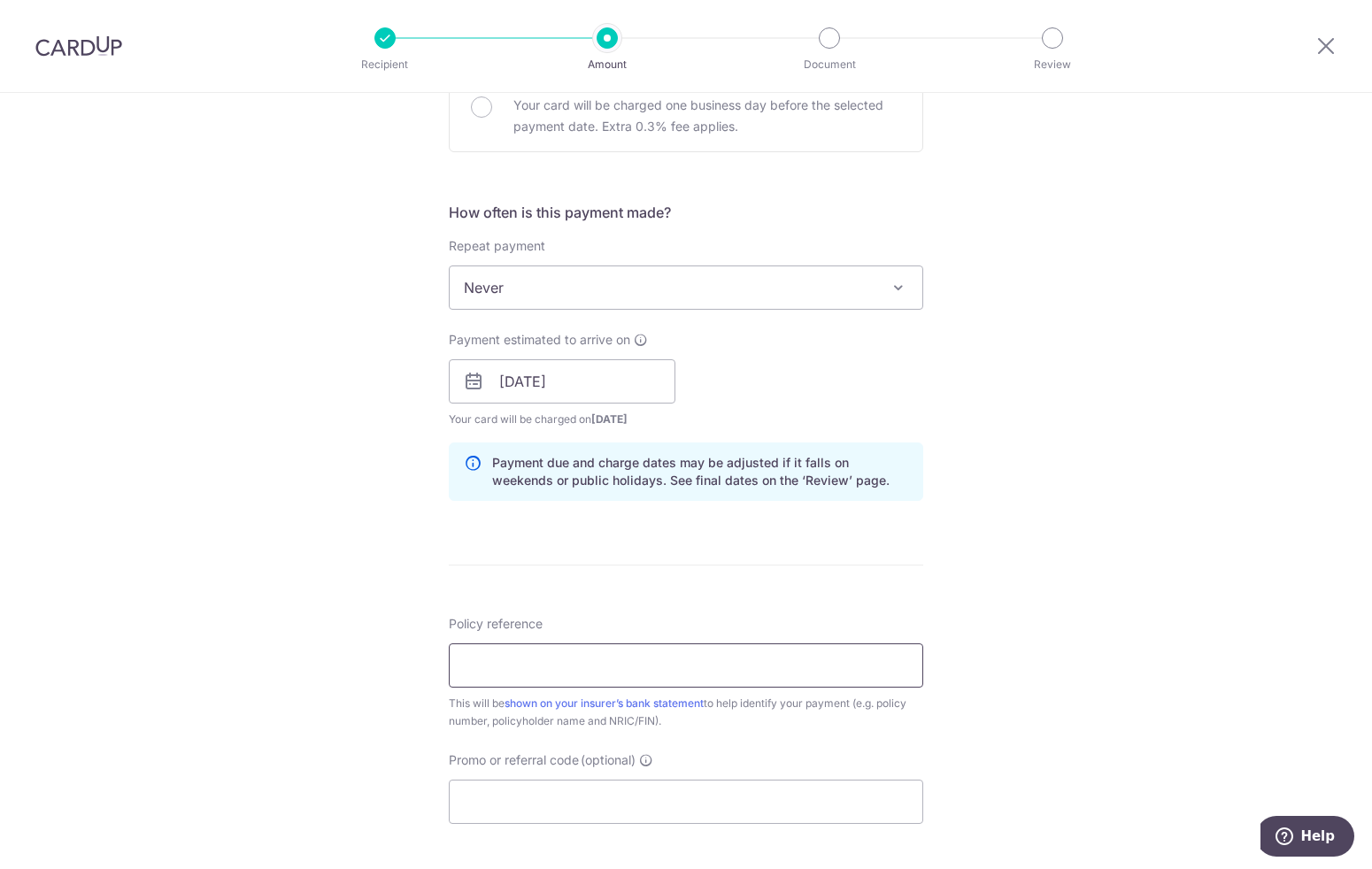
click at [549, 680] on input "Policy reference" at bounding box center [686, 666] width 475 height 44
paste input "37044779"
type input "37044779"
click at [234, 536] on div "Tell us more about your payment Enter payment amount SGD 2,247.20 2247.20 Selec…" at bounding box center [686, 354] width 1372 height 1674
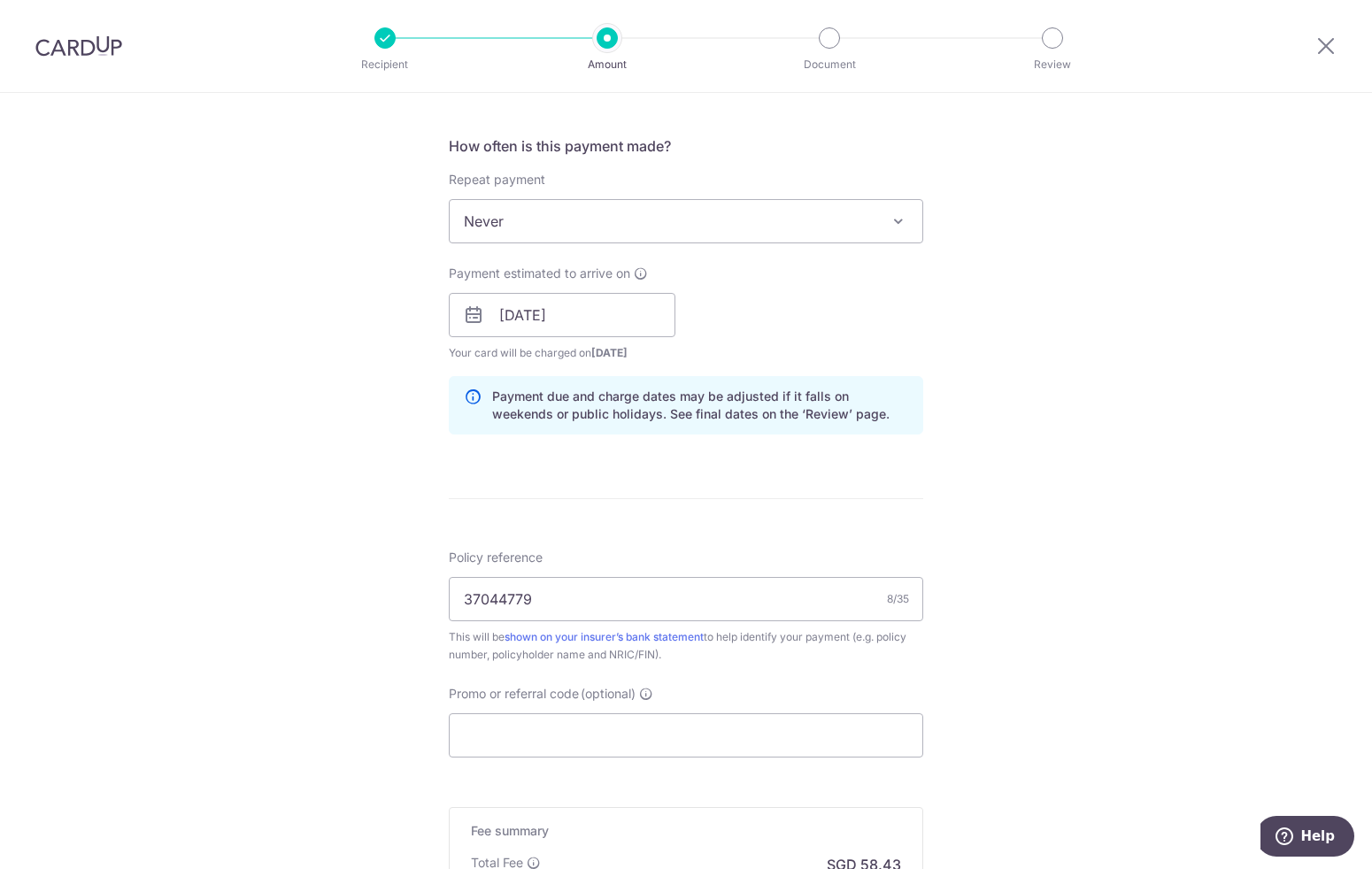
scroll to position [741, 0]
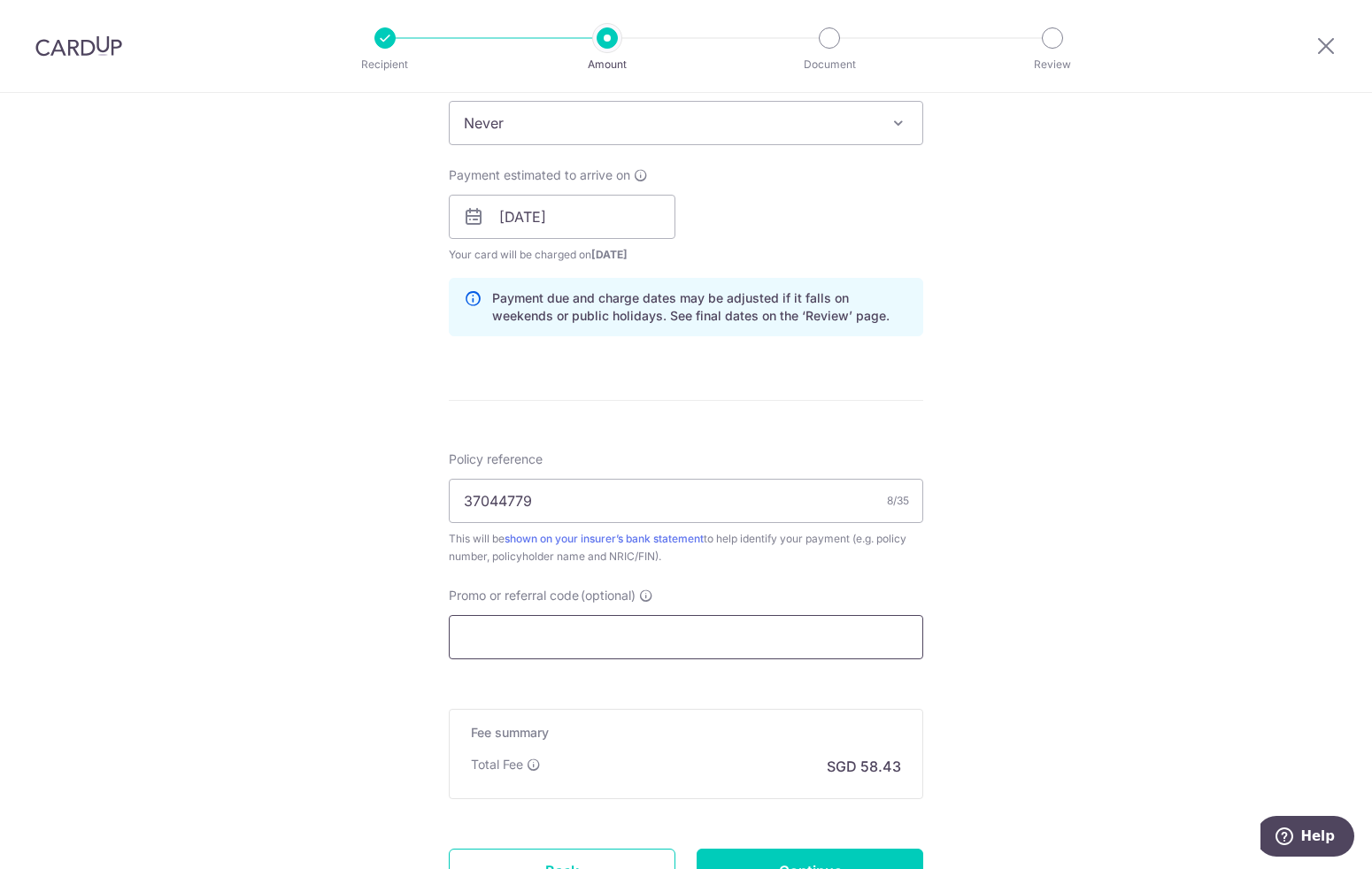
click at [570, 632] on input "Promo or referral code (optional)" at bounding box center [686, 638] width 475 height 44
paste input "OFF225"
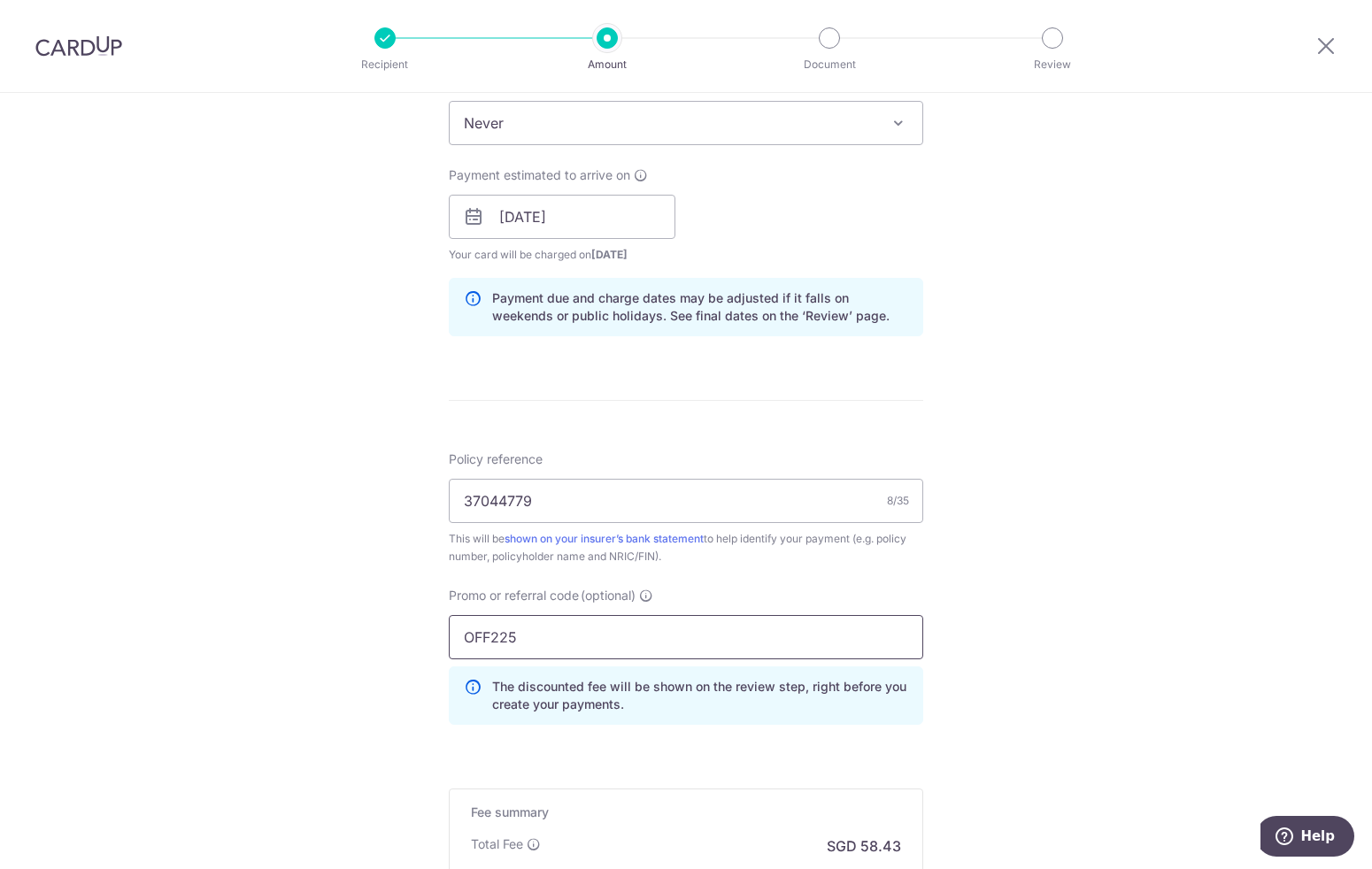
type input "OFF225"
click at [367, 600] on div "Tell us more about your payment Enter payment amount SGD 2,247.20 2247.20 Selec…" at bounding box center [686, 229] width 1372 height 1754
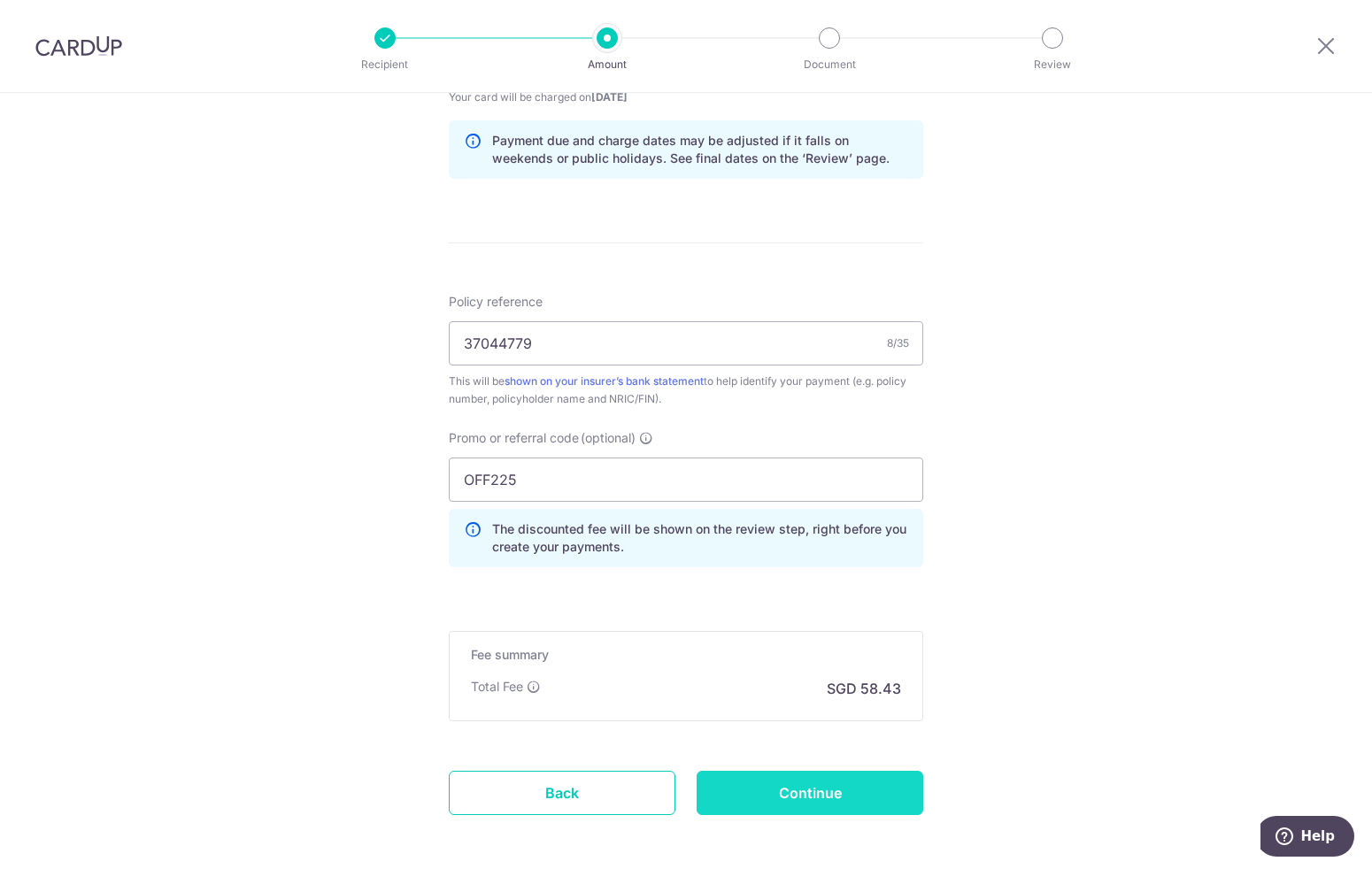
scroll to position [977, 0]
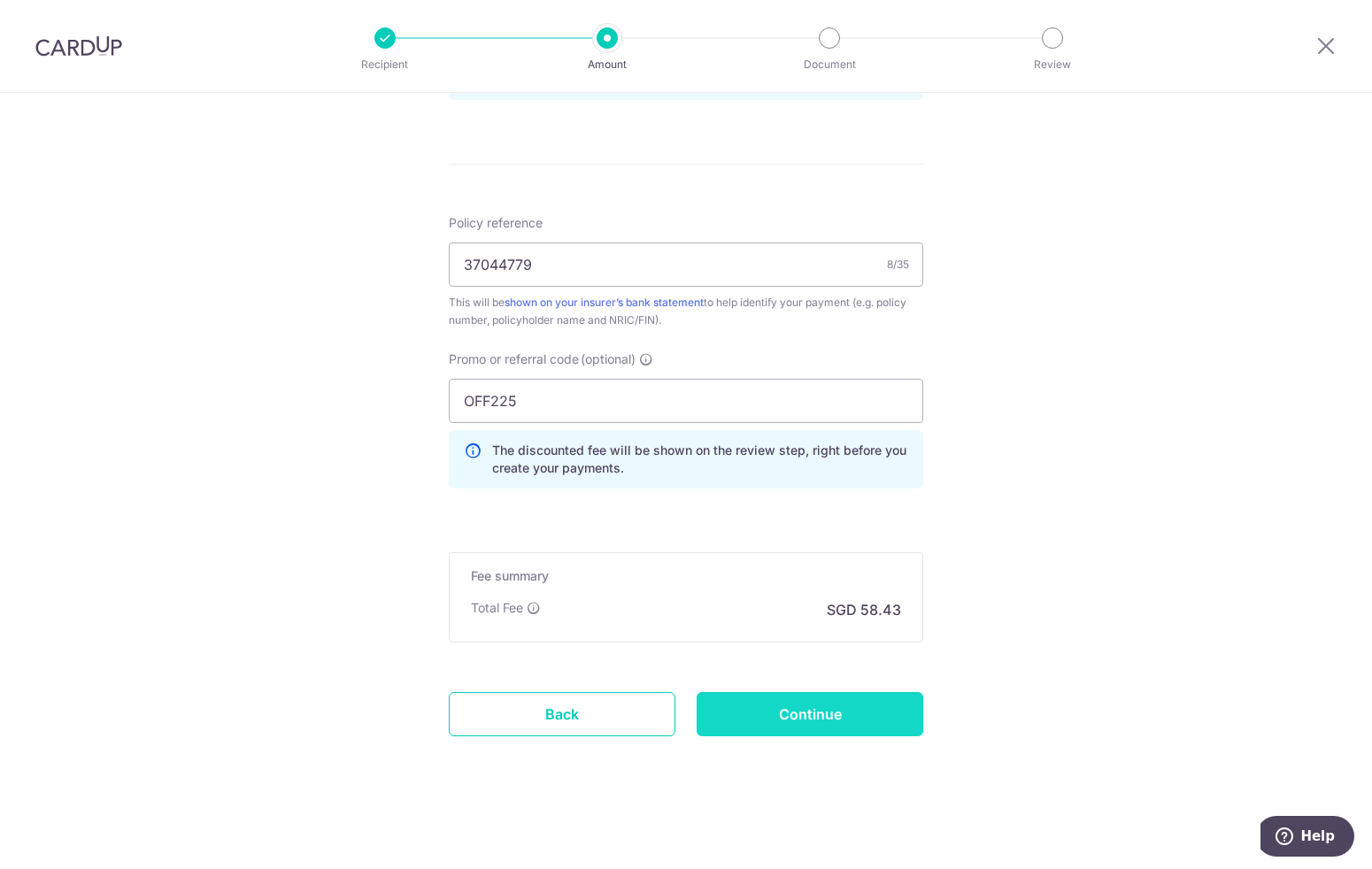
click at [820, 713] on input "Continue" at bounding box center [810, 714] width 227 height 44
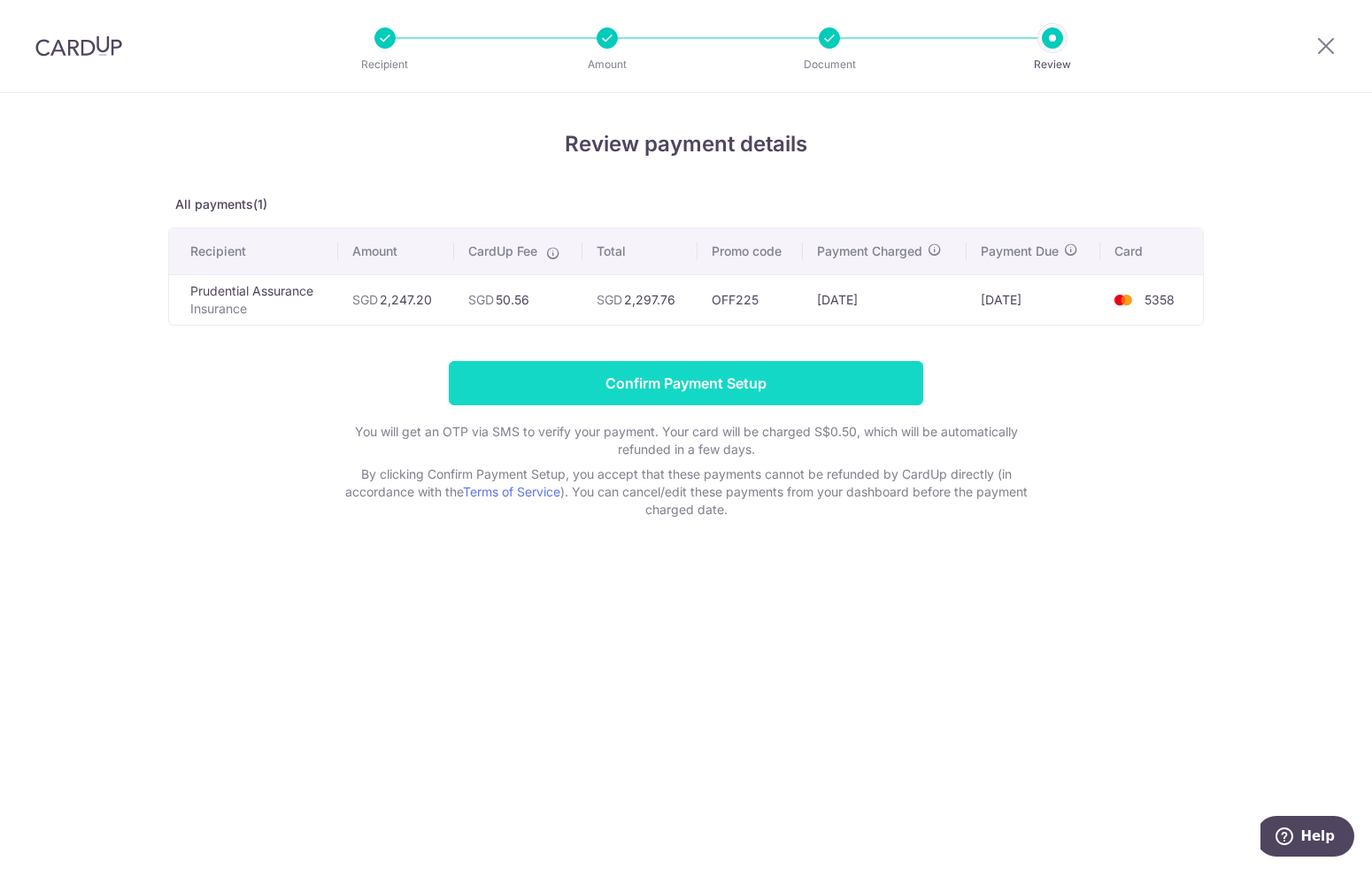
click at [688, 384] on input "Confirm Payment Setup" at bounding box center [686, 383] width 475 height 44
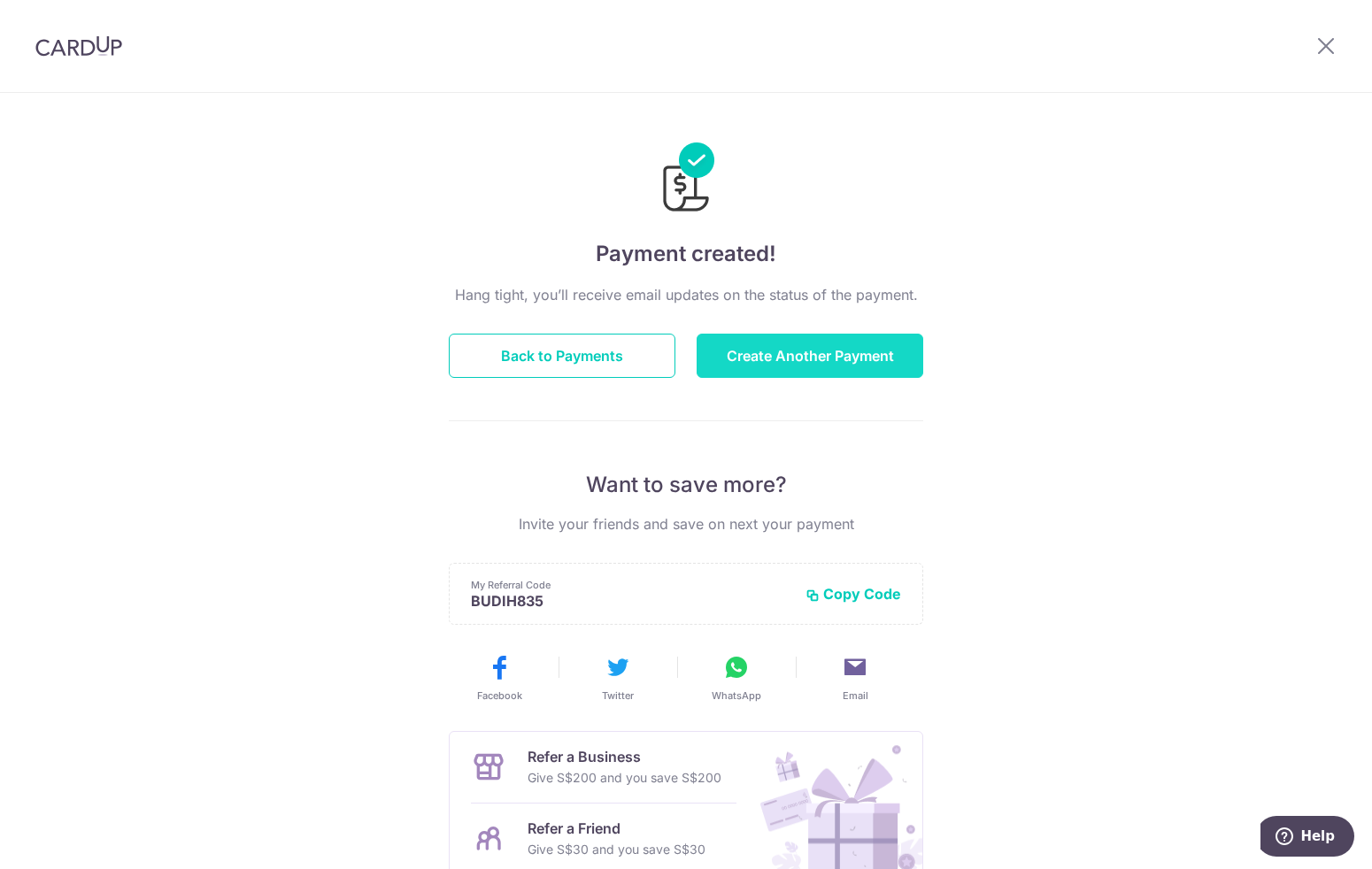
click at [791, 349] on button "Create Another Payment" at bounding box center [810, 356] width 227 height 44
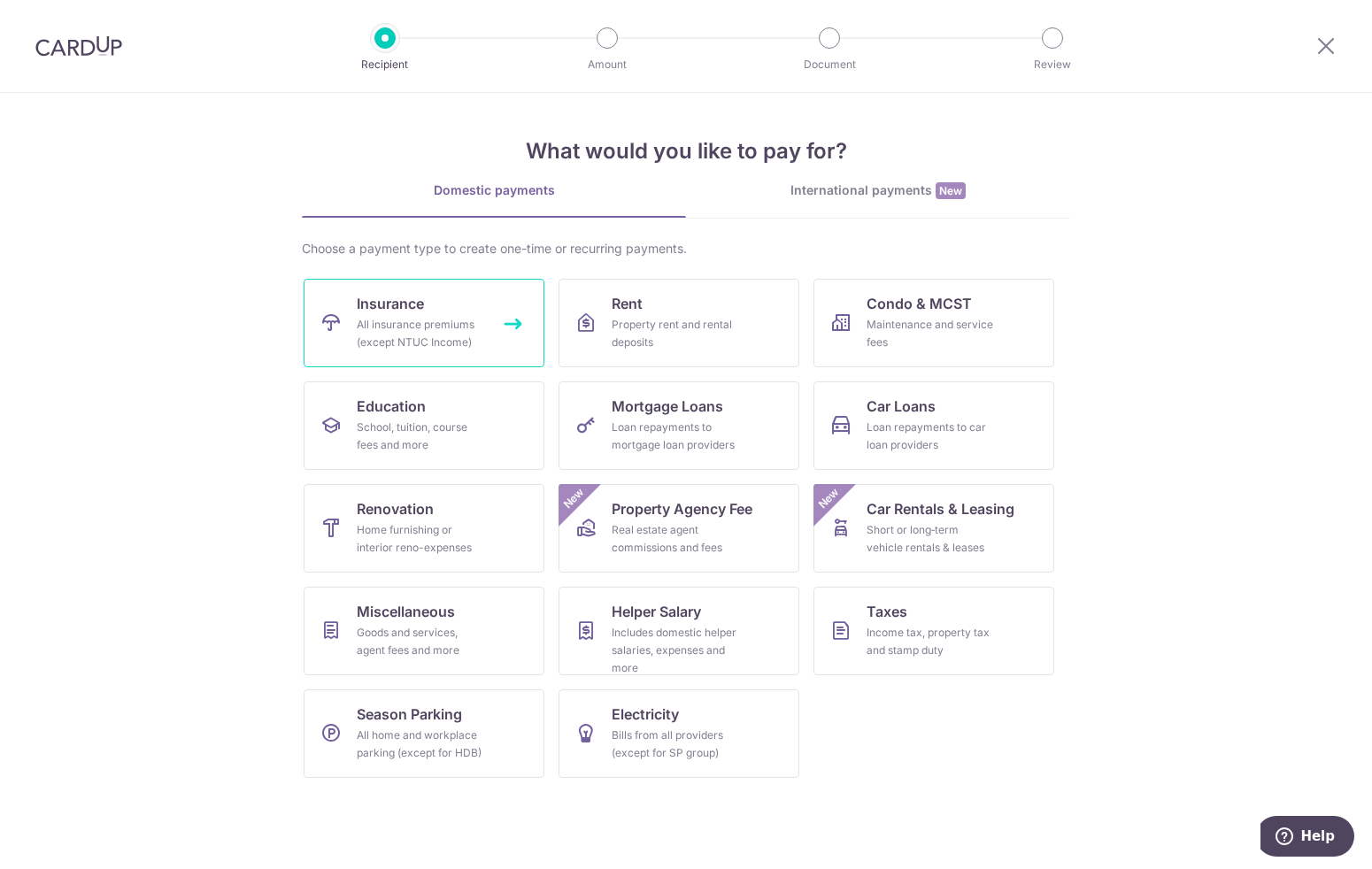
click at [445, 327] on div "All insurance premiums (except NTUC Income)" at bounding box center [420, 334] width 127 height 36
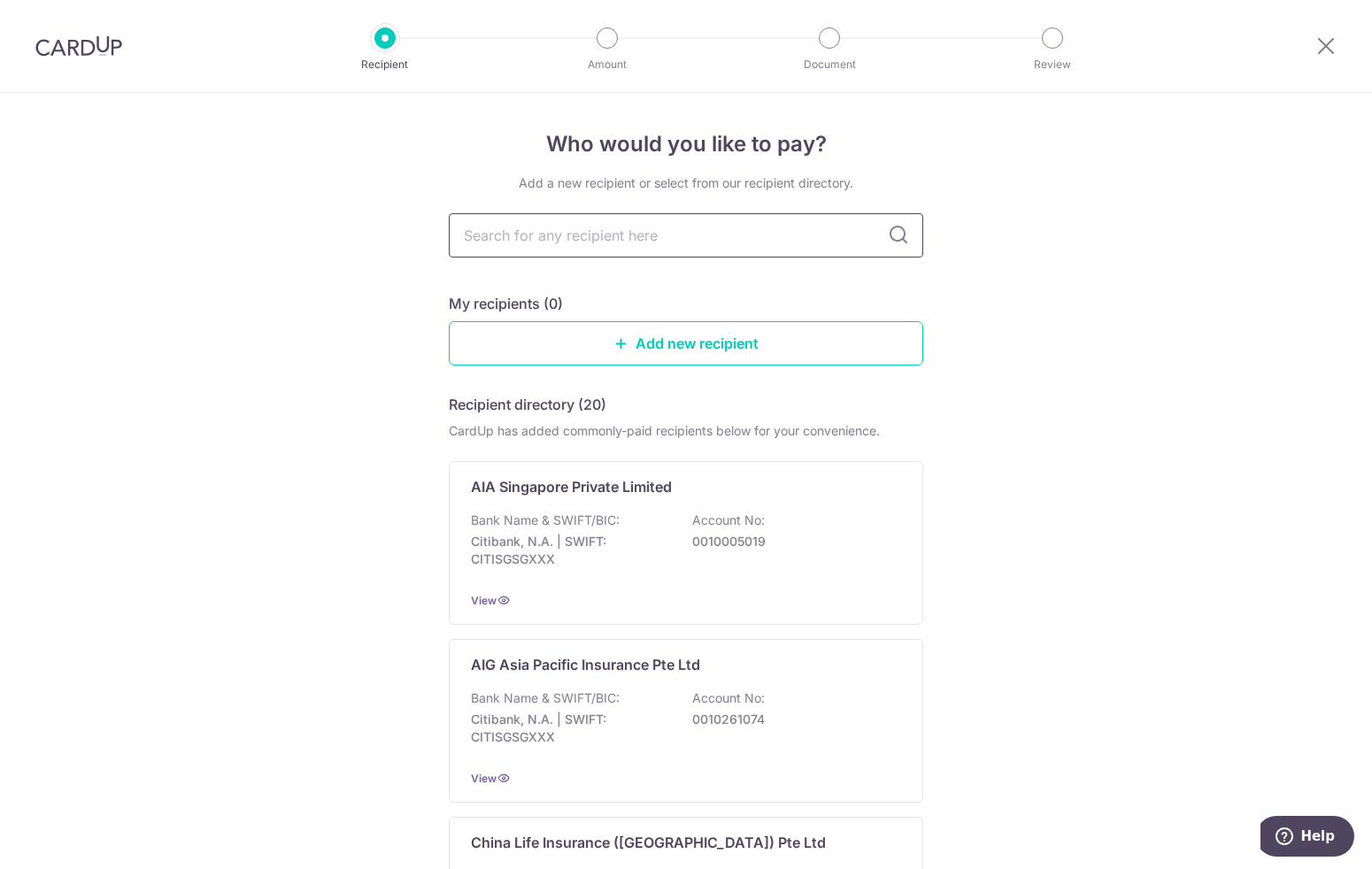
click at [573, 250] on input "text" at bounding box center [686, 235] width 475 height 44
type input "[PERSON_NAME]"
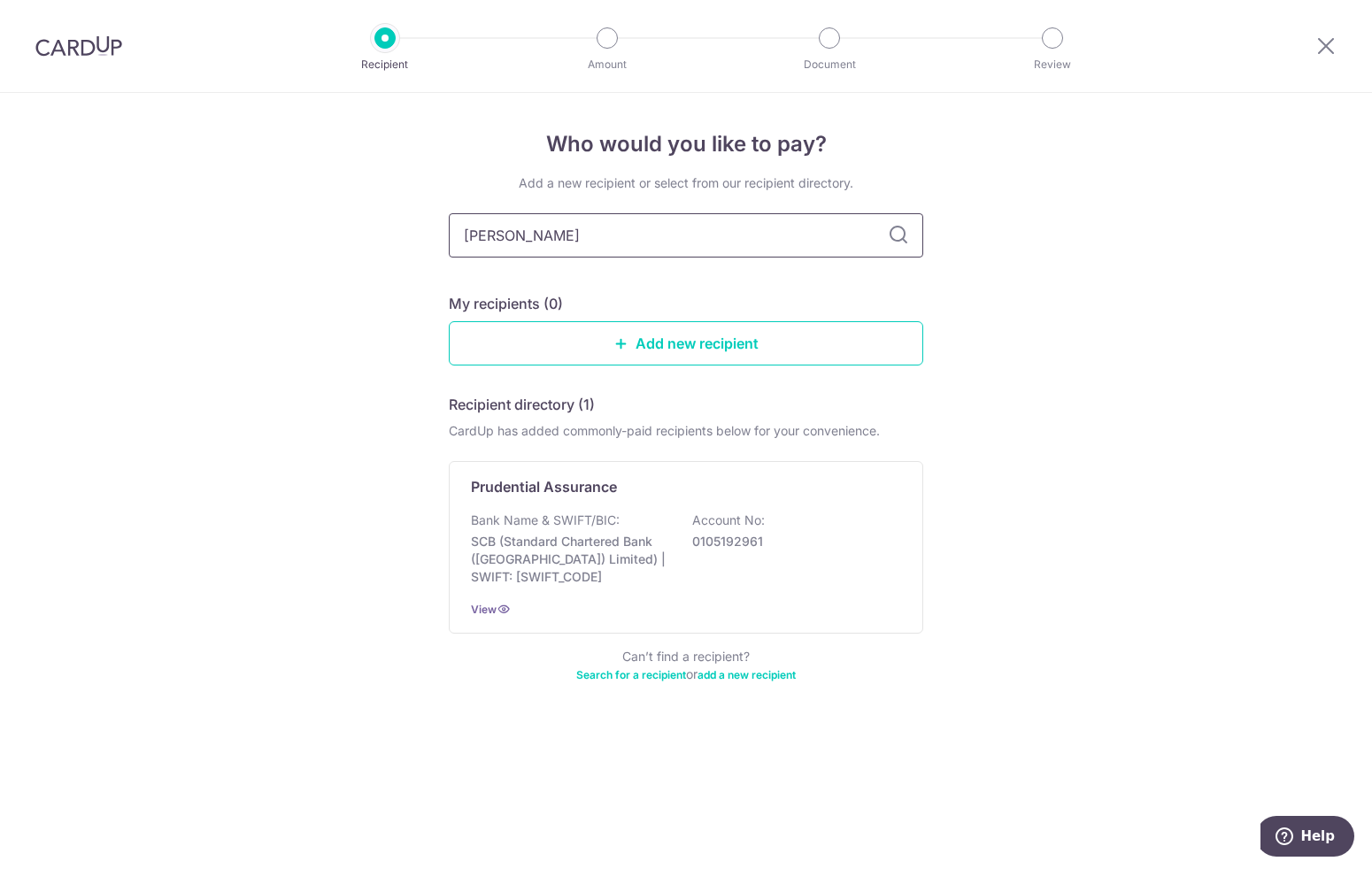
click at [550, 243] on input "[PERSON_NAME]" at bounding box center [686, 235] width 475 height 44
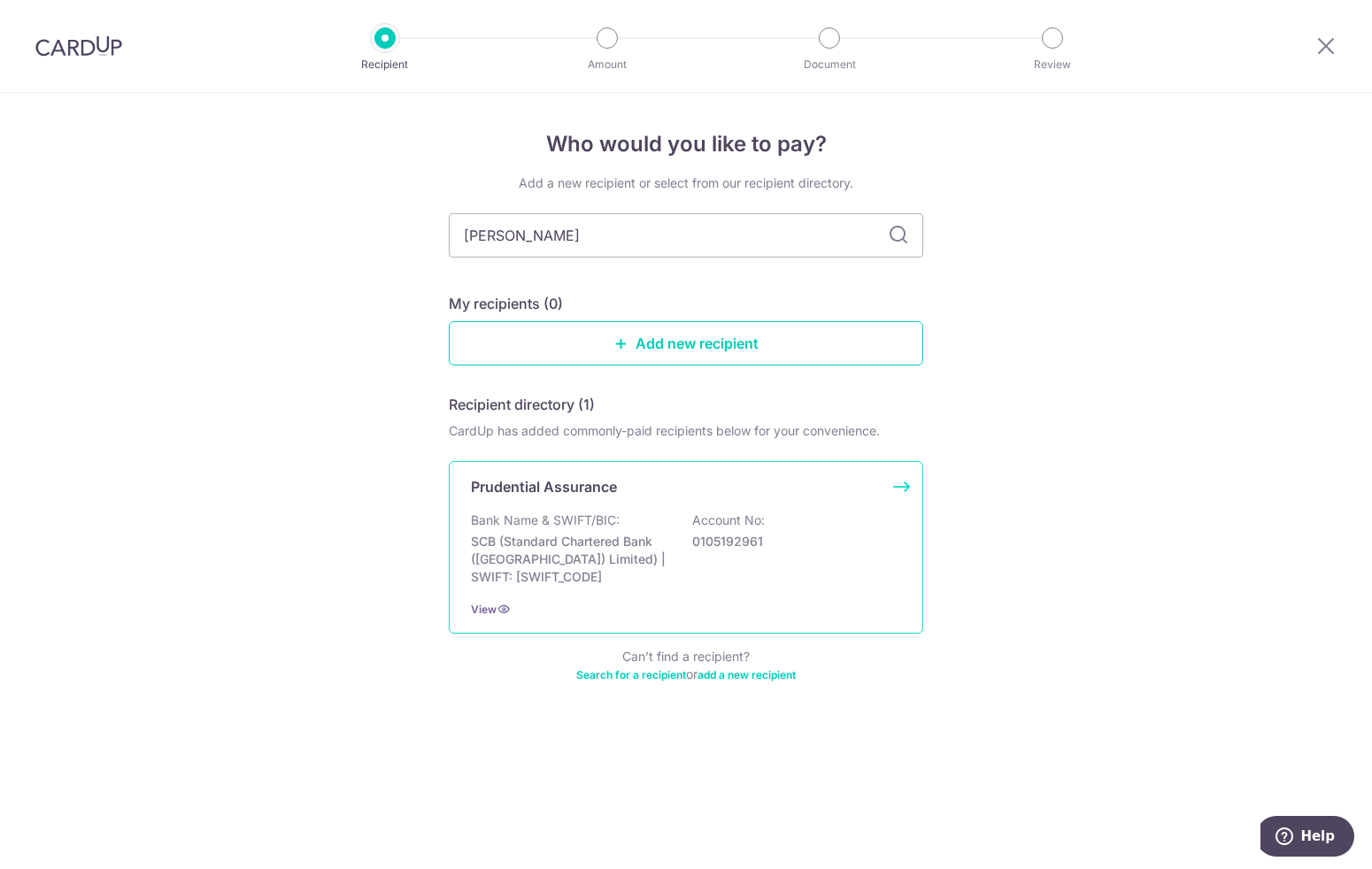
click at [539, 535] on p "SCB (Standard Chartered Bank ([GEOGRAPHIC_DATA]) Limited) | SWIFT: [SWIFT_CODE]" at bounding box center [570, 560] width 198 height 53
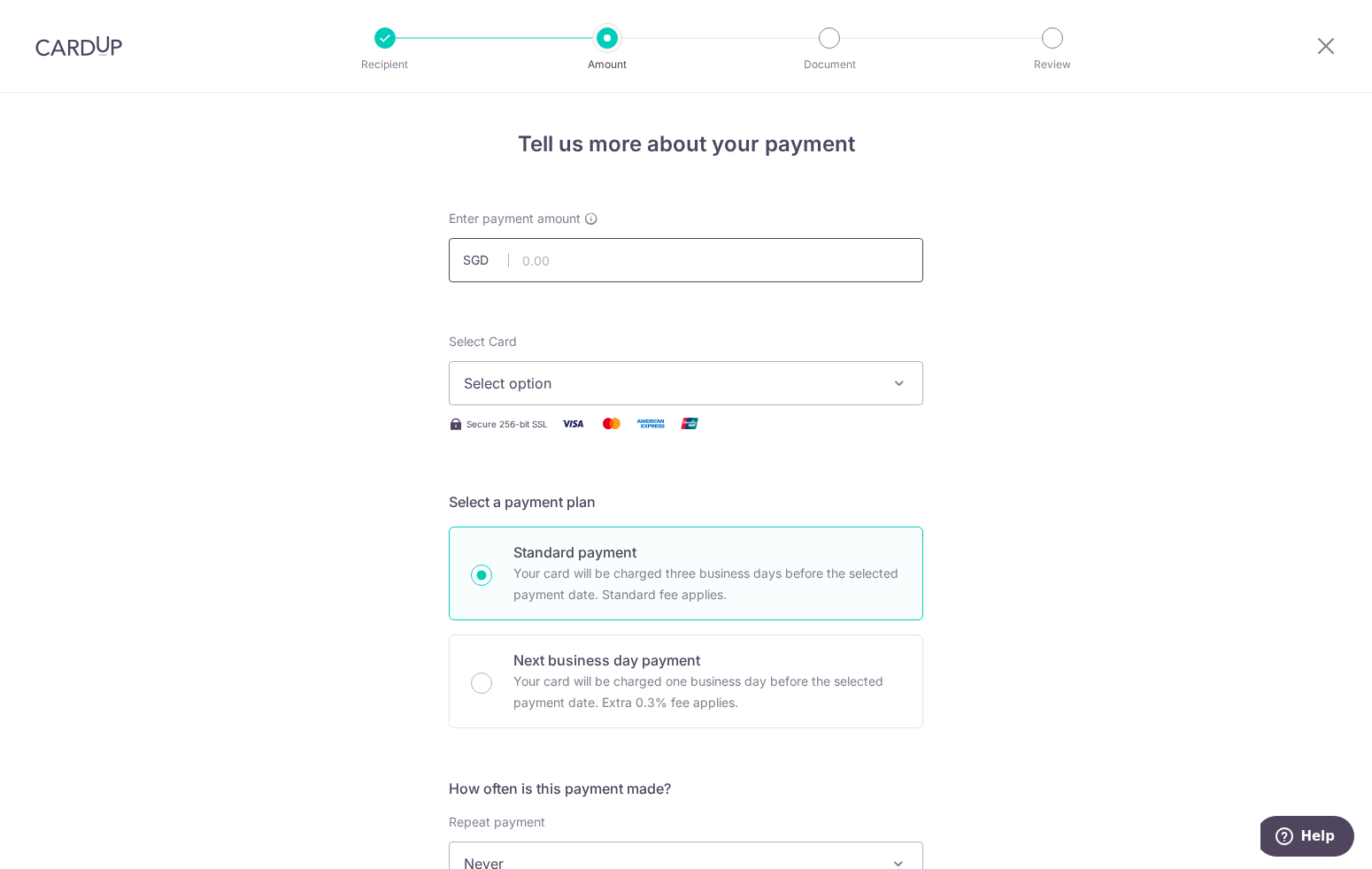
click at [576, 264] on input "text" at bounding box center [686, 260] width 475 height 44
type input "1,300.00"
click at [607, 371] on button "Select option" at bounding box center [686, 383] width 475 height 44
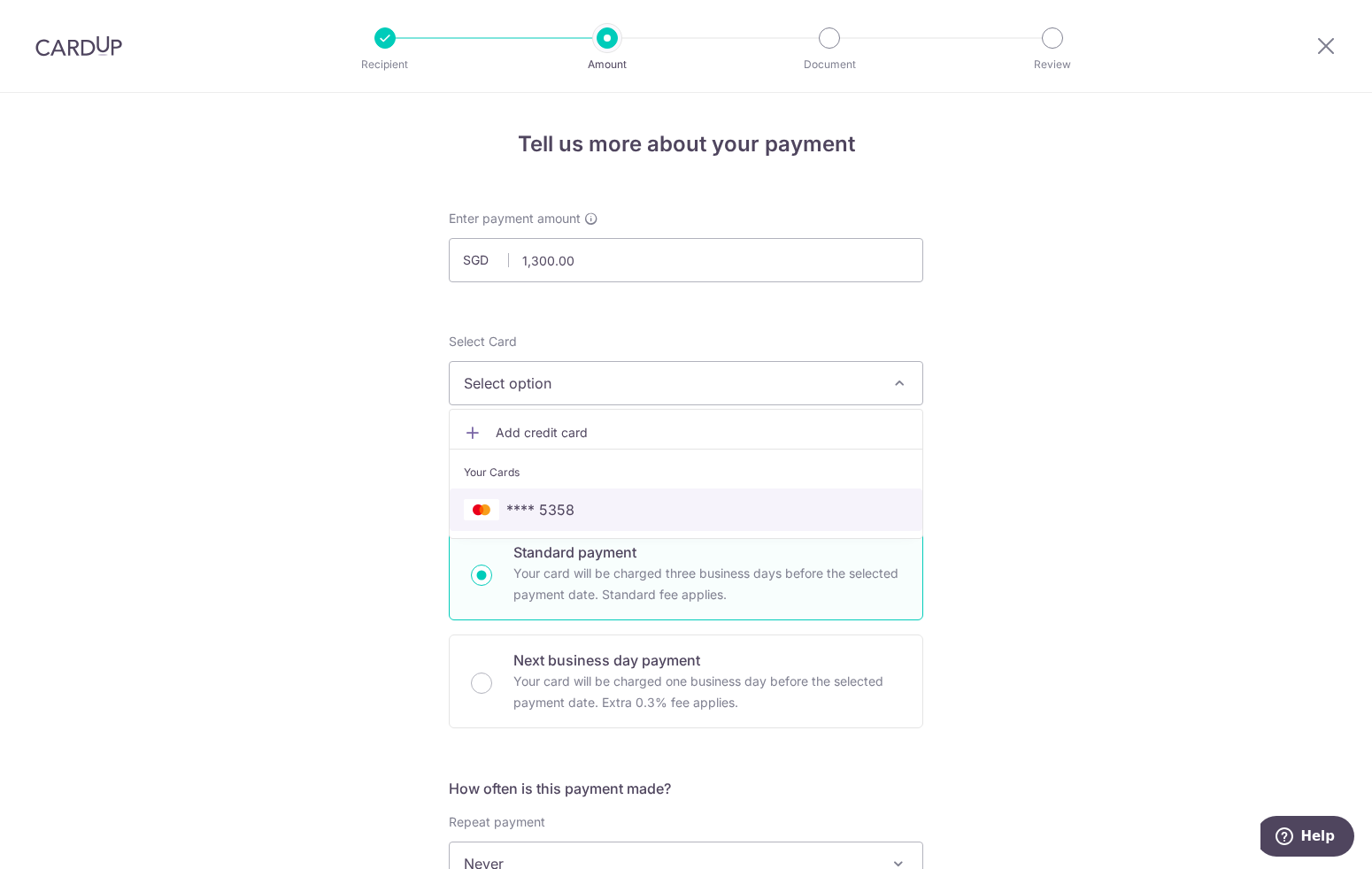
click at [533, 495] on link "**** 5358" at bounding box center [686, 510] width 473 height 42
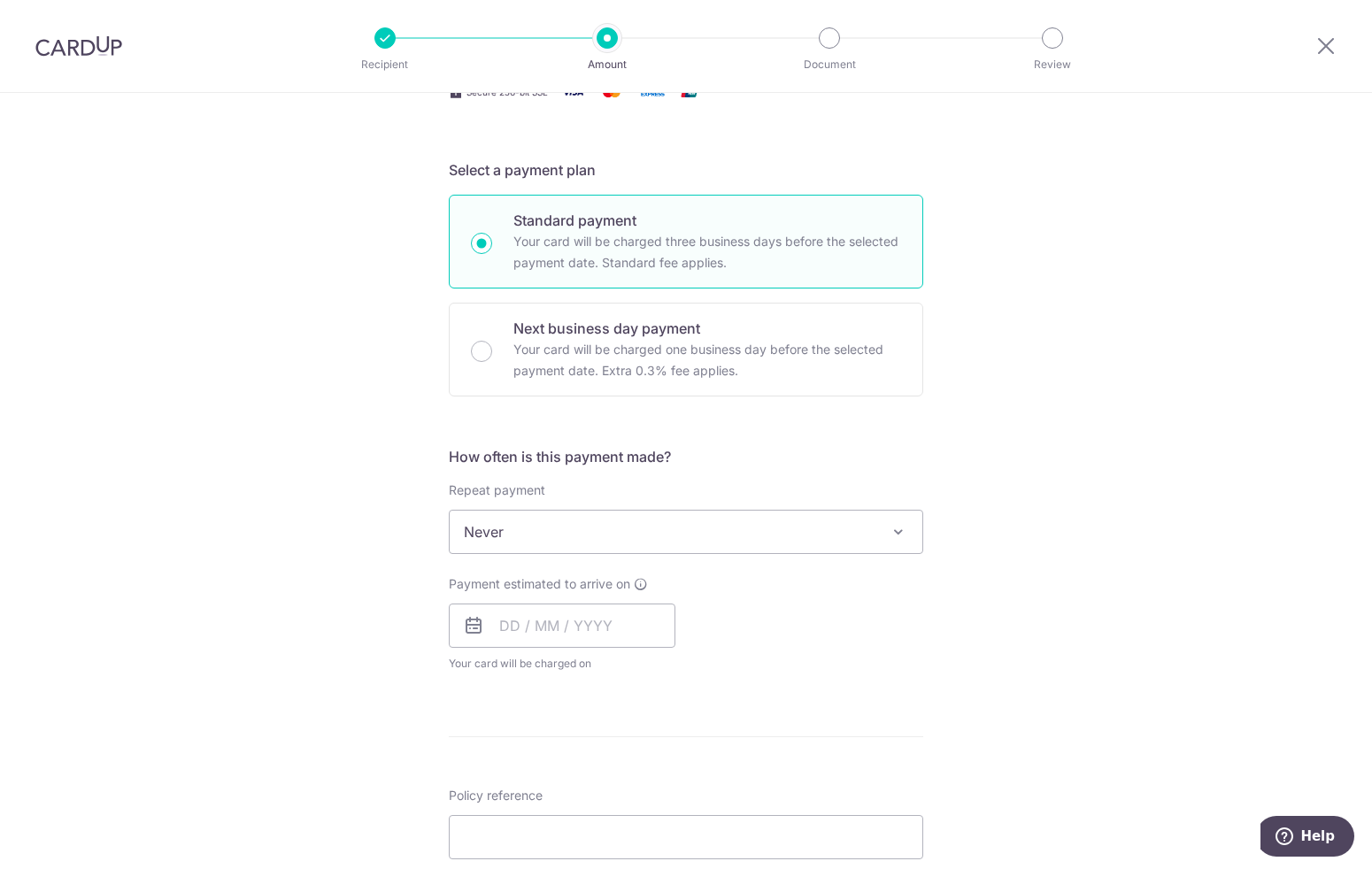
scroll to position [344, 0]
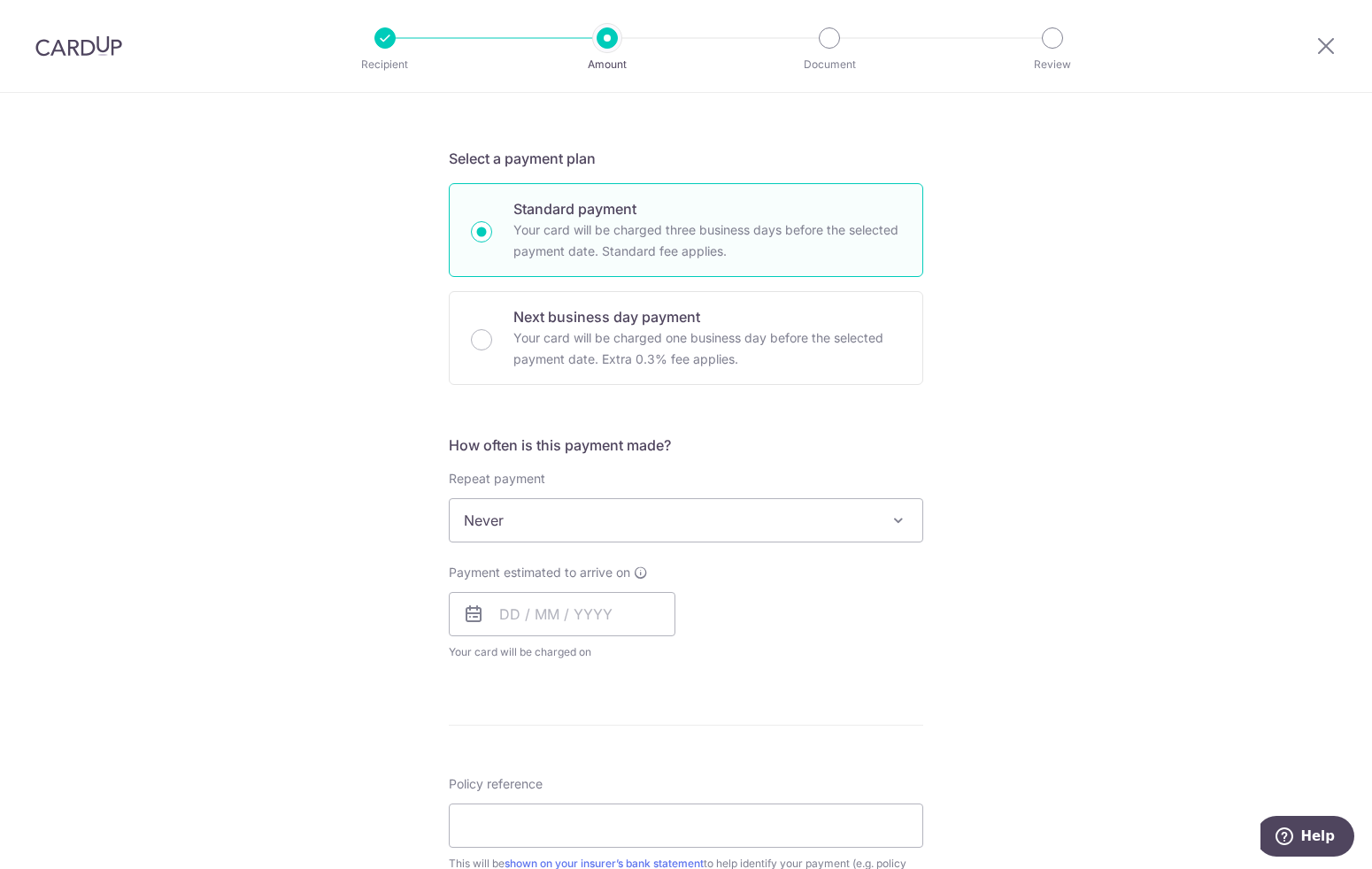
click at [543, 514] on span "Never" at bounding box center [686, 520] width 473 height 42
click at [345, 481] on div "Tell us more about your payment Enter payment amount SGD 1,300.00 1300.00 Selec…" at bounding box center [686, 550] width 1372 height 1602
click at [527, 613] on input "text" at bounding box center [563, 614] width 227 height 44
click at [658, 841] on link "24" at bounding box center [661, 846] width 28 height 28
type input "[DATE]"
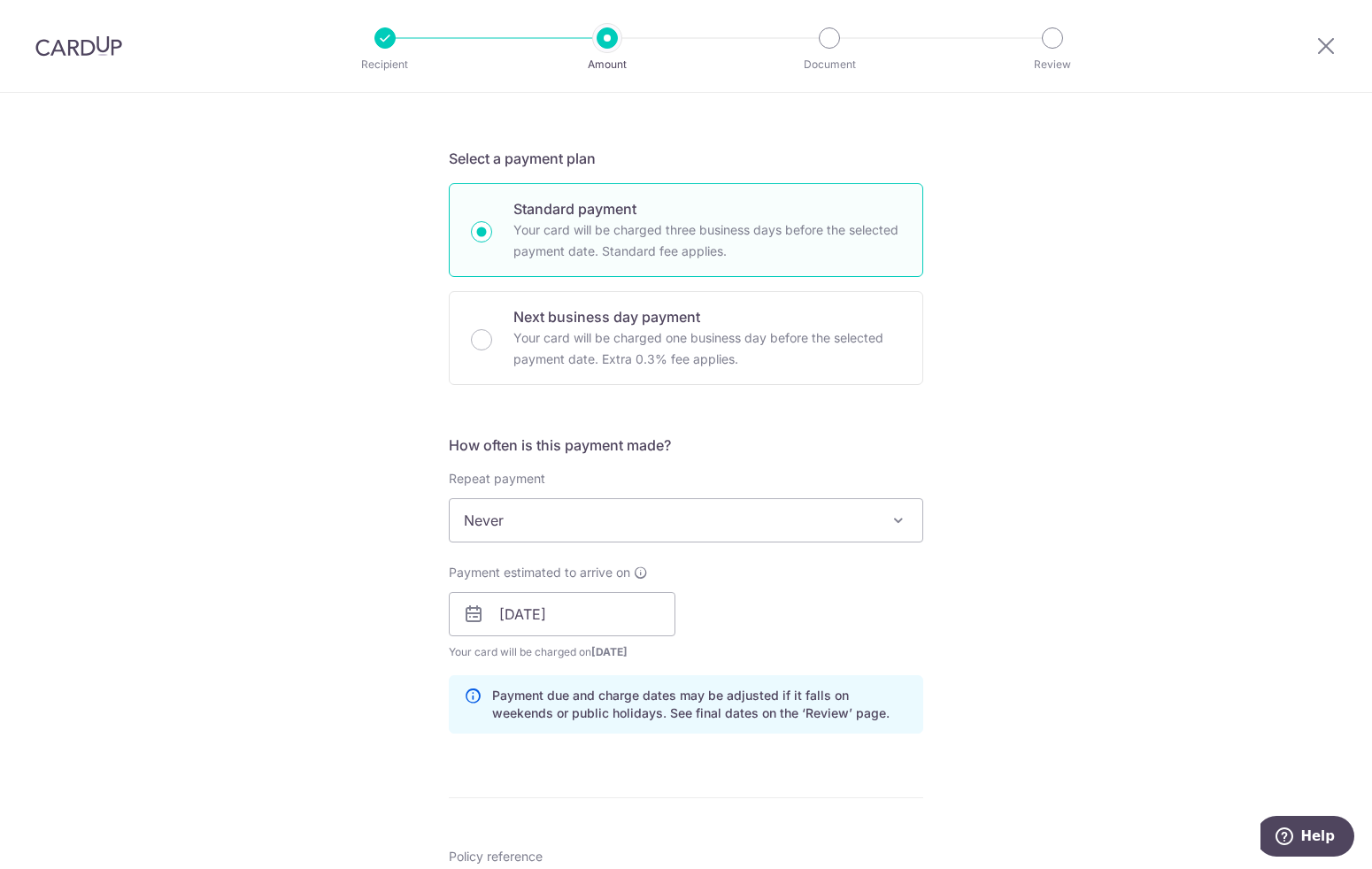
click at [279, 457] on div "Tell us more about your payment Enter payment amount SGD 1,300.00 1300.00 Selec…" at bounding box center [686, 586] width 1372 height 1674
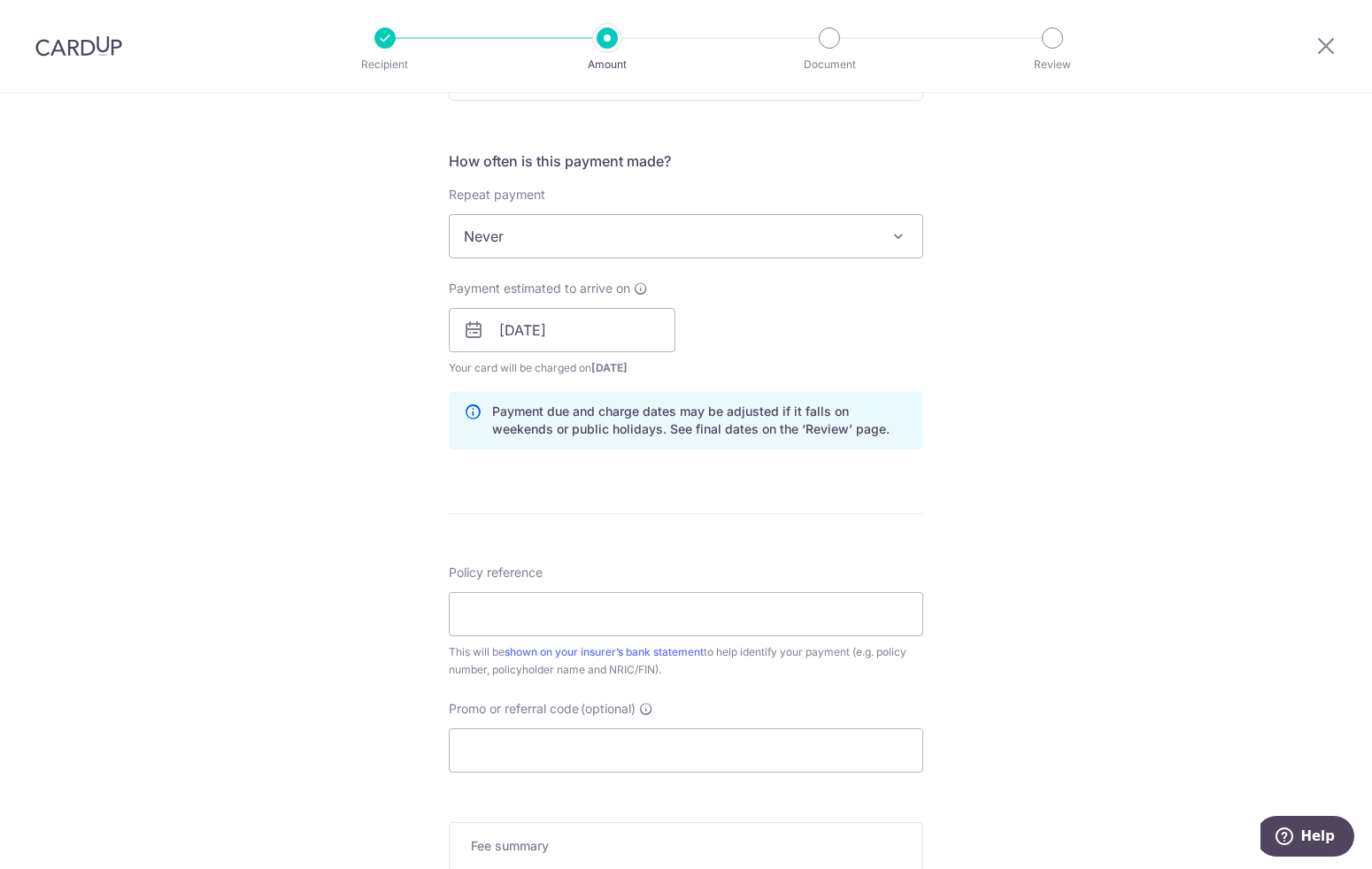
click at [317, 448] on div "Tell us more about your payment Enter payment amount SGD 1,300.00 1300.00 Selec…" at bounding box center [686, 302] width 1372 height 1674
click at [572, 625] on input "Policy reference" at bounding box center [686, 614] width 475 height 44
paste input "53534891"
type input "53534891"
click at [478, 754] on input "Promo or referral code (optional)" at bounding box center [686, 751] width 475 height 44
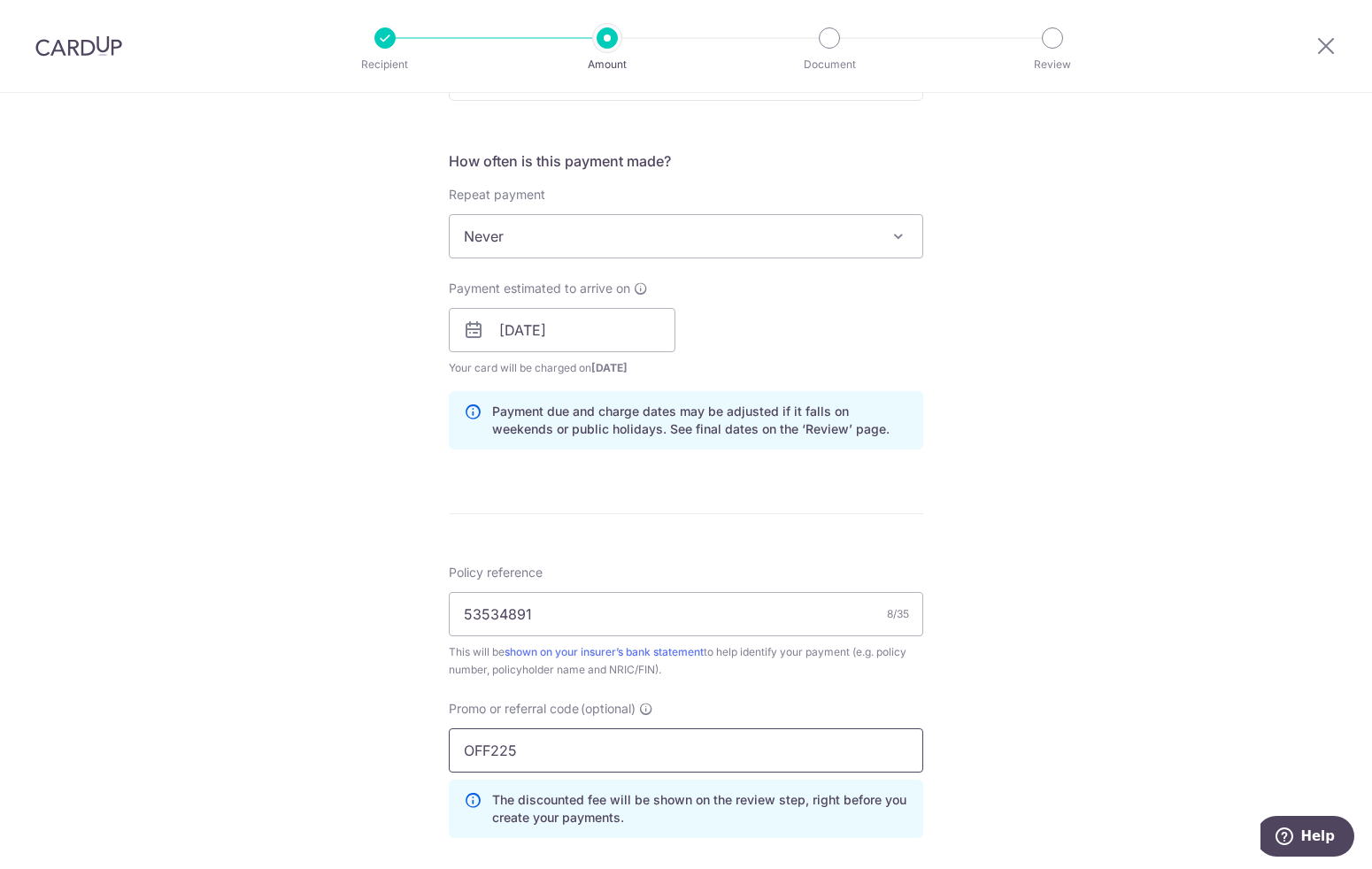
type input "OFF225"
click at [389, 565] on div "Tell us more about your payment Enter payment amount SGD 1,300.00 1300.00 Selec…" at bounding box center [686, 341] width 1372 height 1754
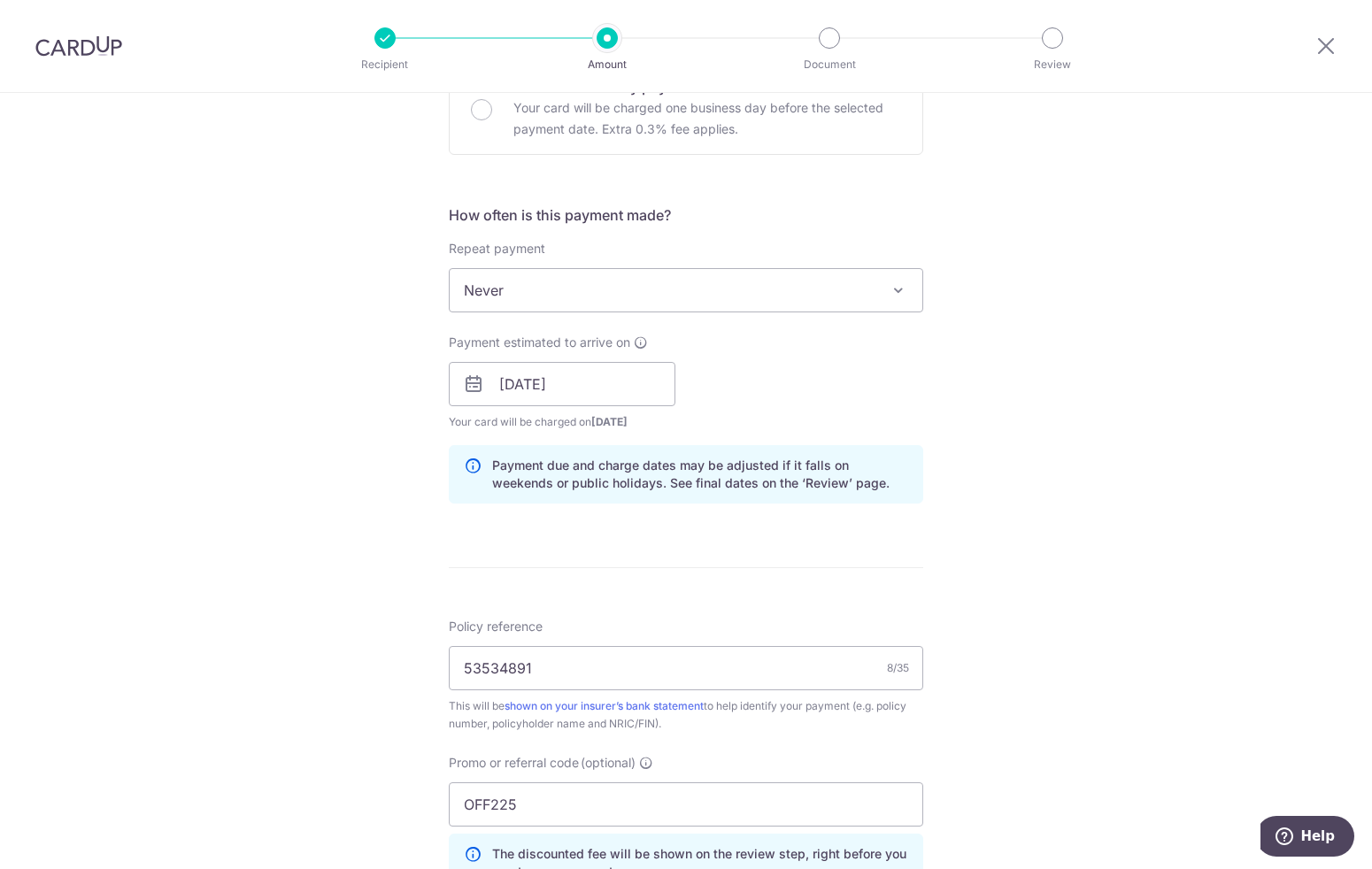
scroll to position [377, 0]
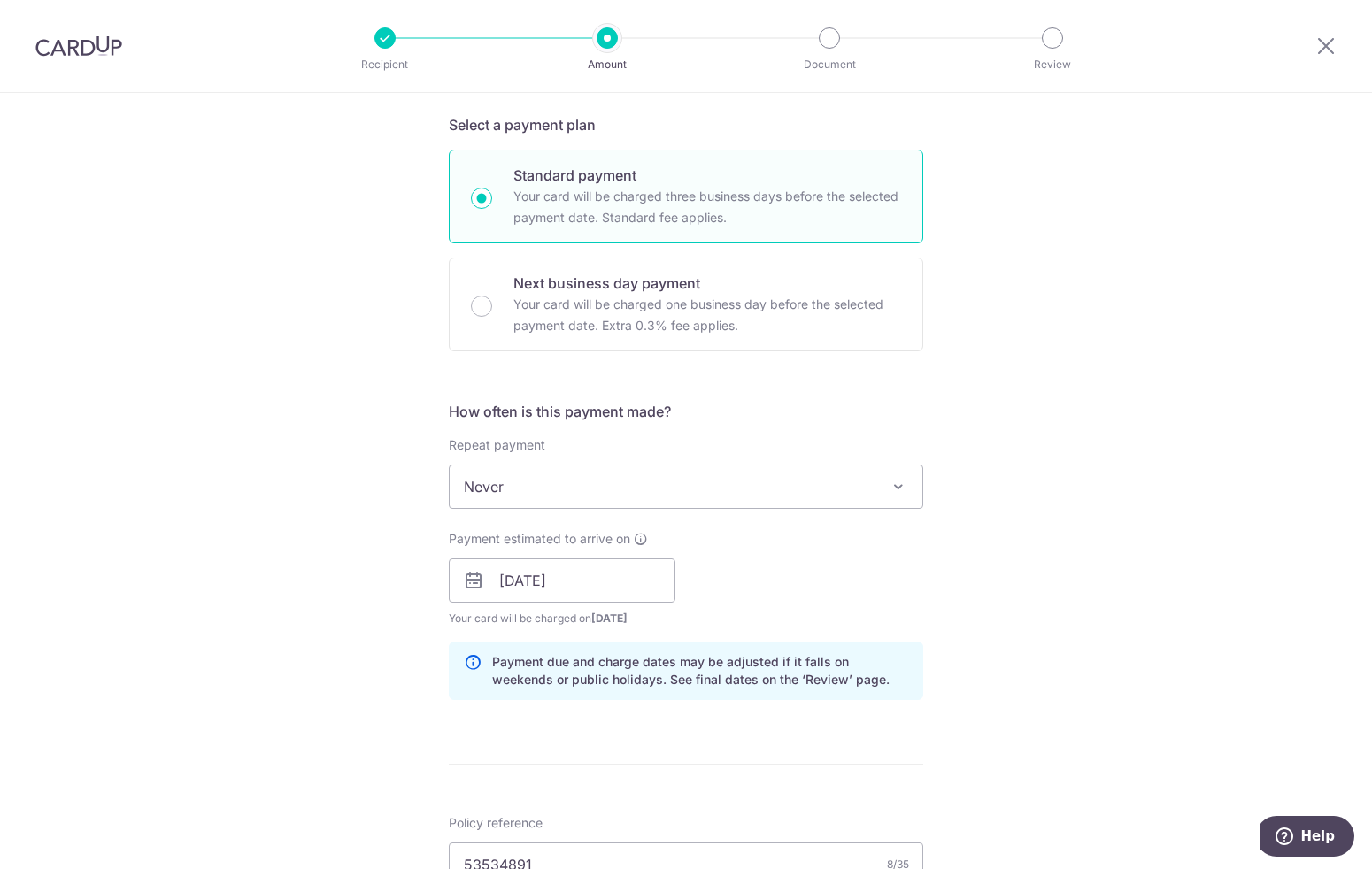
click at [272, 399] on div "Tell us more about your payment Enter payment amount SGD 1,300.00 1300.00 Selec…" at bounding box center [686, 592] width 1372 height 1754
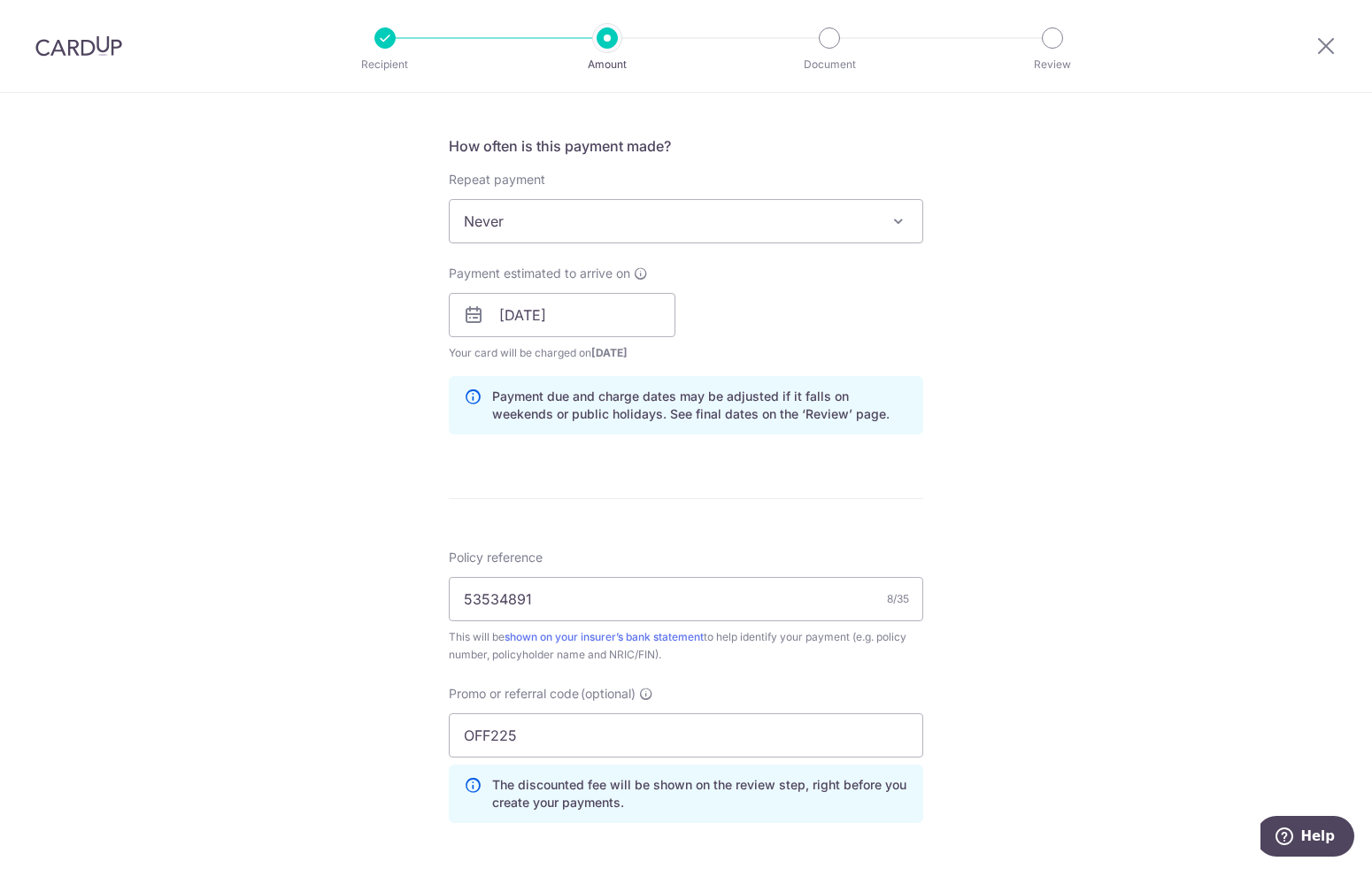
scroll to position [741, 0]
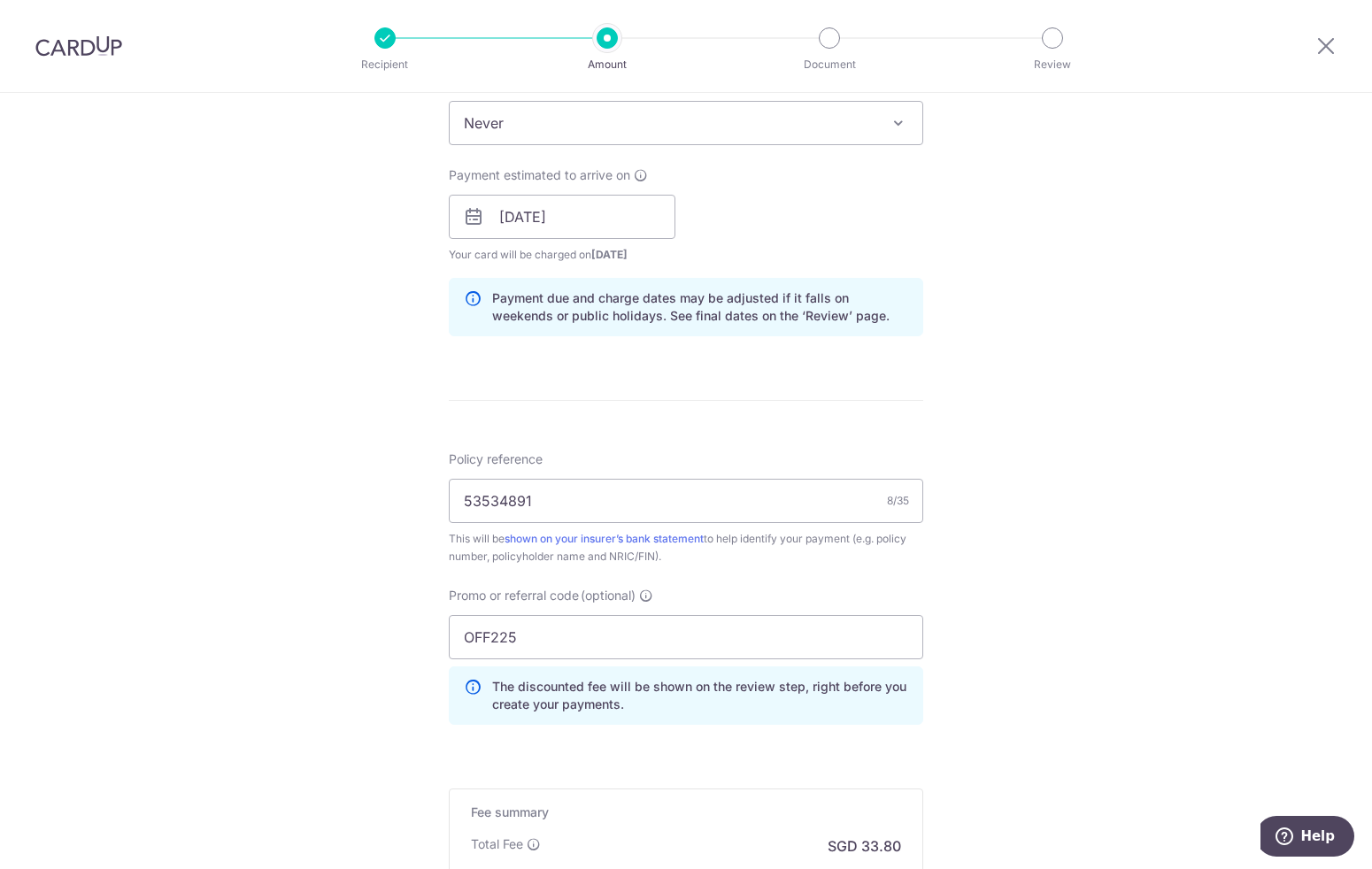
click at [305, 375] on div "Tell us more about your payment Enter payment amount SGD 1,300.00 1300.00 Selec…" at bounding box center [686, 229] width 1372 height 1754
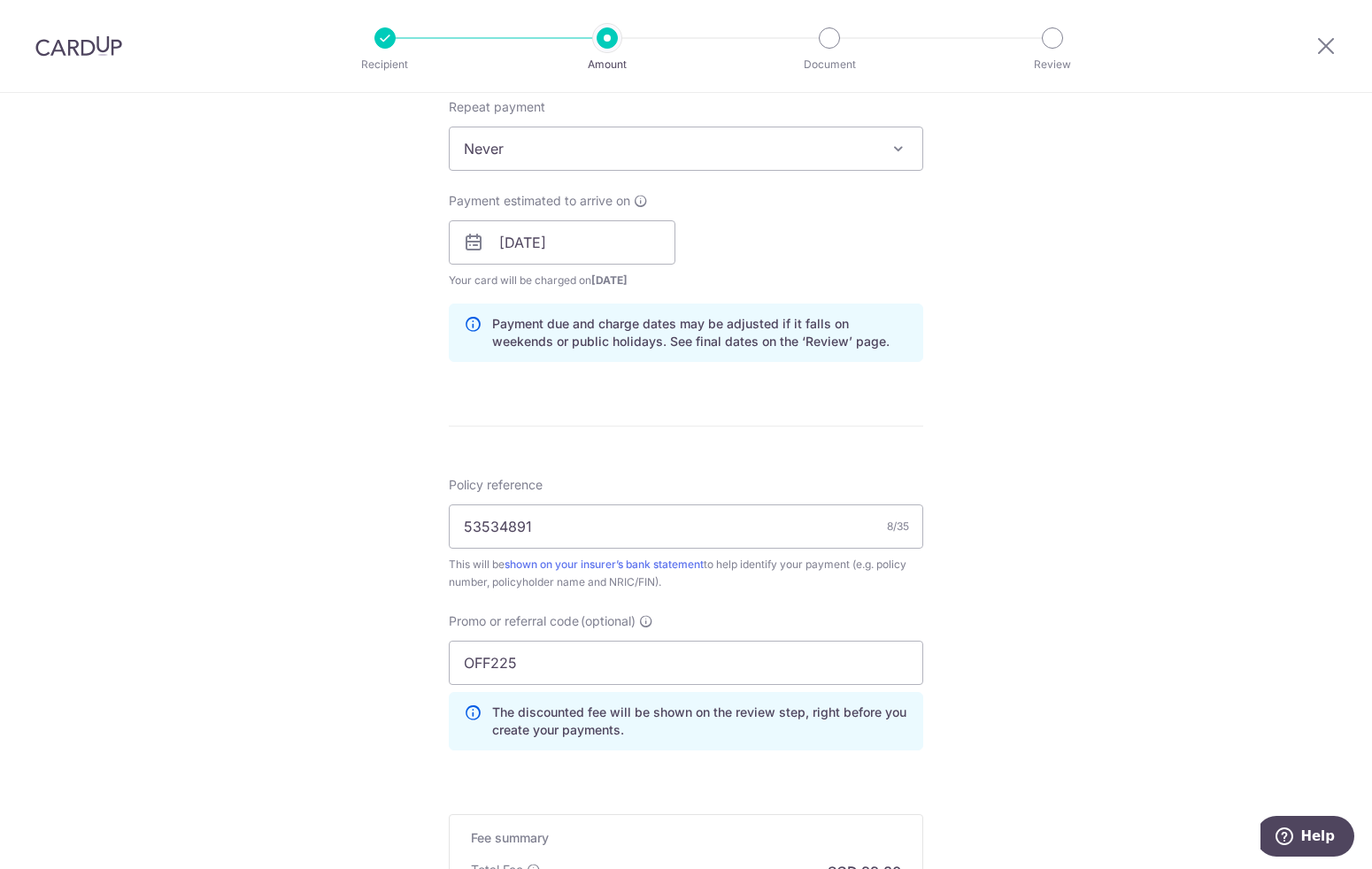
scroll to position [977, 0]
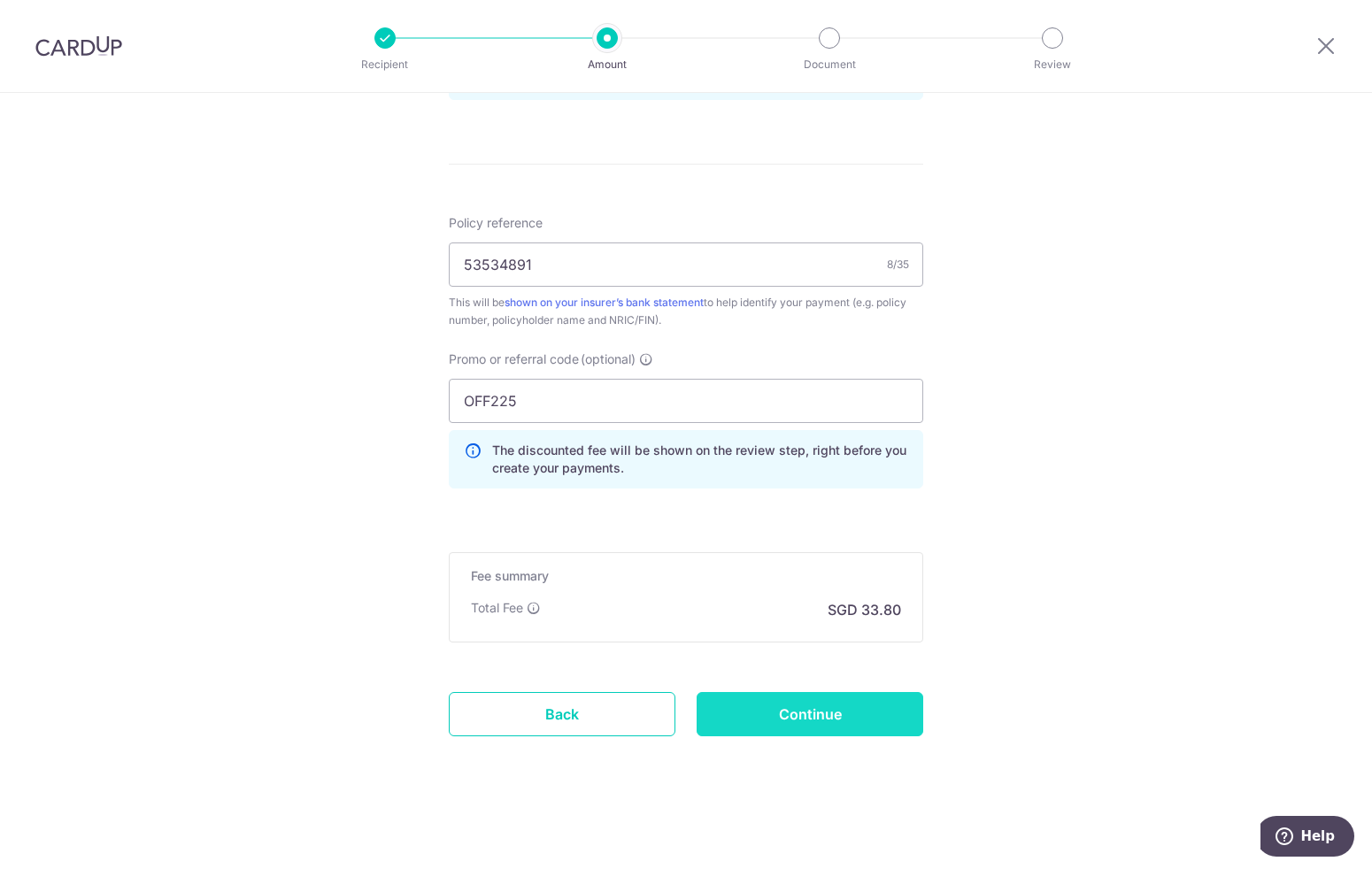
click at [805, 719] on input "Continue" at bounding box center [810, 714] width 227 height 44
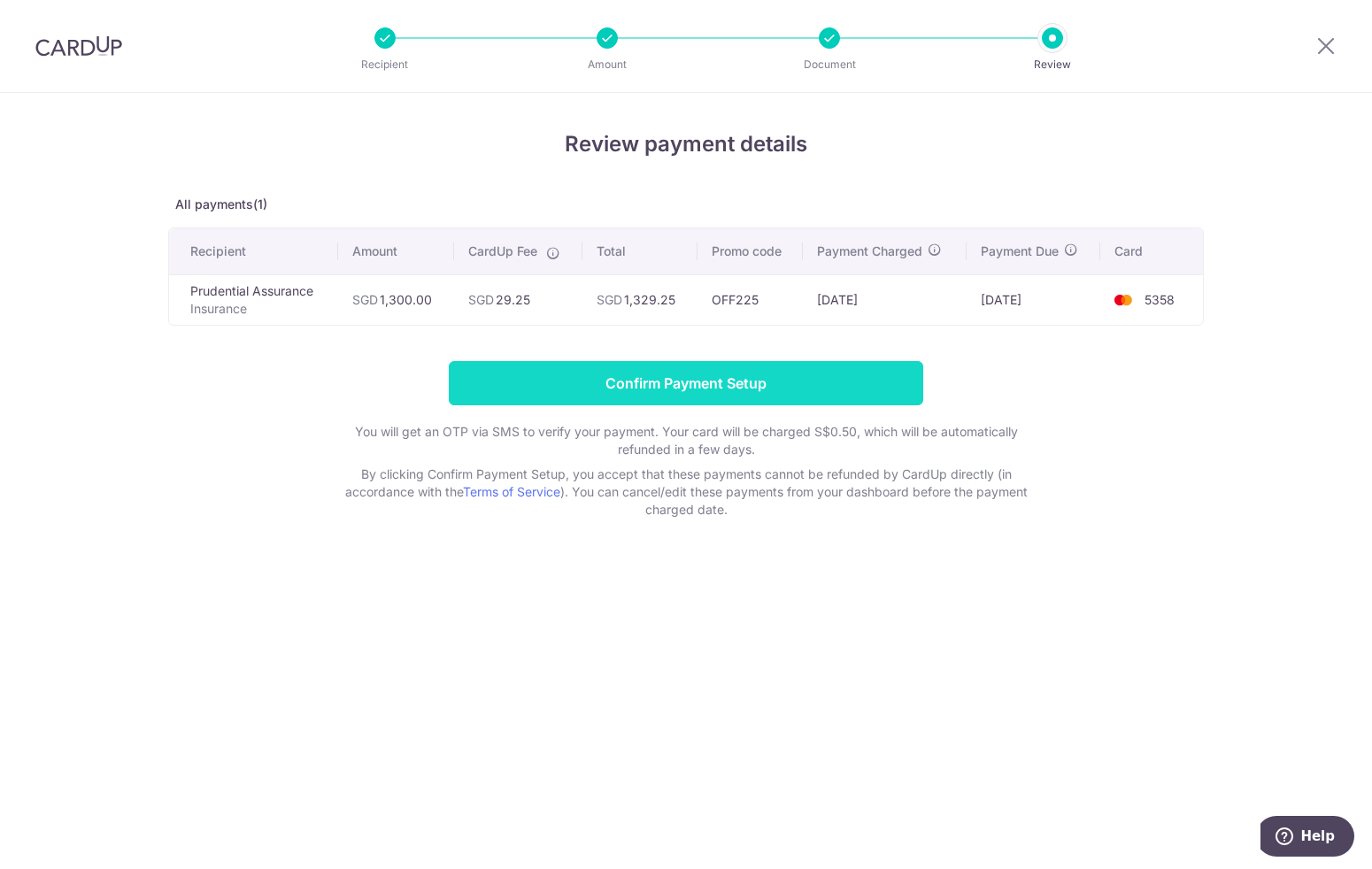
click at [705, 378] on input "Confirm Payment Setup" at bounding box center [686, 383] width 475 height 44
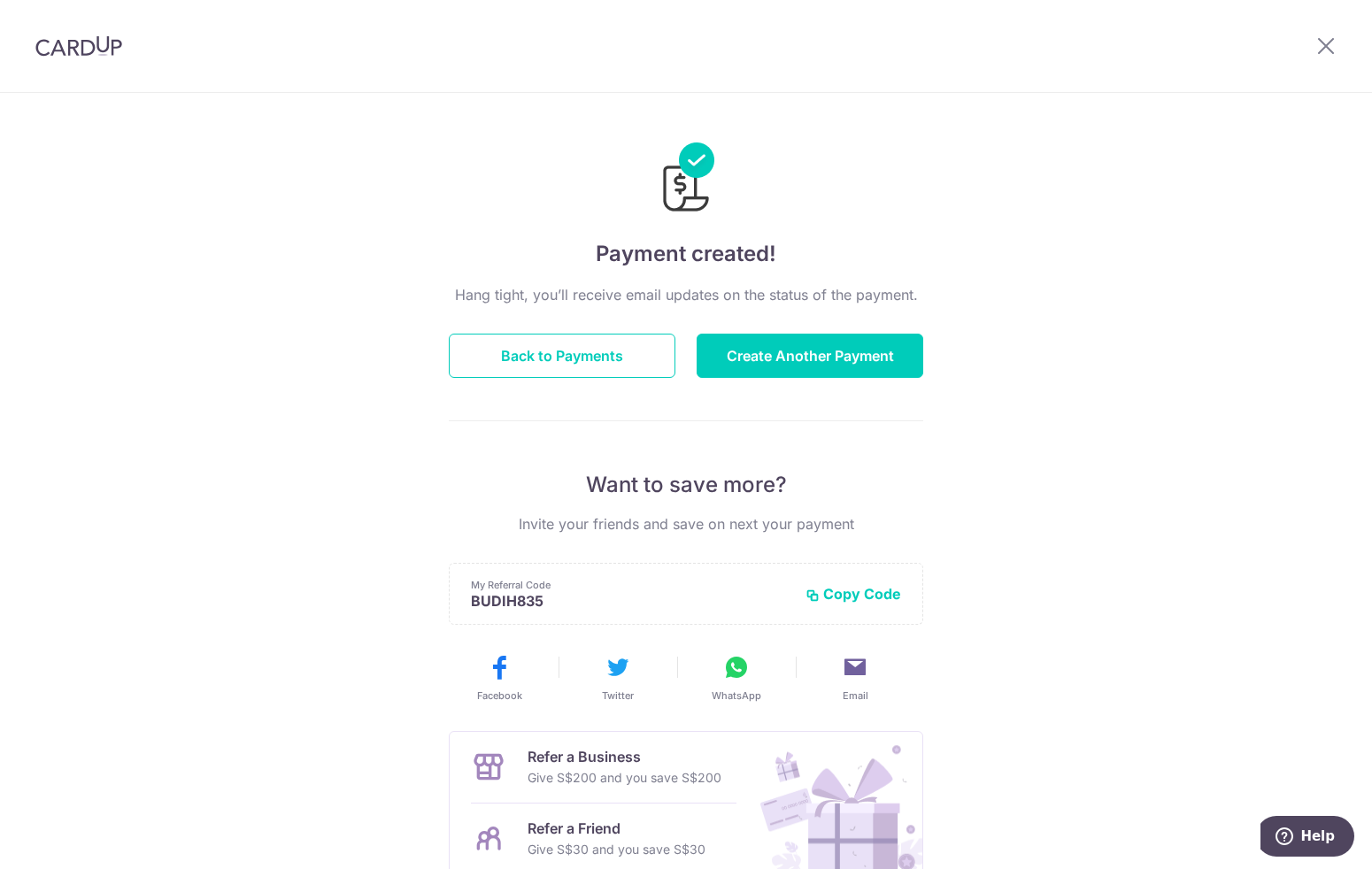
scroll to position [169, 0]
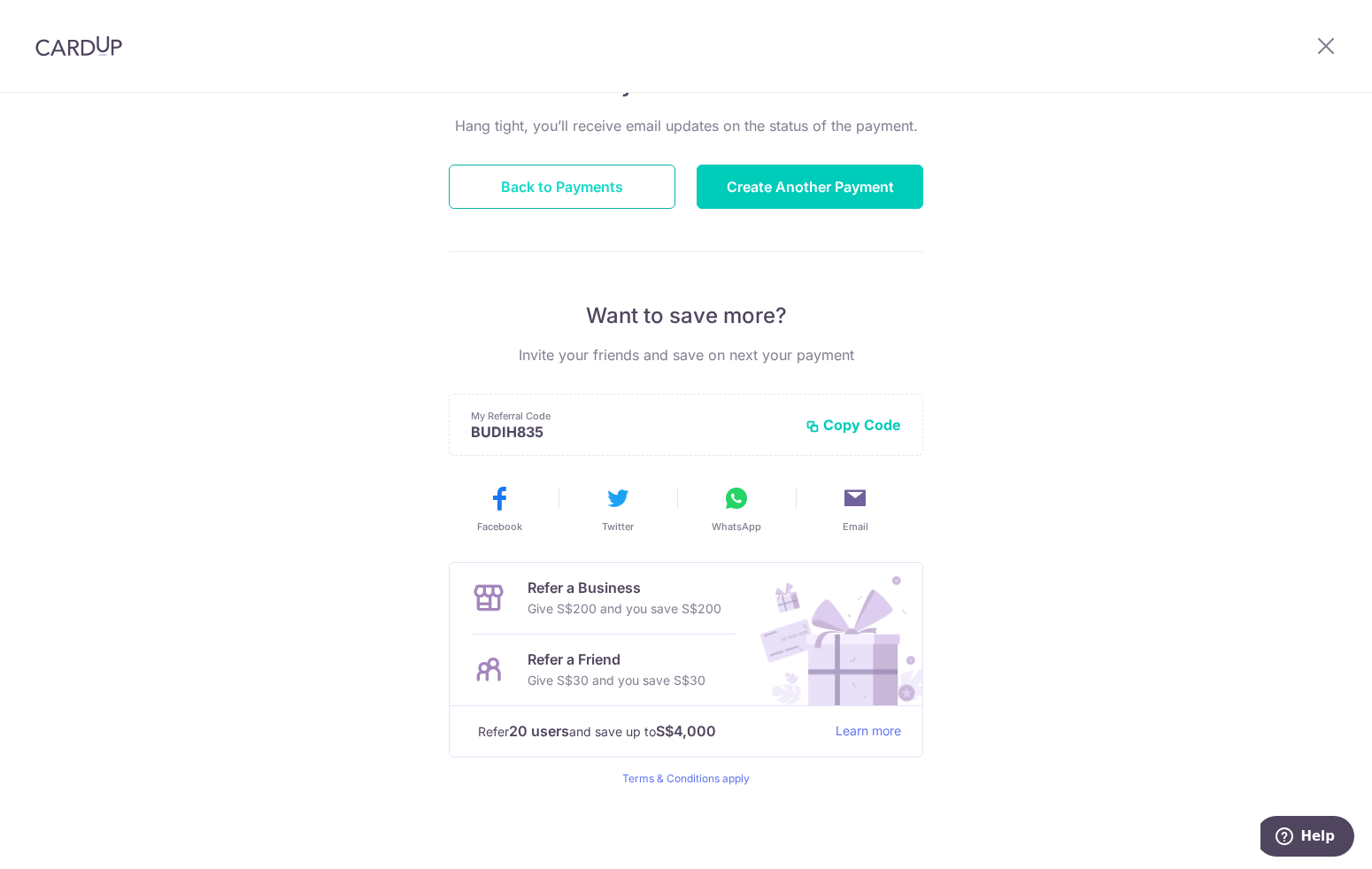
click at [517, 180] on button "Back to Payments" at bounding box center [563, 187] width 227 height 44
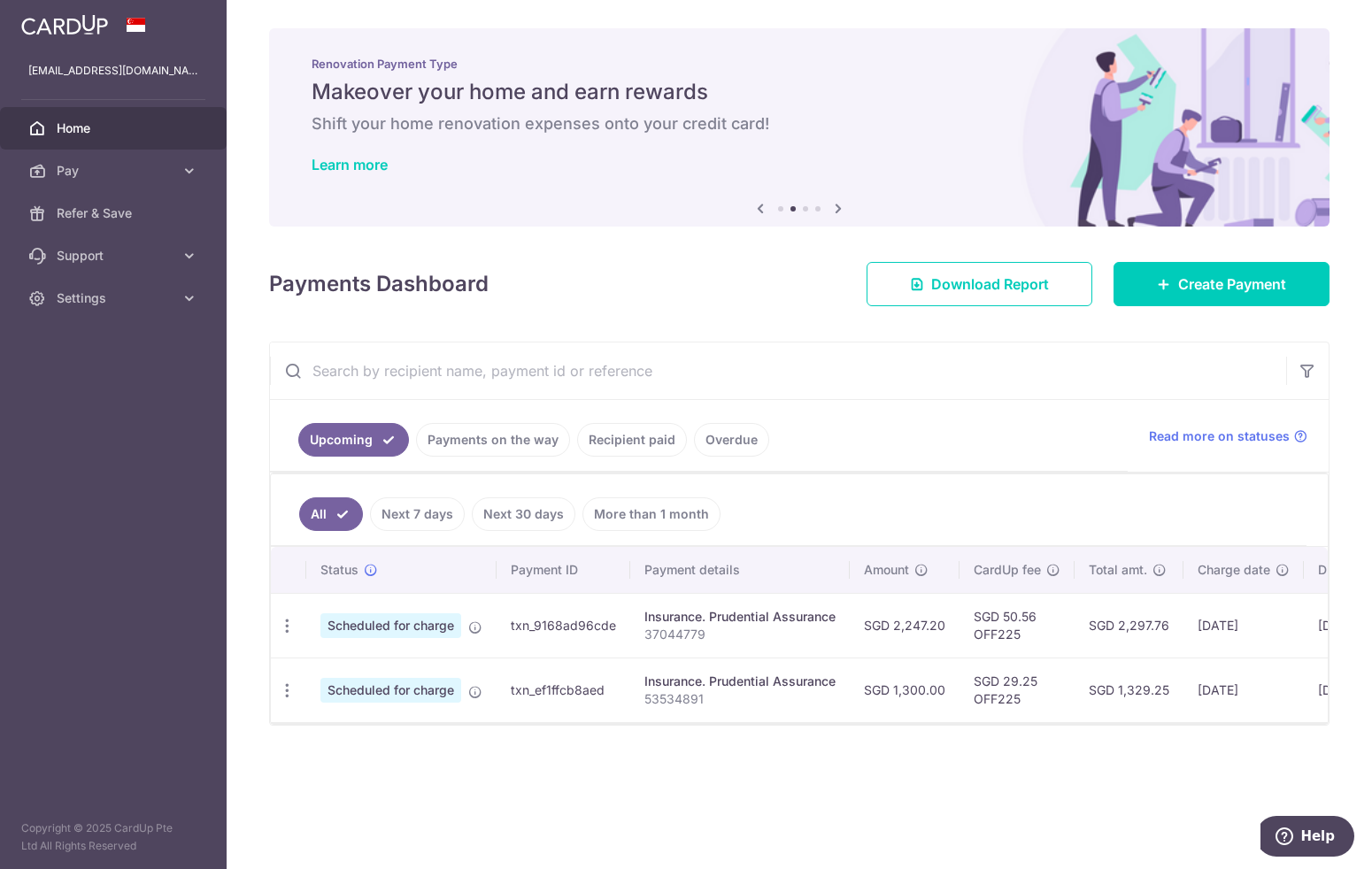
click at [537, 800] on div "× Pause Schedule Pause all future payments in this series Pause just this one p…" at bounding box center [799, 434] width 1145 height 869
click at [121, 291] on span "Settings" at bounding box center [115, 297] width 117 height 17
click at [113, 378] on span "Logout" at bounding box center [115, 382] width 117 height 17
